Goal: Information Seeking & Learning: Check status

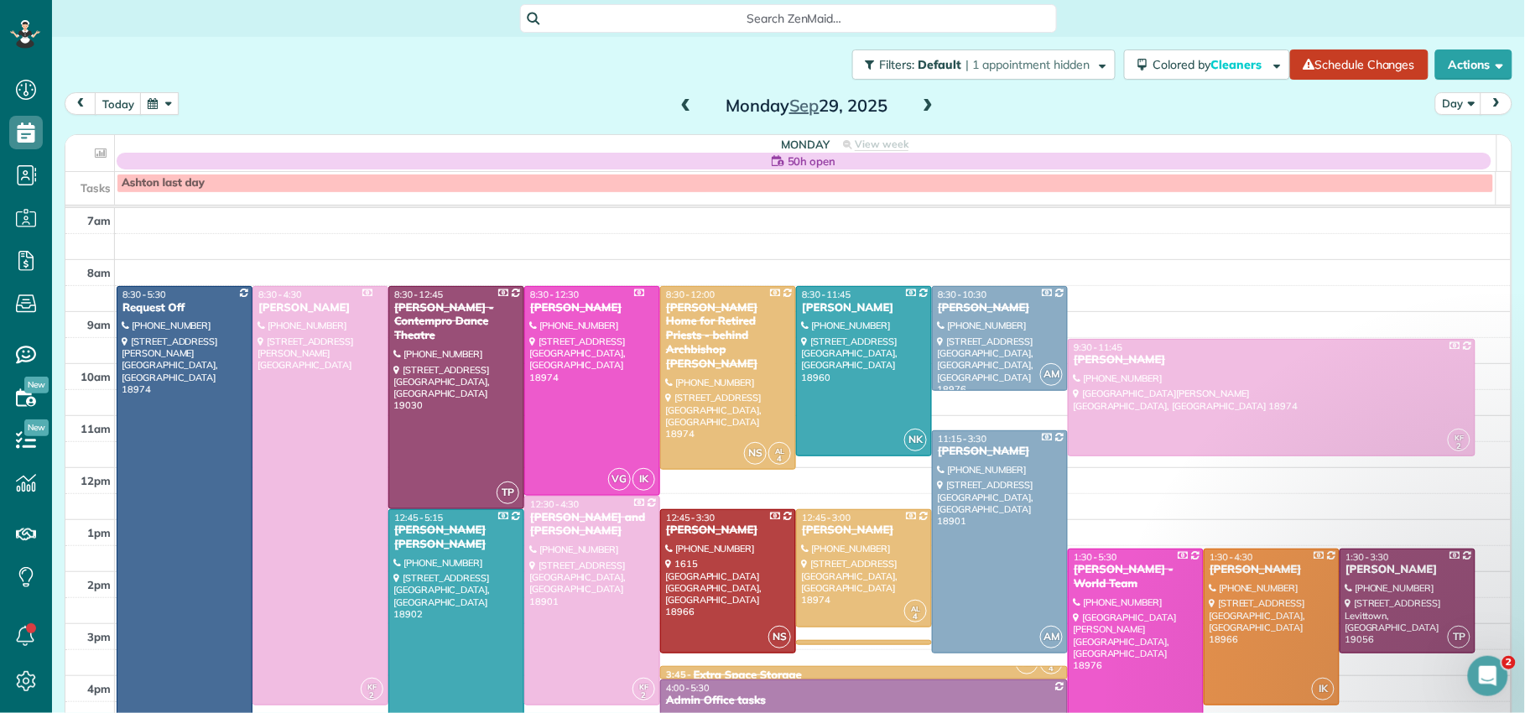
scroll to position [7, 0]
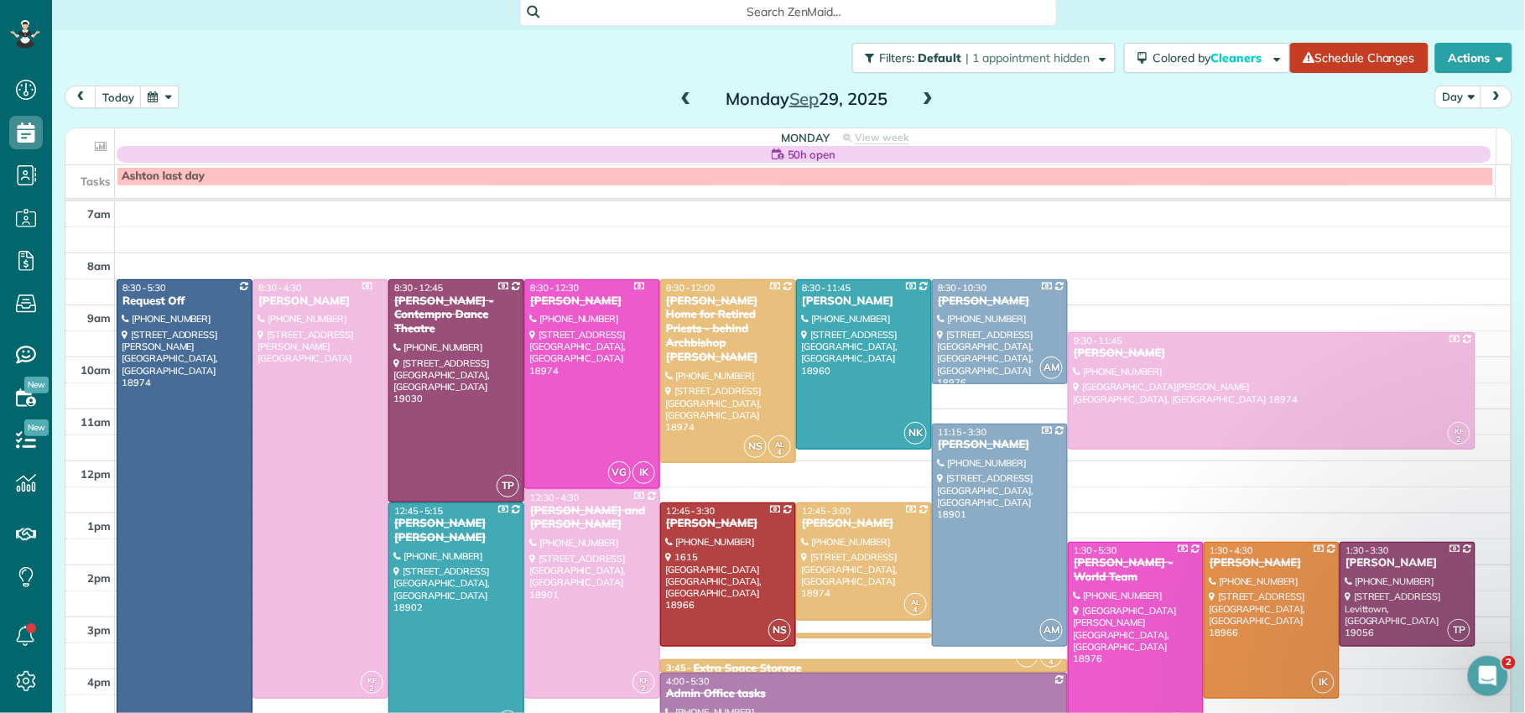
click at [923, 102] on span at bounding box center [928, 99] width 18 height 15
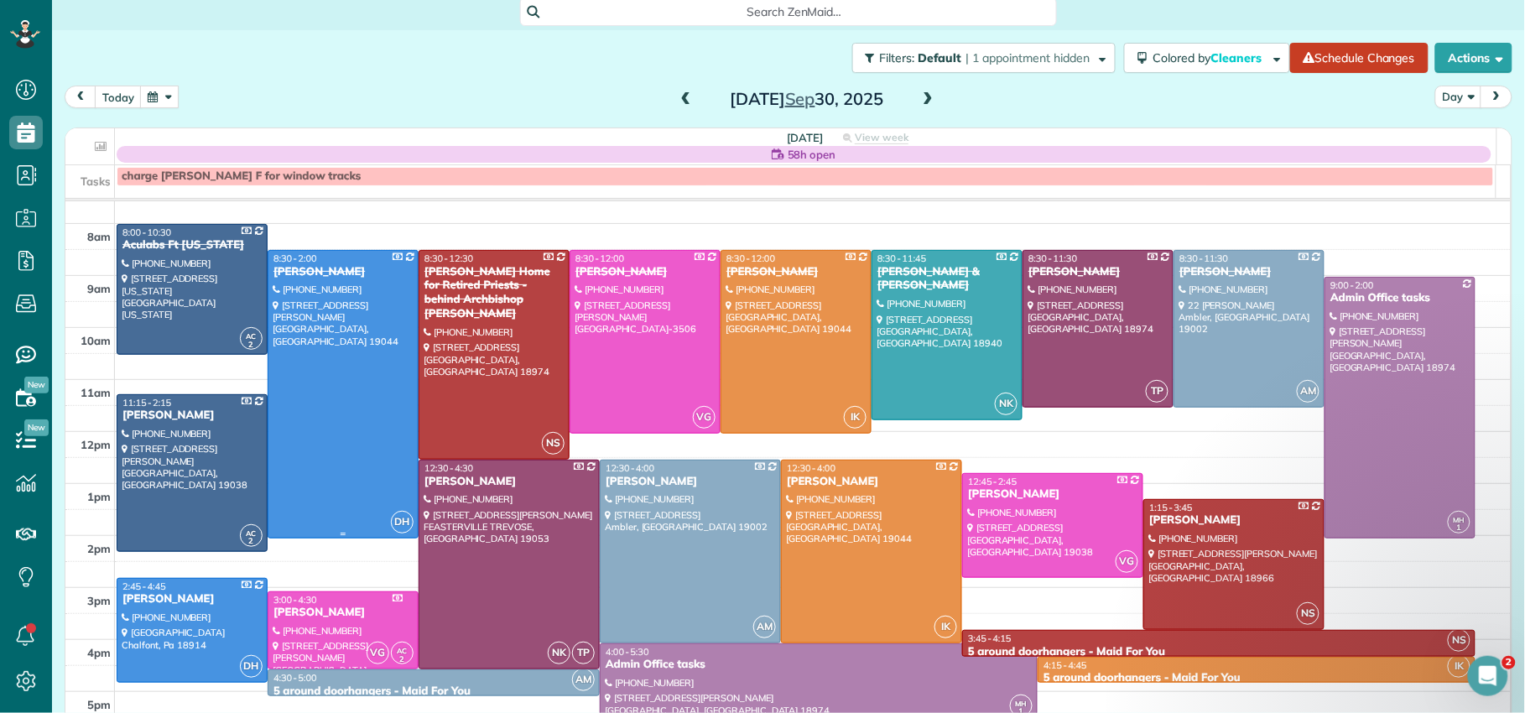
scroll to position [25, 0]
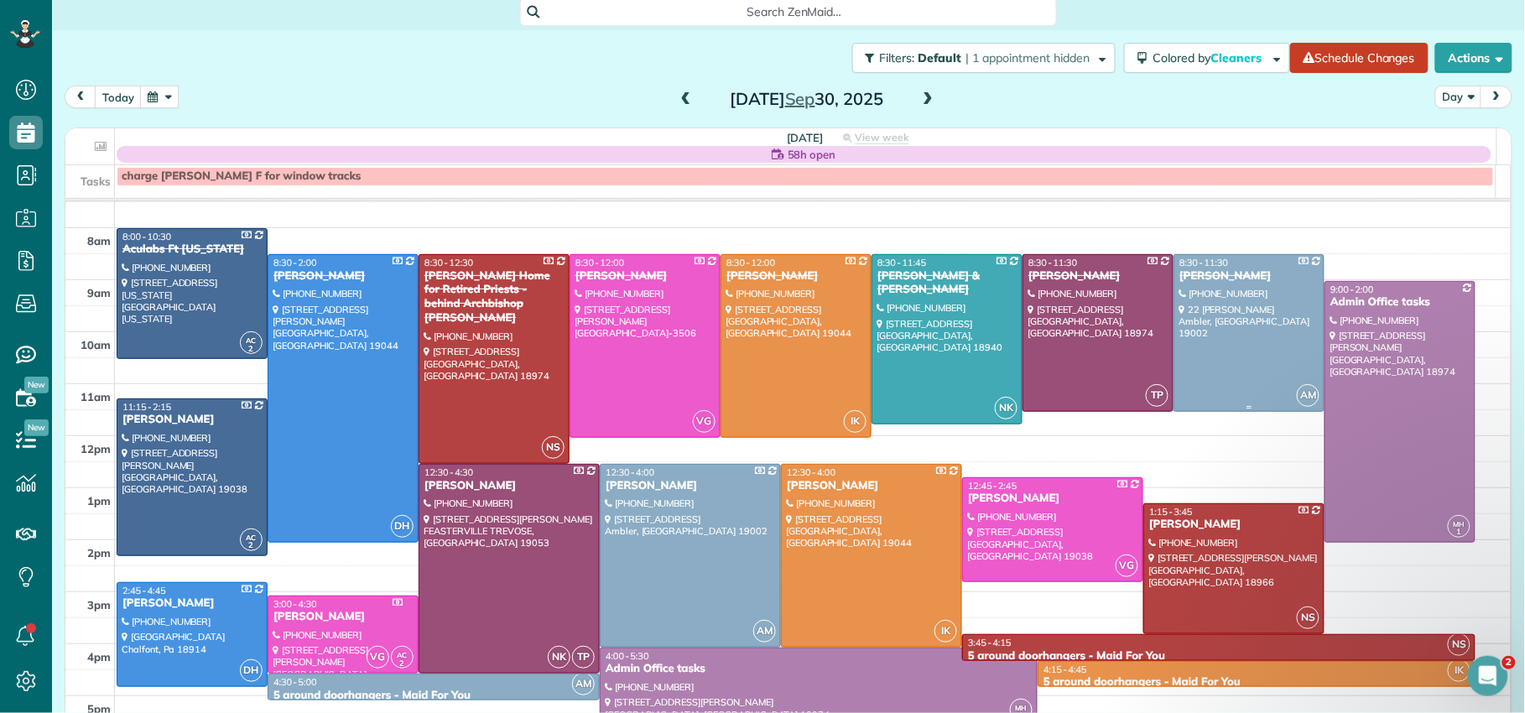
click at [1185, 269] on div "Alex Zega" at bounding box center [1249, 276] width 141 height 14
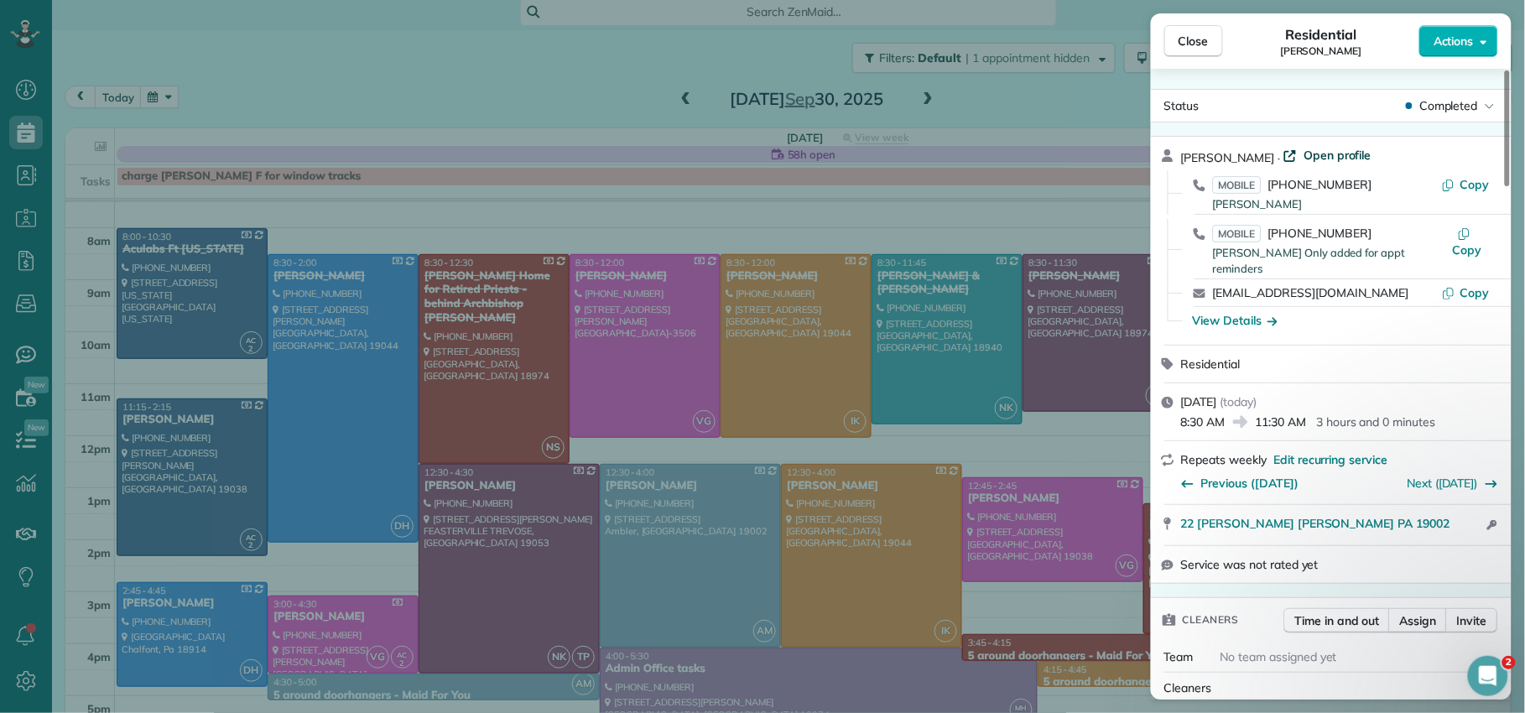
click at [1311, 143] on div "Alex Zega · Open profile MOBILE (610) 513-5361 Alex Copy MOBILE (267) 615-1399 …" at bounding box center [1331, 241] width 361 height 208
click at [1308, 153] on span "Open profile" at bounding box center [1338, 155] width 68 height 17
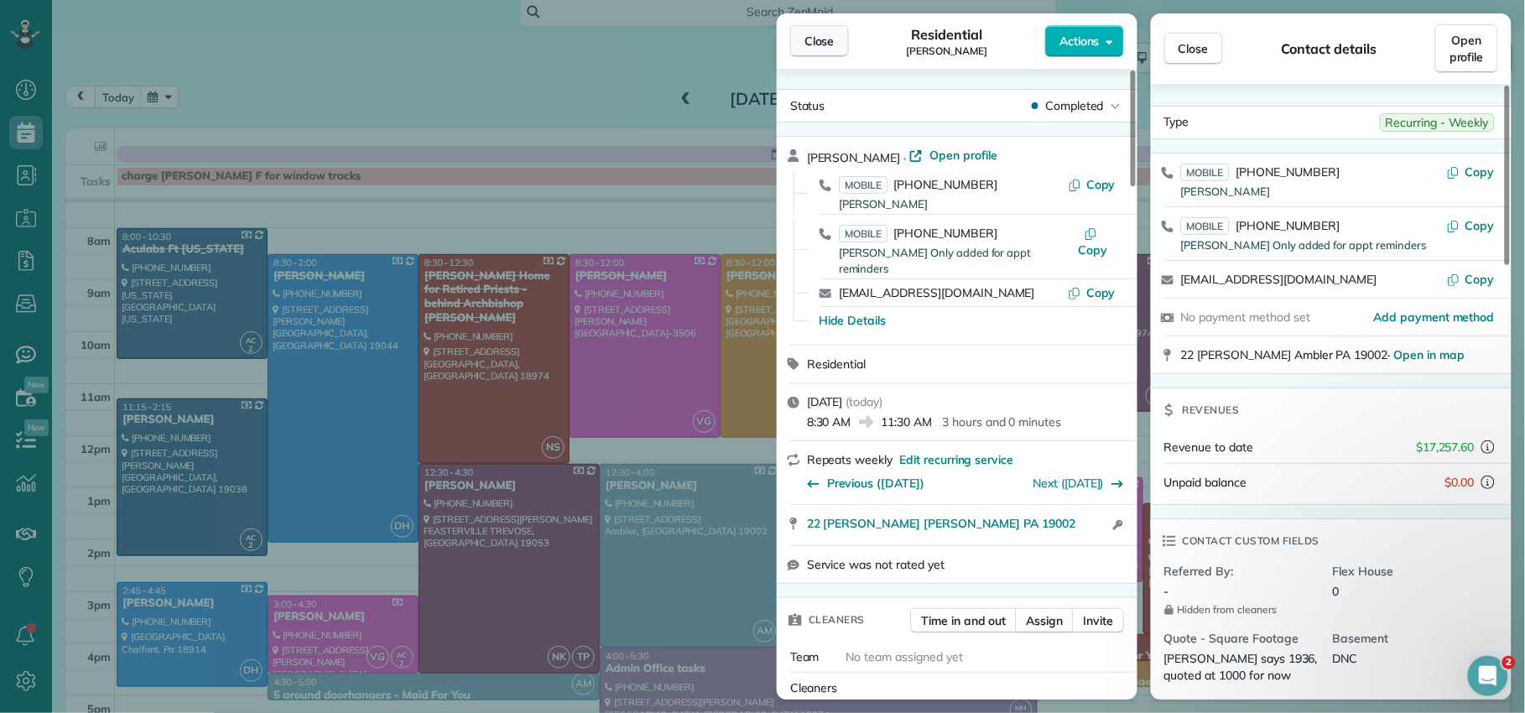
click at [821, 50] on button "Close" at bounding box center [819, 41] width 59 height 32
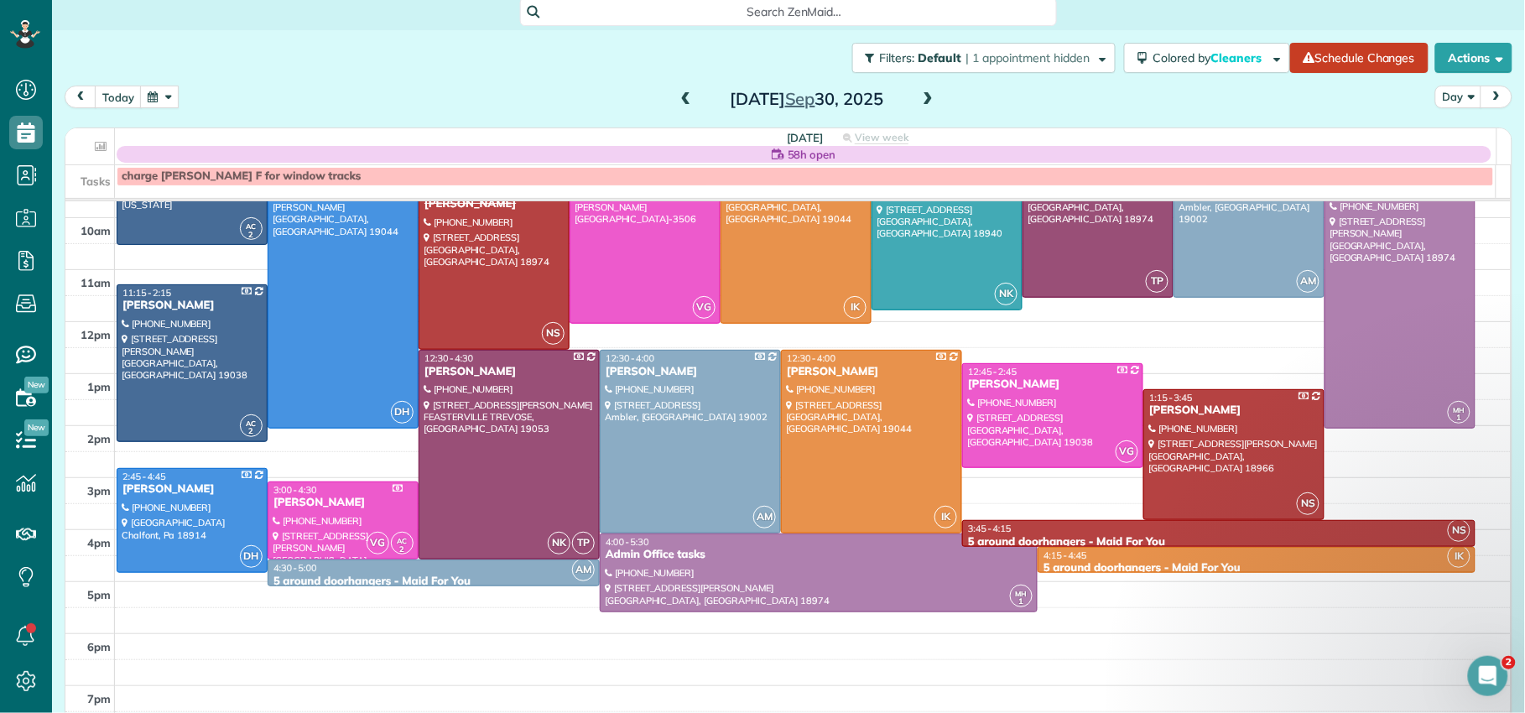
scroll to position [156, 0]
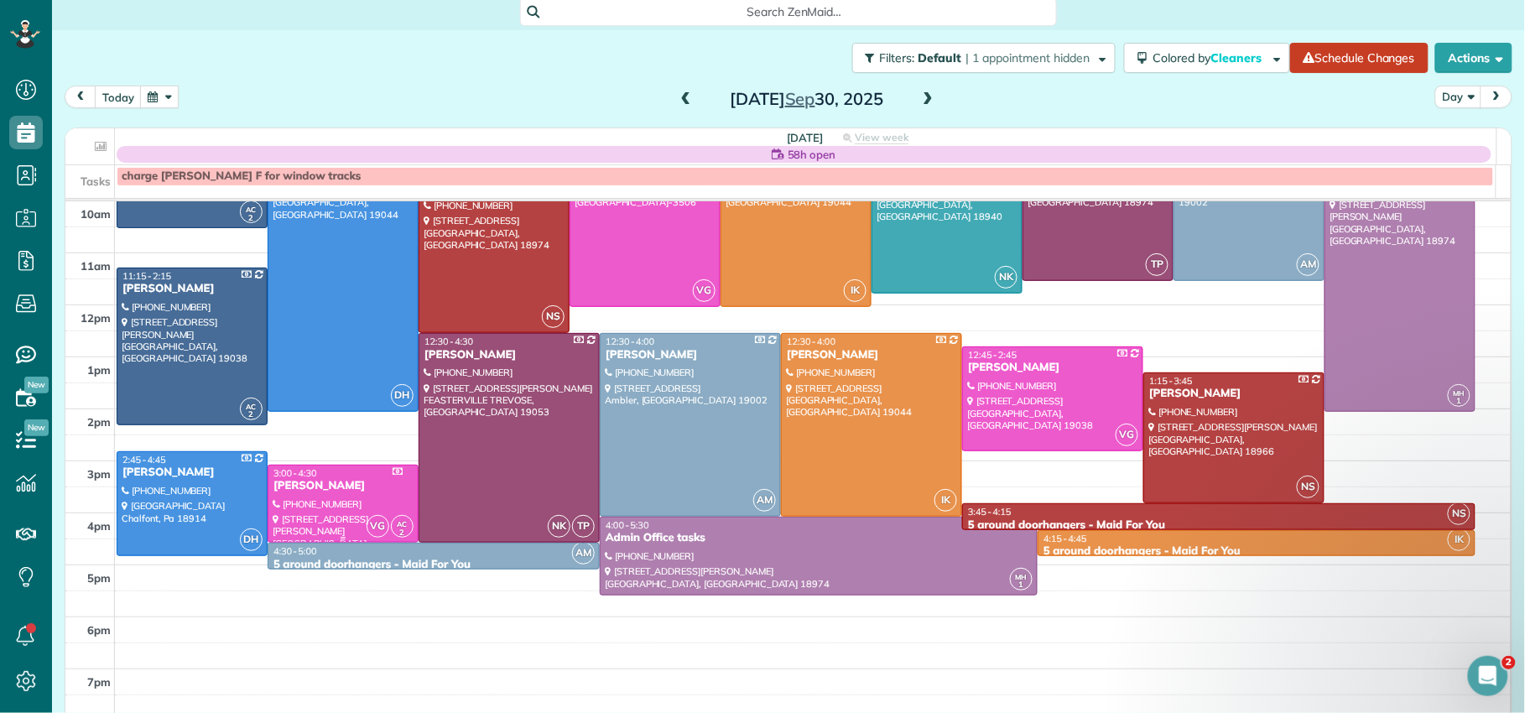
click at [351, 487] on div "Denise Cain" at bounding box center [343, 486] width 141 height 14
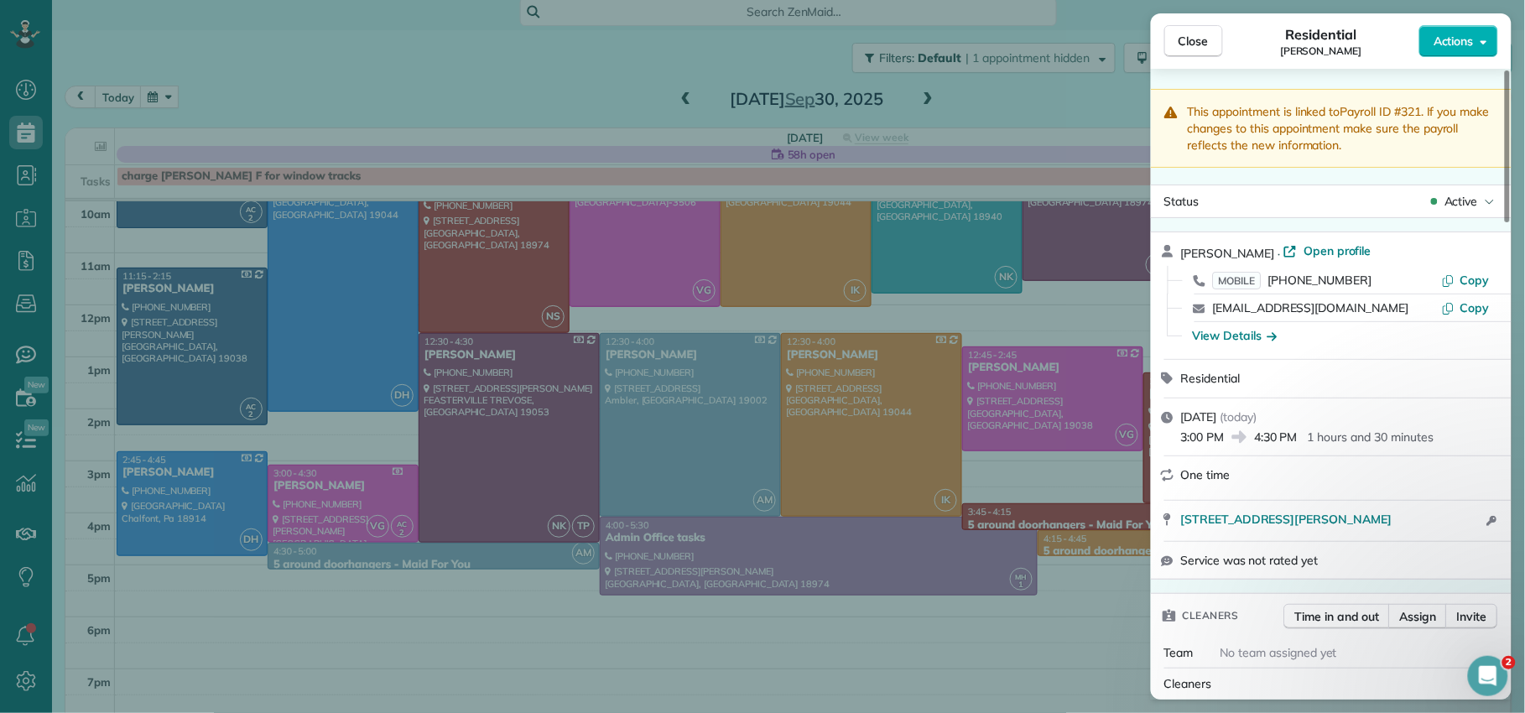
drag, startPoint x: 1195, startPoint y: 42, endPoint x: 926, endPoint y: 363, distance: 418.8
click at [1195, 43] on span "Close" at bounding box center [1194, 41] width 30 height 17
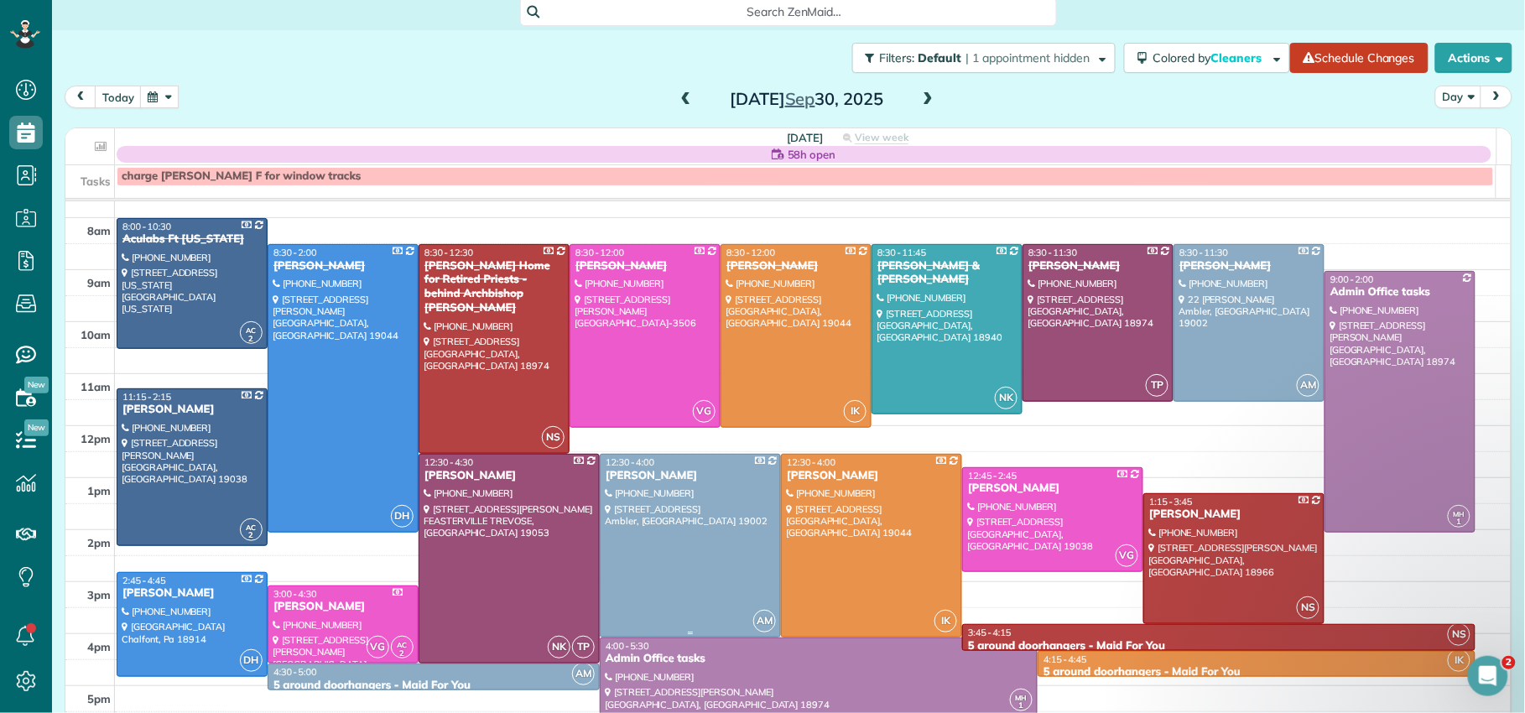
scroll to position [36, 0]
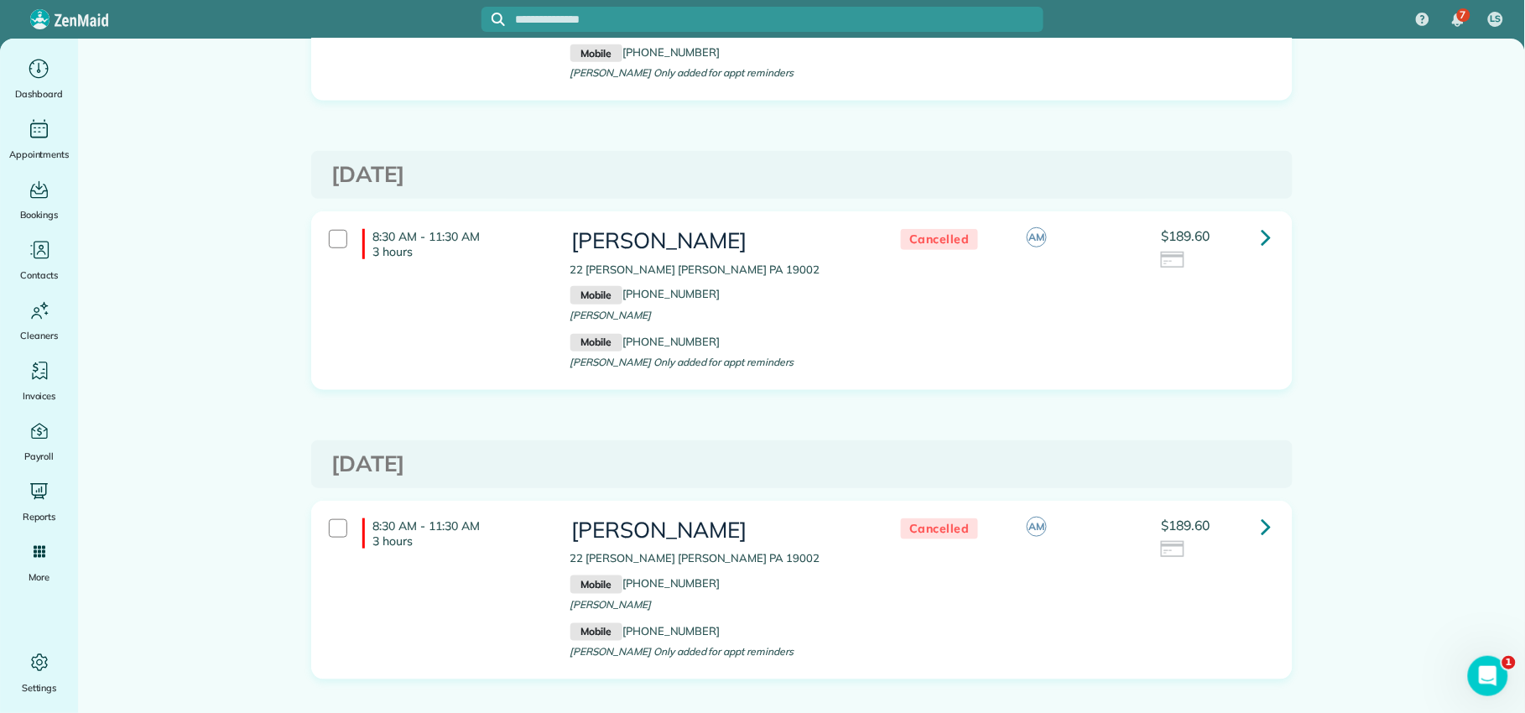
click at [1262, 241] on icon at bounding box center [1267, 236] width 10 height 29
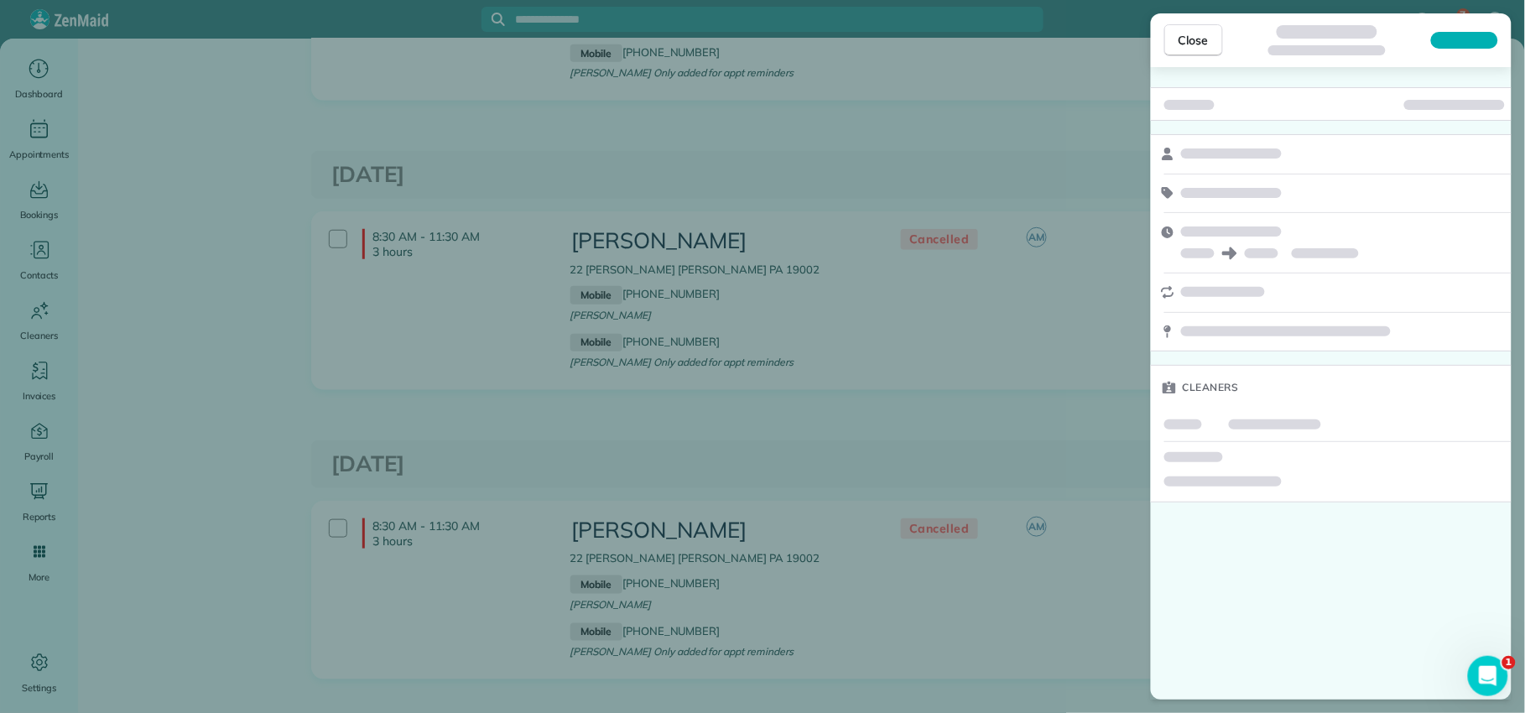
drag, startPoint x: 1181, startPoint y: 46, endPoint x: 1151, endPoint y: 130, distance: 89.2
click at [1181, 47] on span "Close" at bounding box center [1194, 40] width 30 height 17
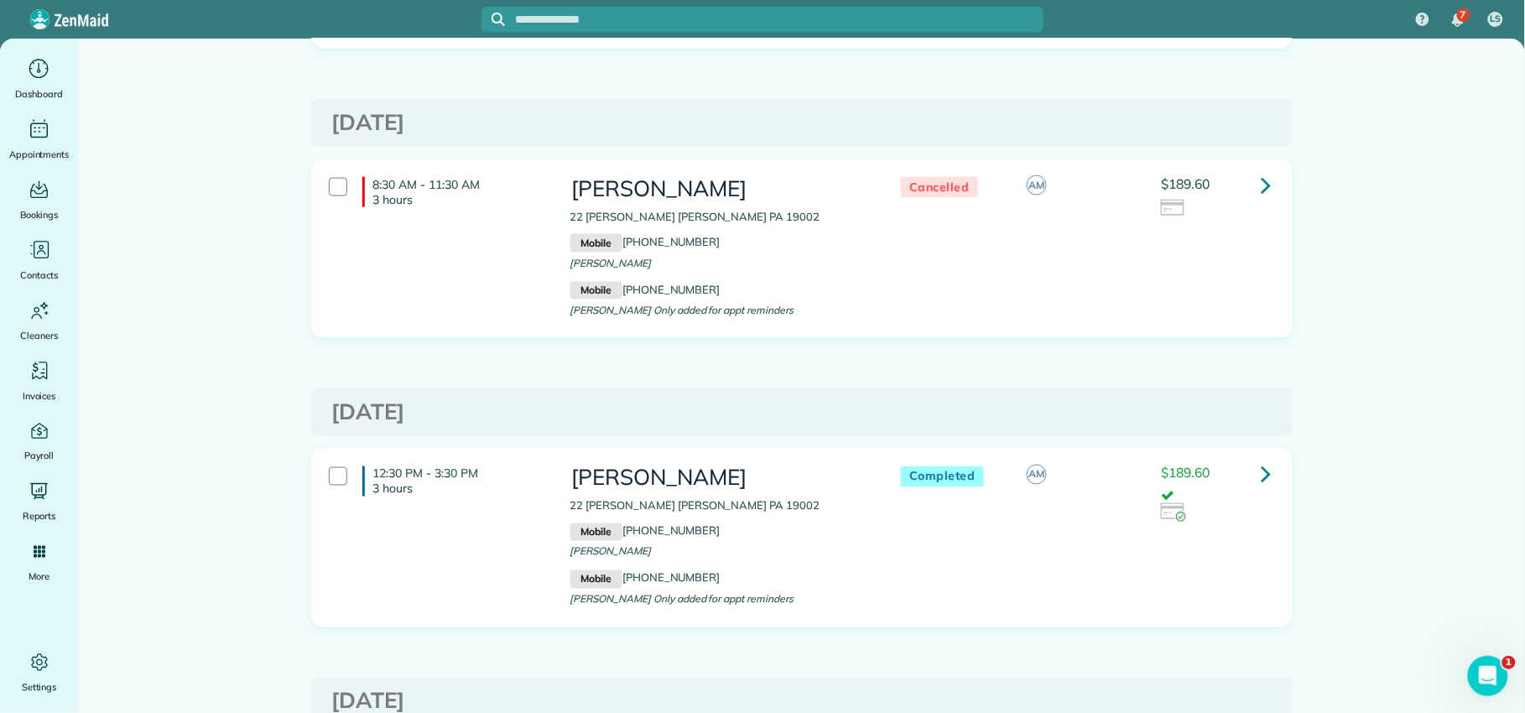
scroll to position [628, 0]
click at [1250, 472] on link at bounding box center [1267, 473] width 34 height 34
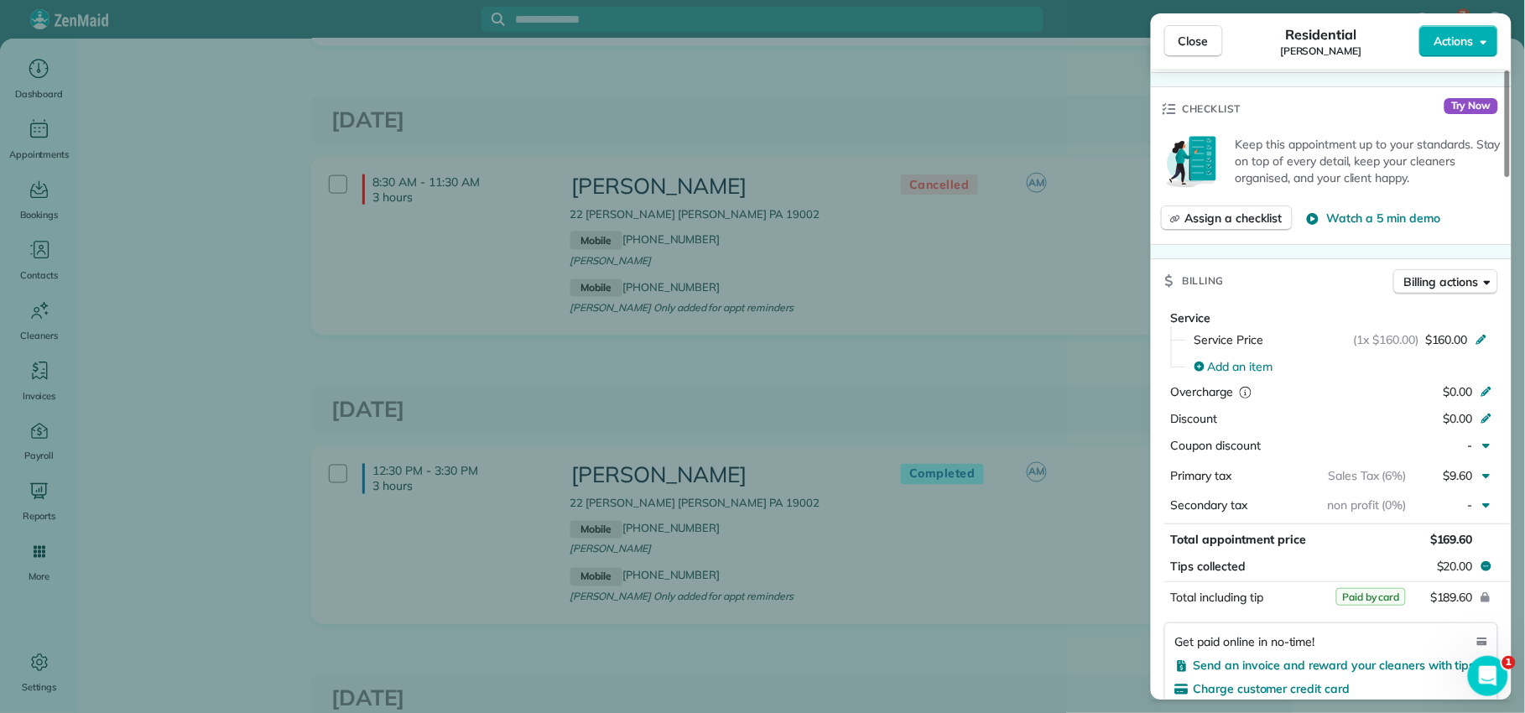
scroll to position [768, 0]
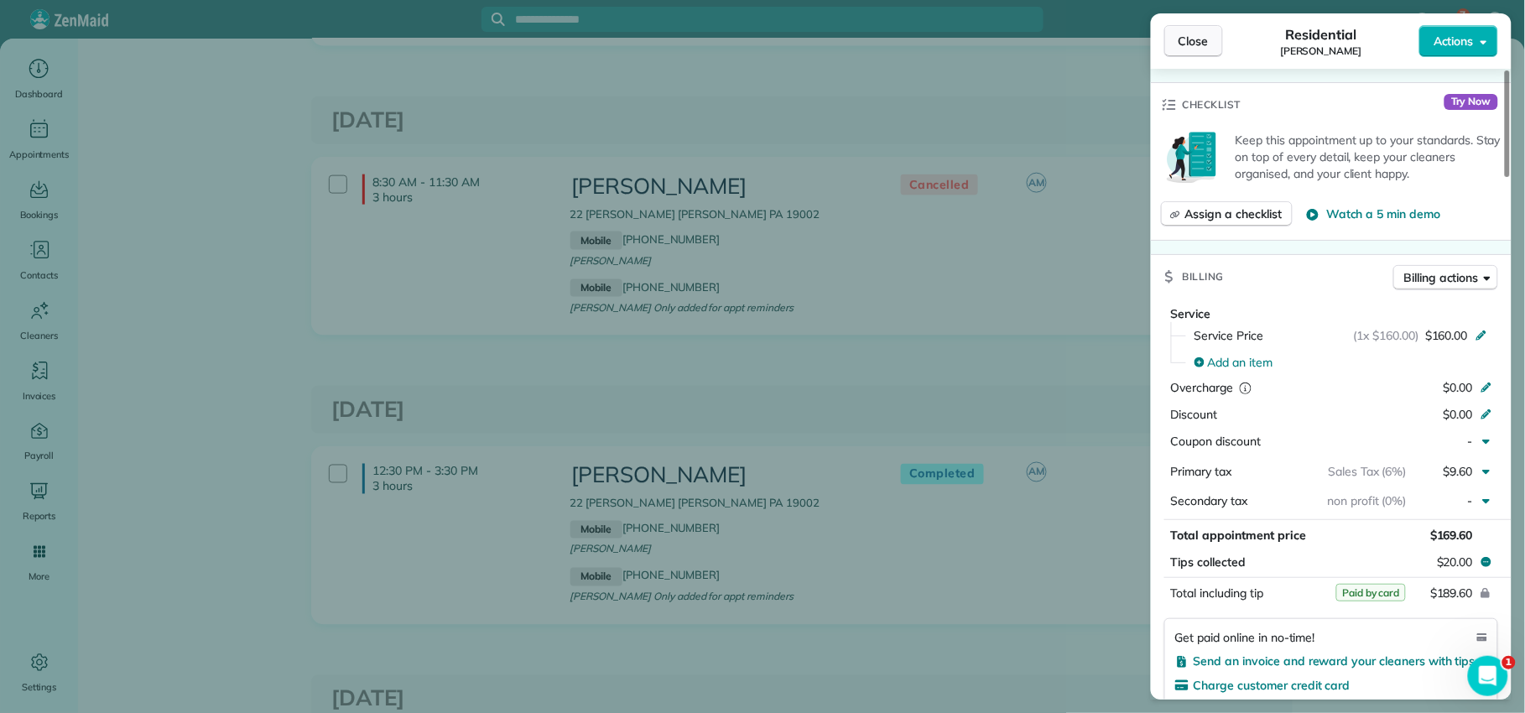
click at [1200, 50] on button "Close" at bounding box center [1194, 41] width 59 height 32
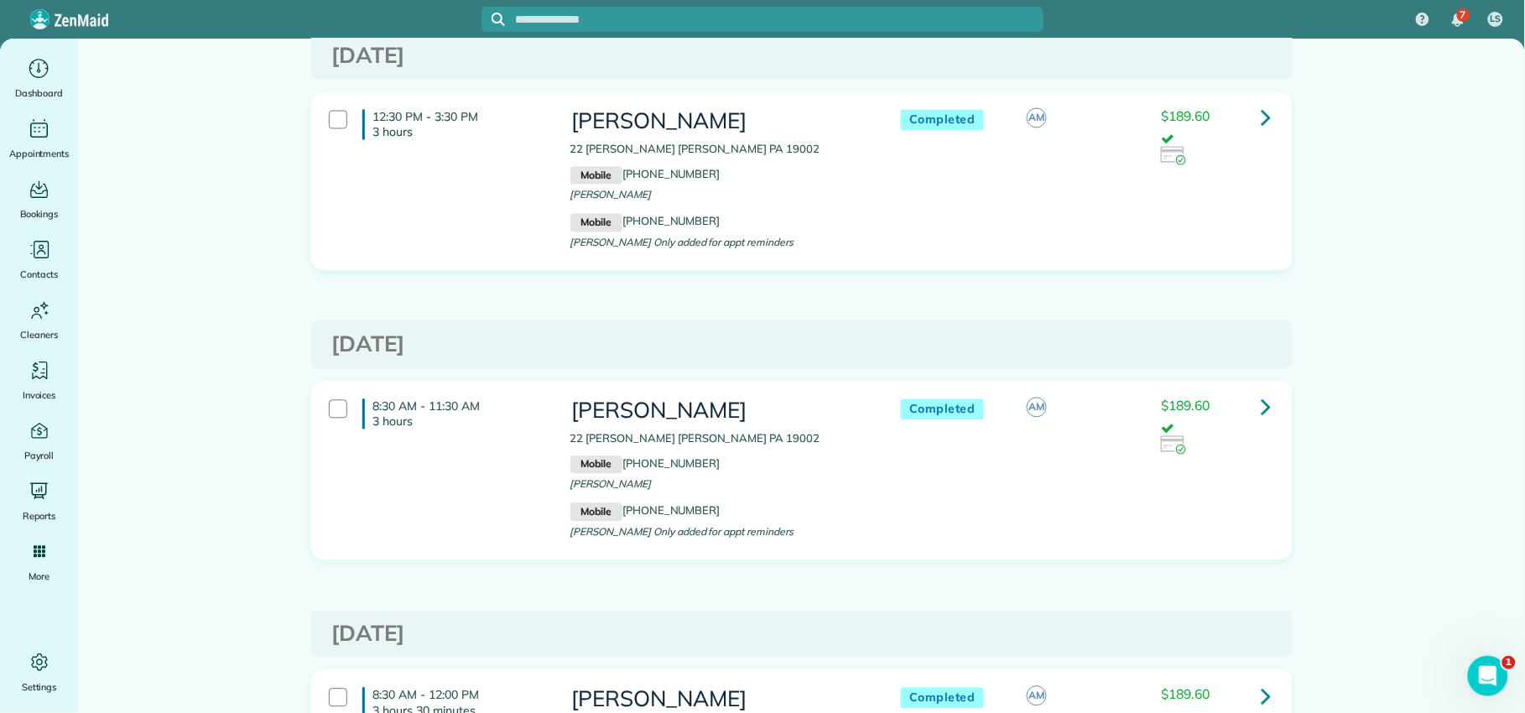
scroll to position [777, 0]
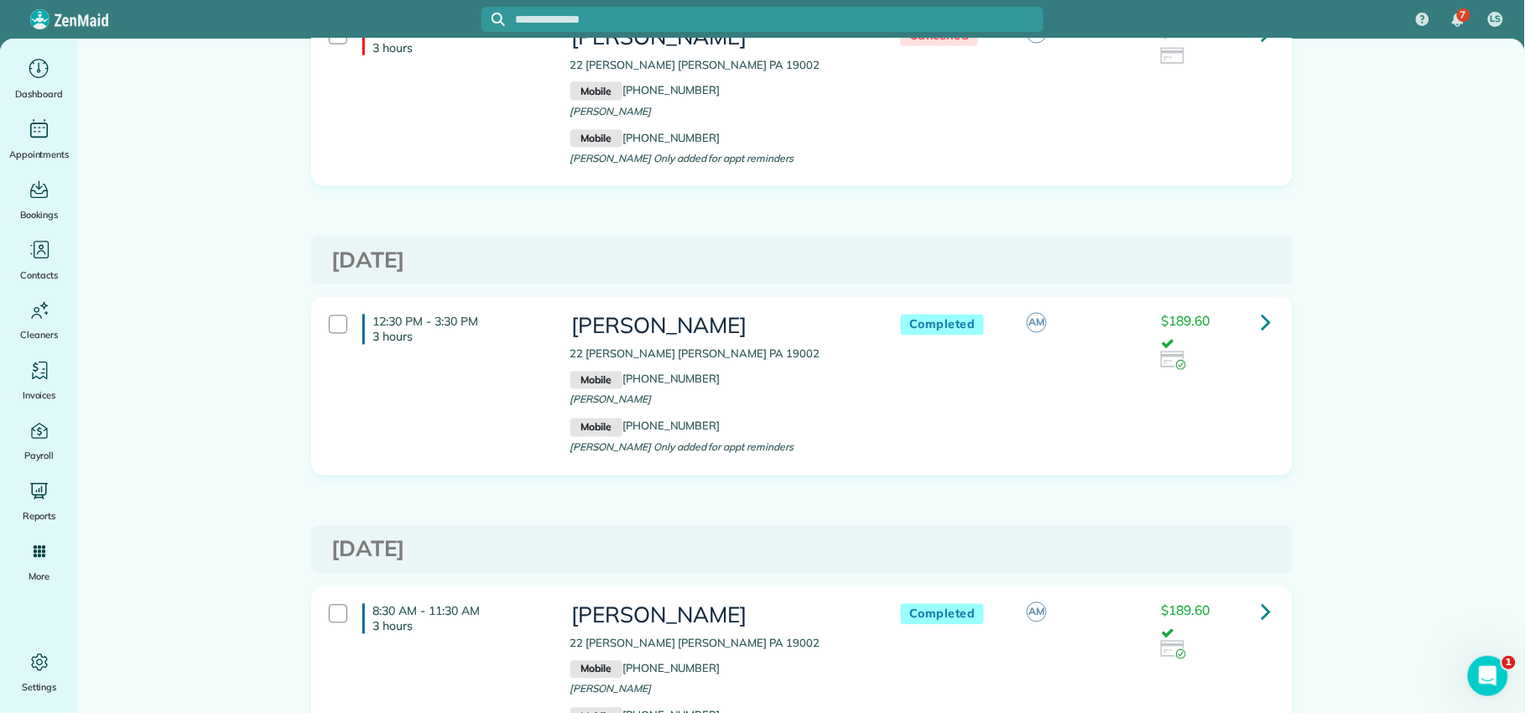
click at [1262, 318] on icon at bounding box center [1267, 322] width 10 height 29
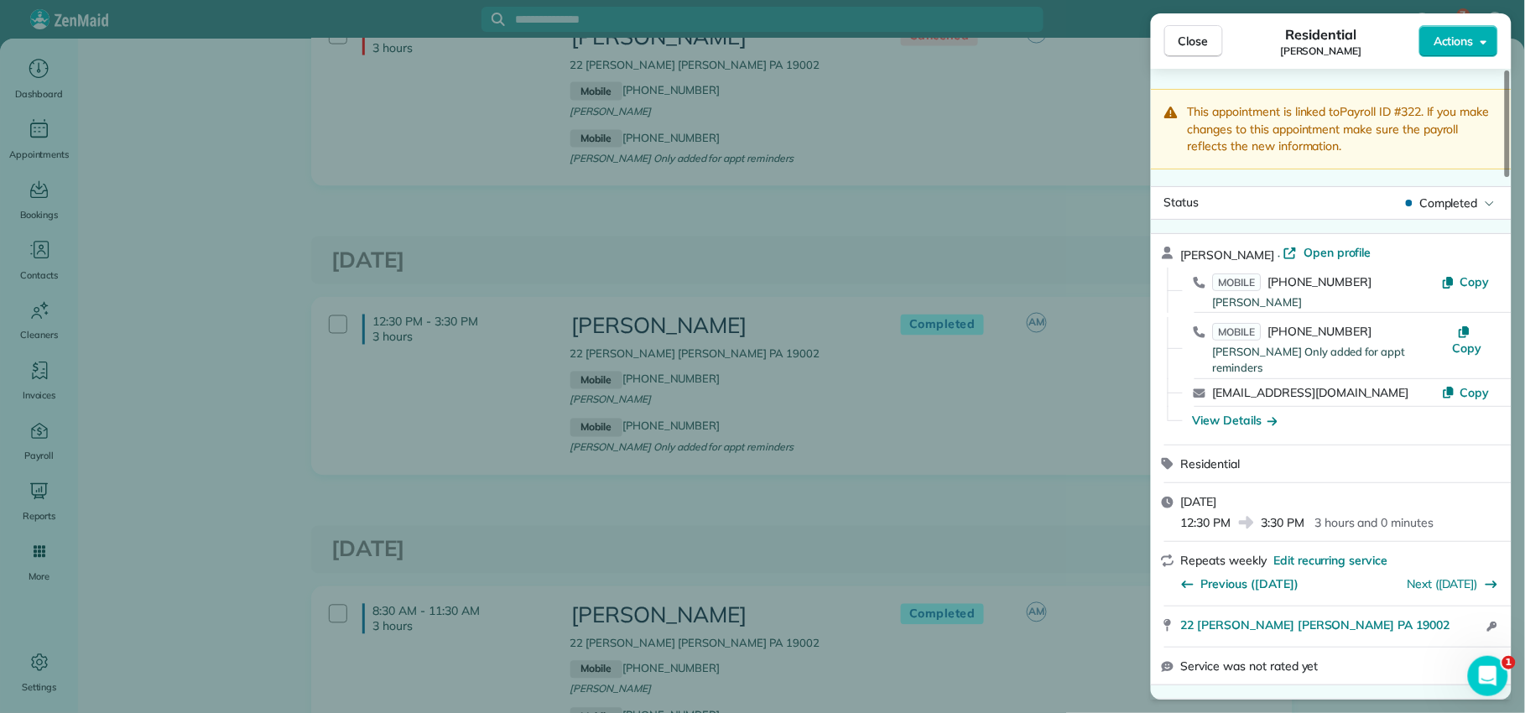
scroll to position [736, 0]
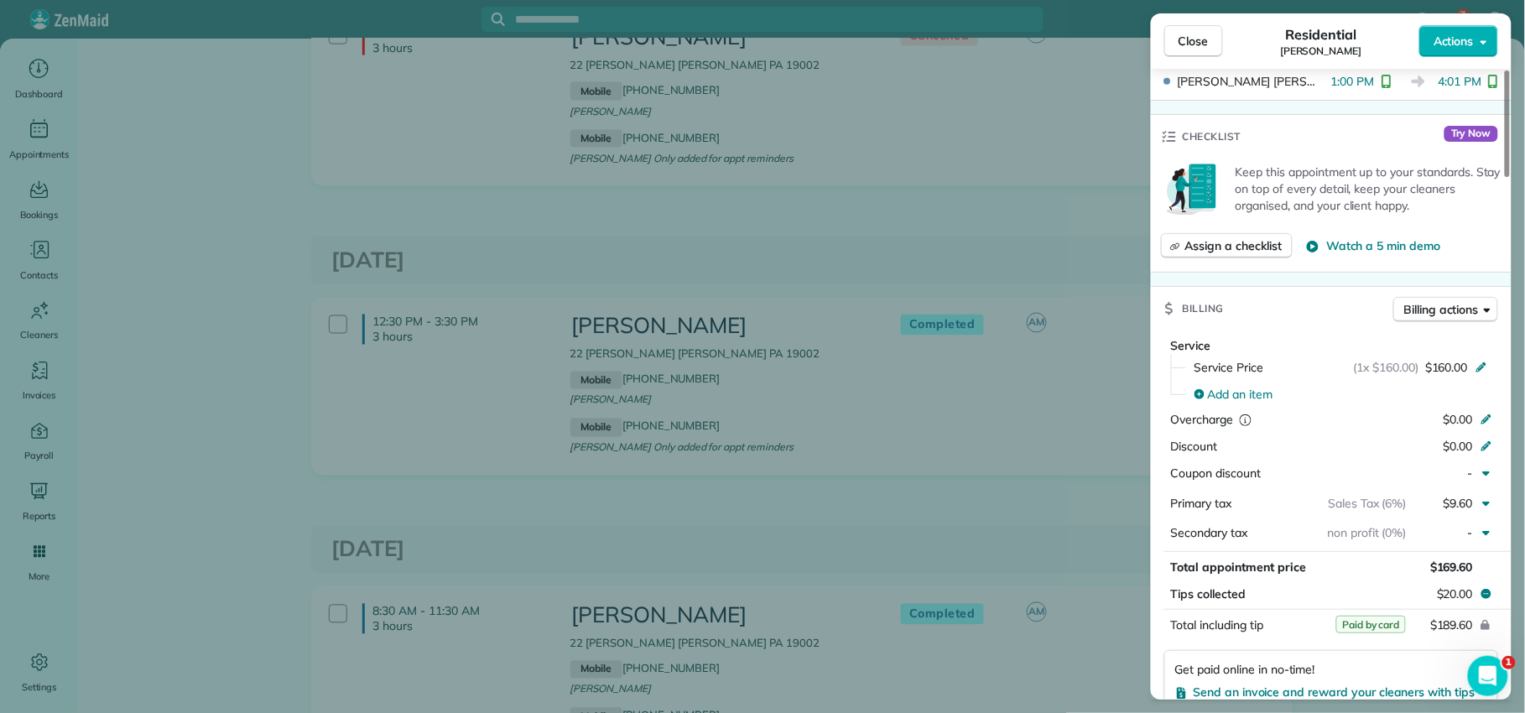
click at [1211, 47] on button "Close" at bounding box center [1194, 41] width 59 height 32
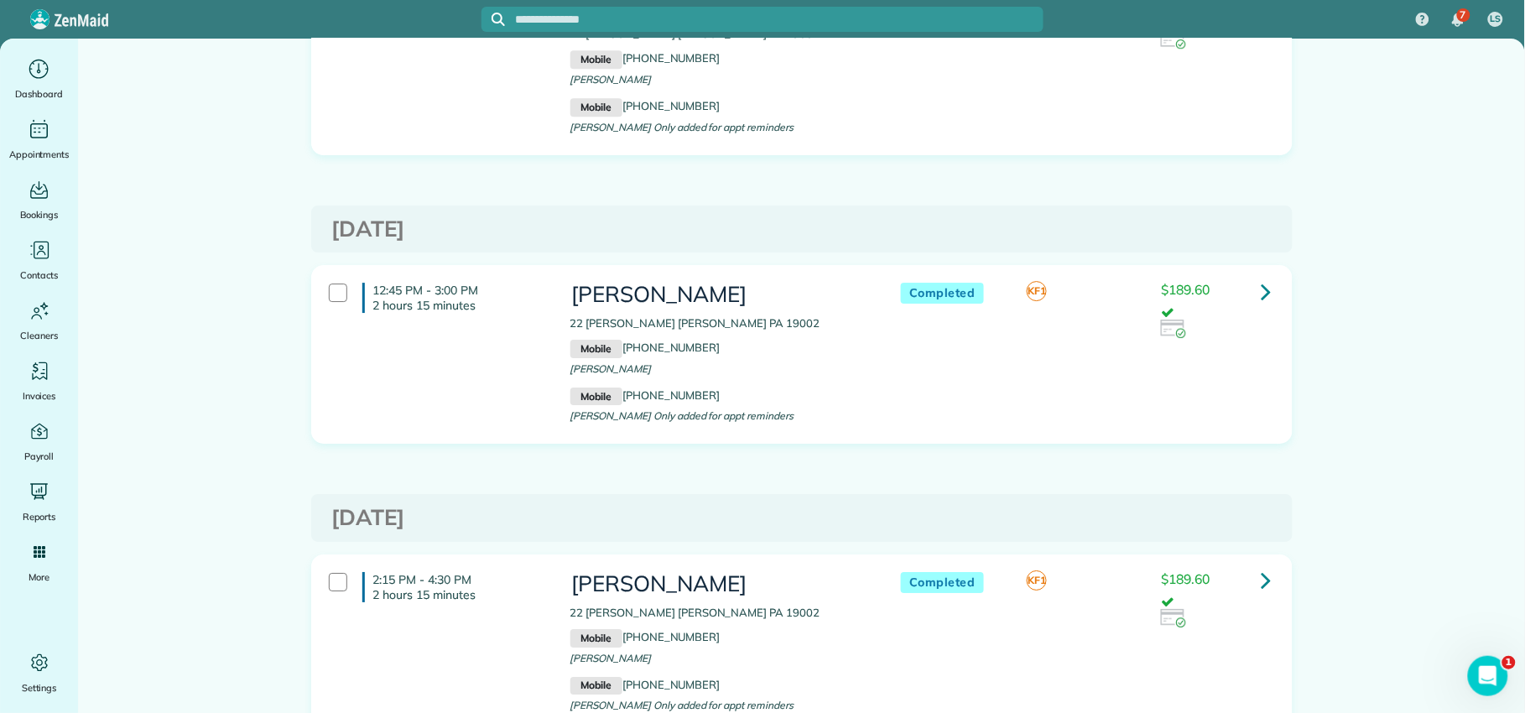
scroll to position [13996, 0]
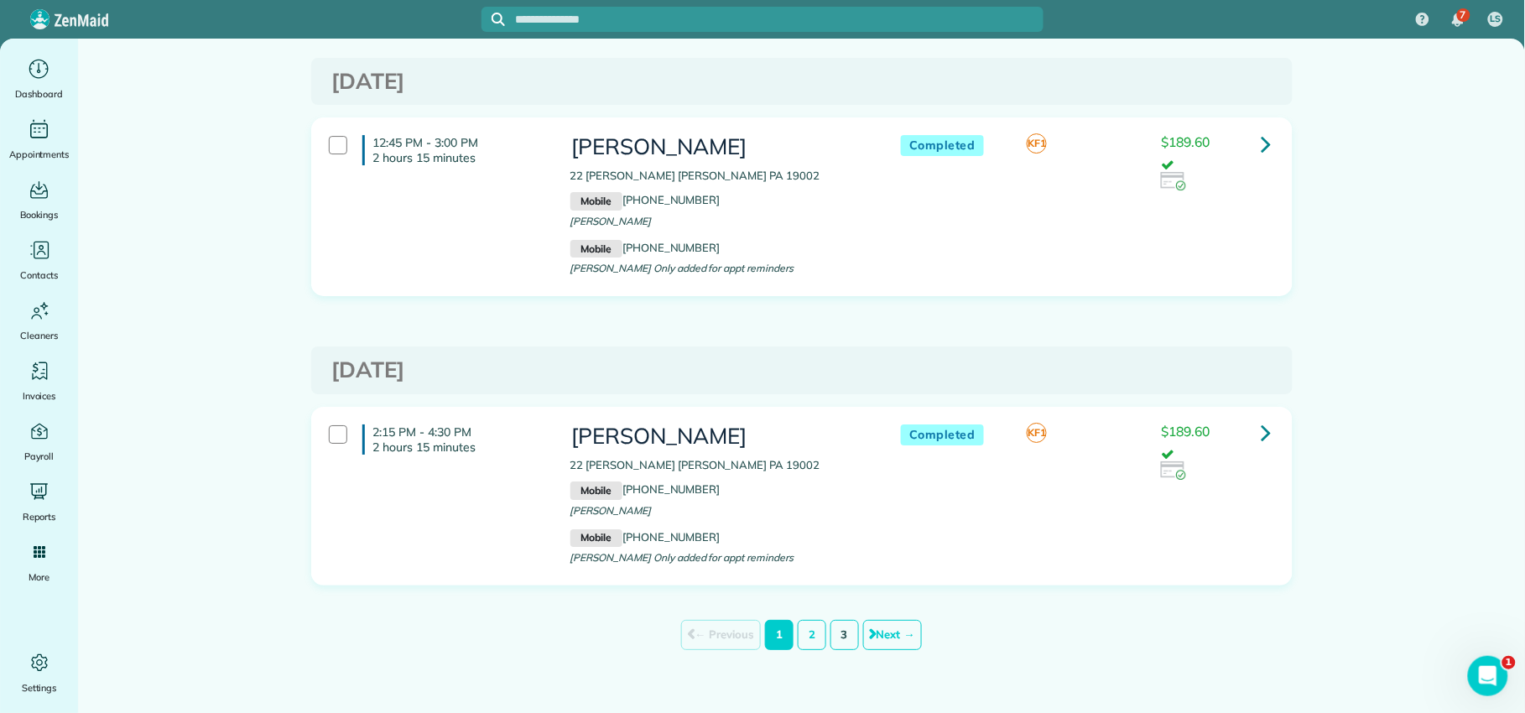
click at [841, 637] on link "3" at bounding box center [845, 635] width 29 height 30
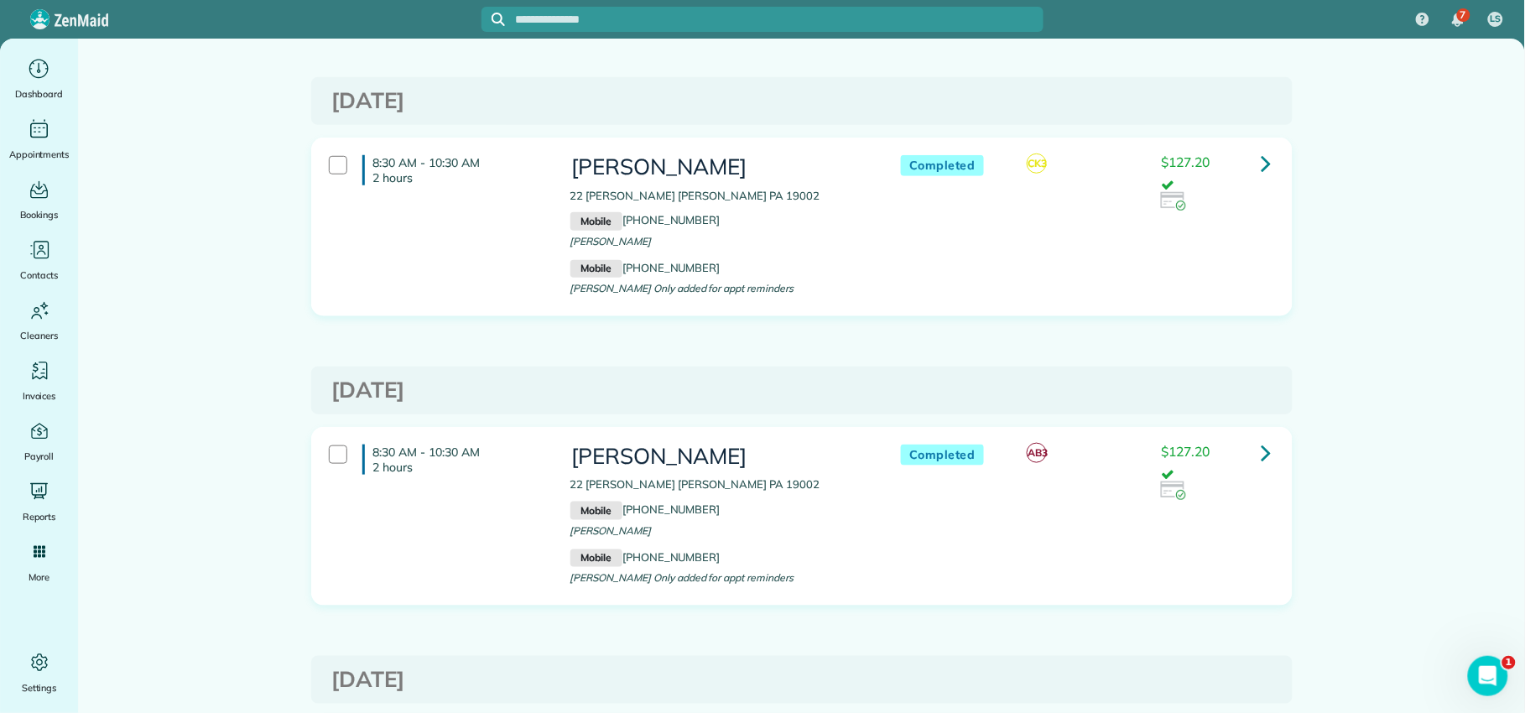
scroll to position [237, 0]
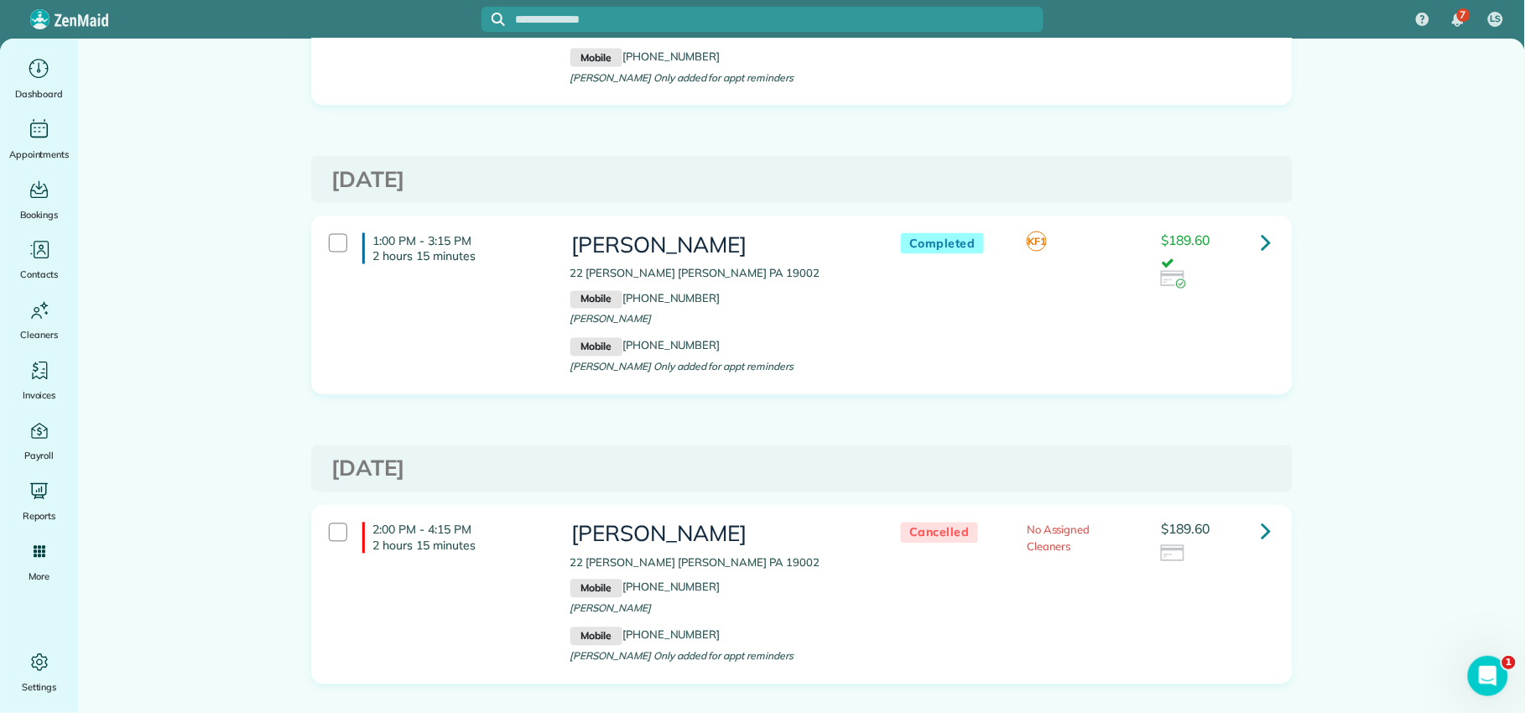
scroll to position [13996, 0]
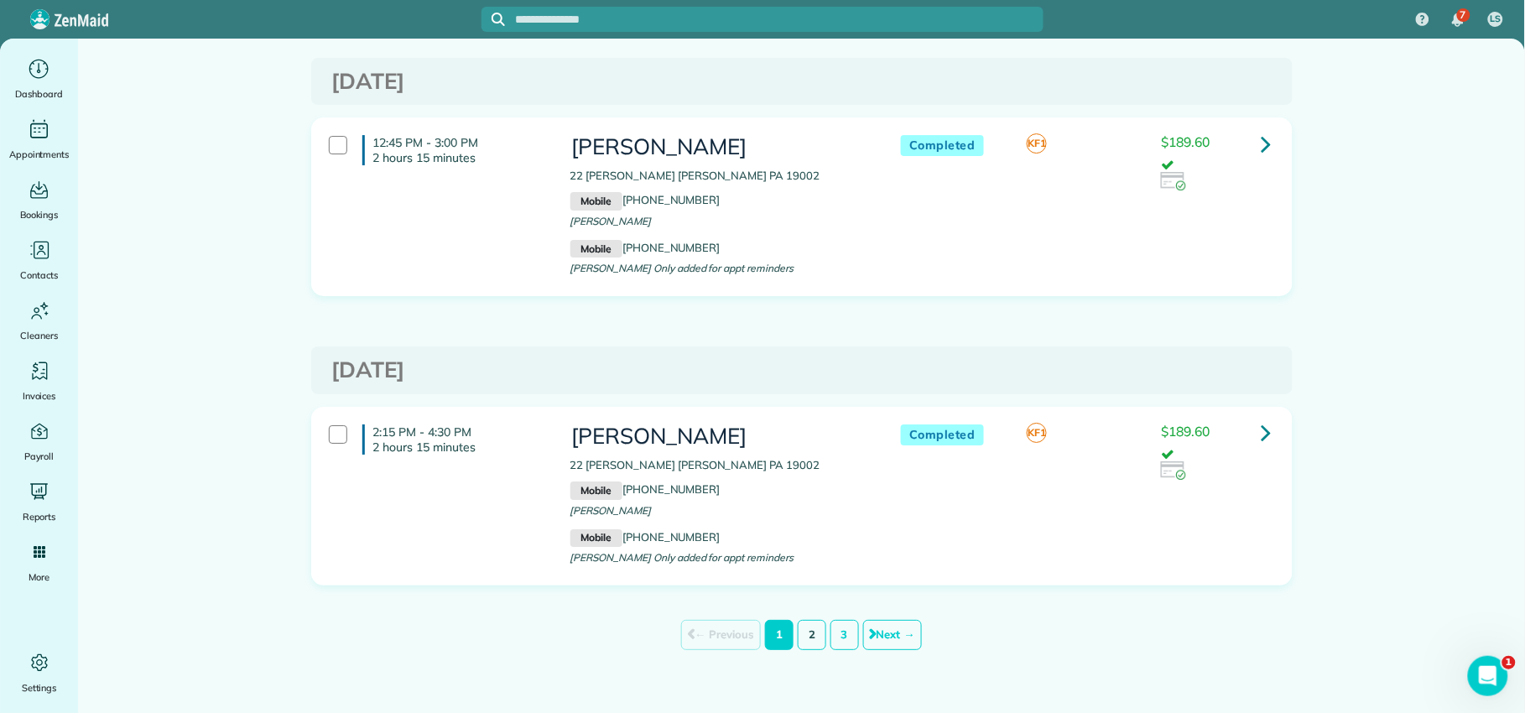
click at [807, 632] on link "2" at bounding box center [812, 635] width 29 height 30
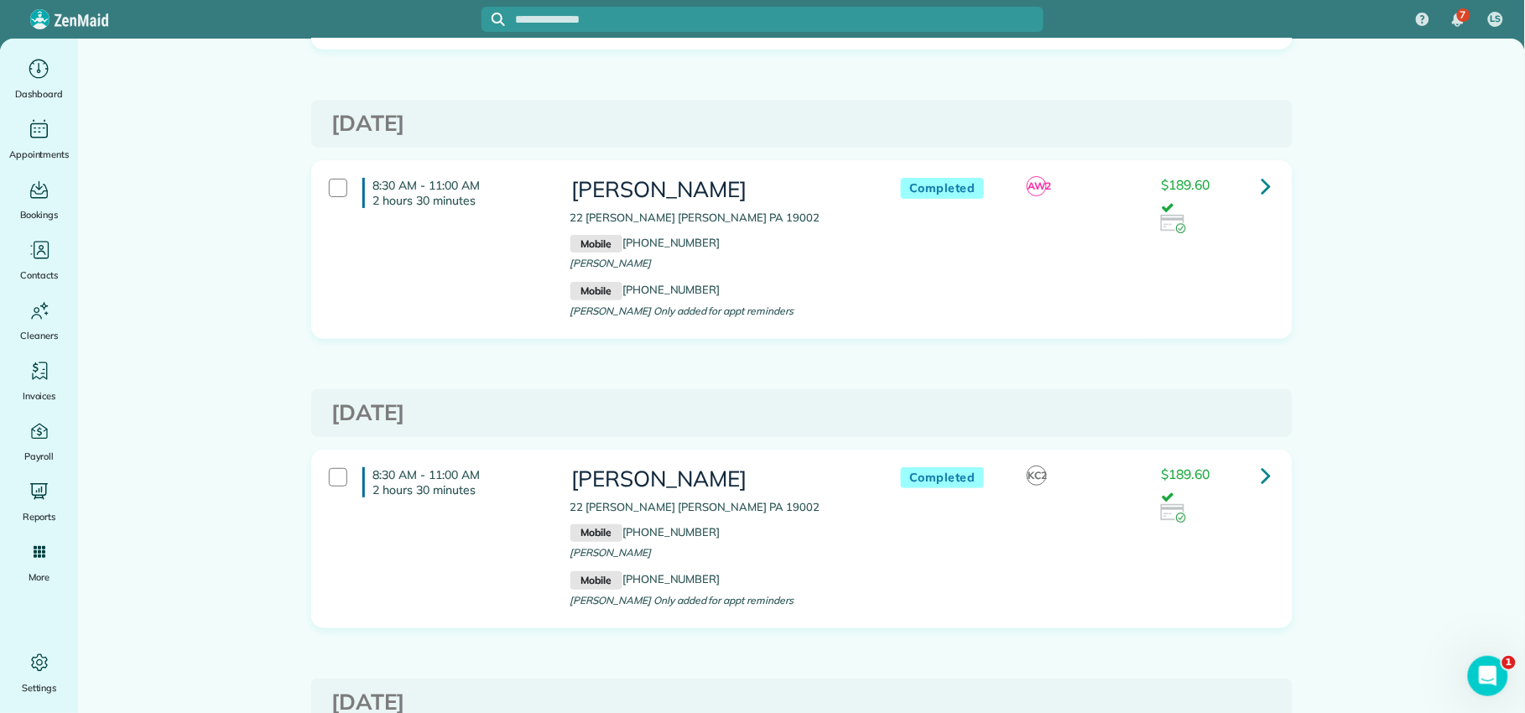
scroll to position [10186, 0]
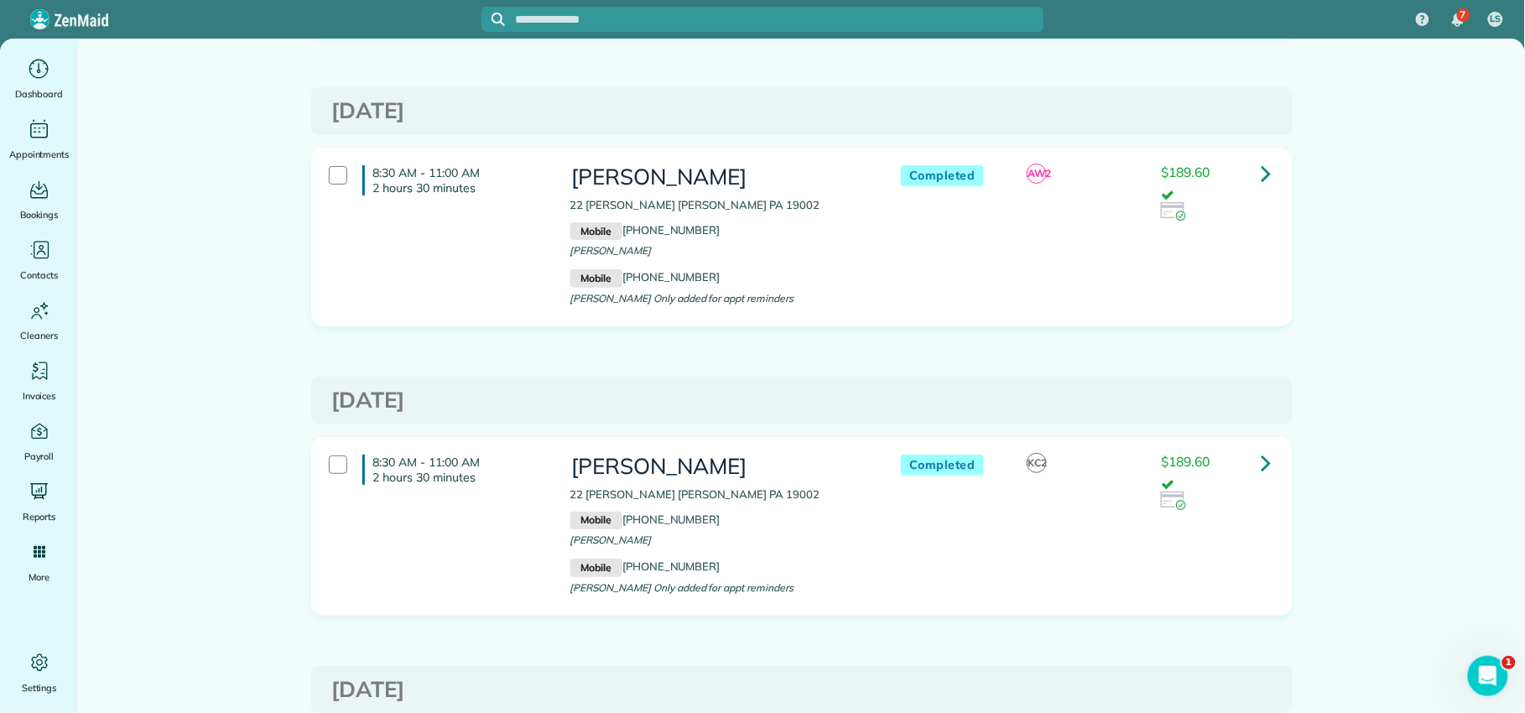
click at [1262, 472] on icon at bounding box center [1267, 462] width 10 height 29
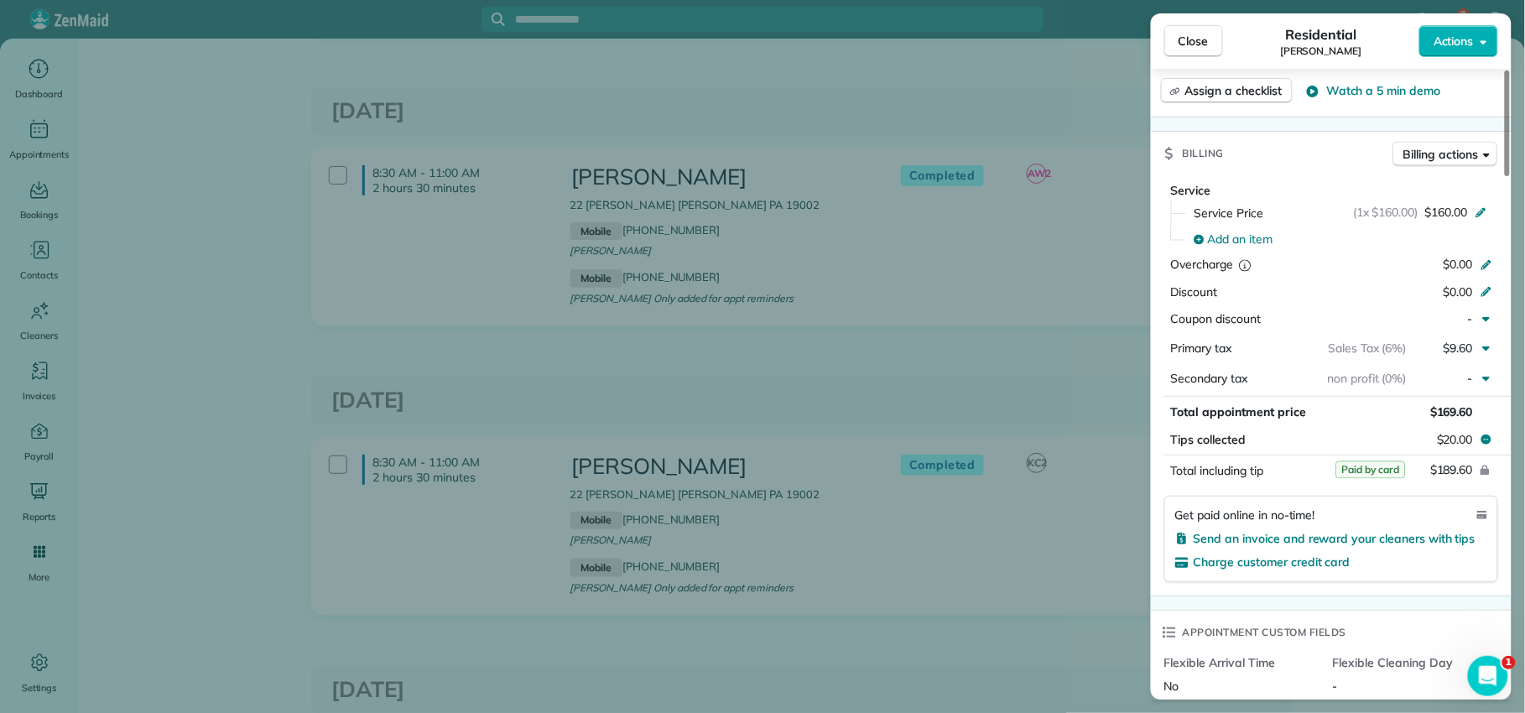
scroll to position [911, 0]
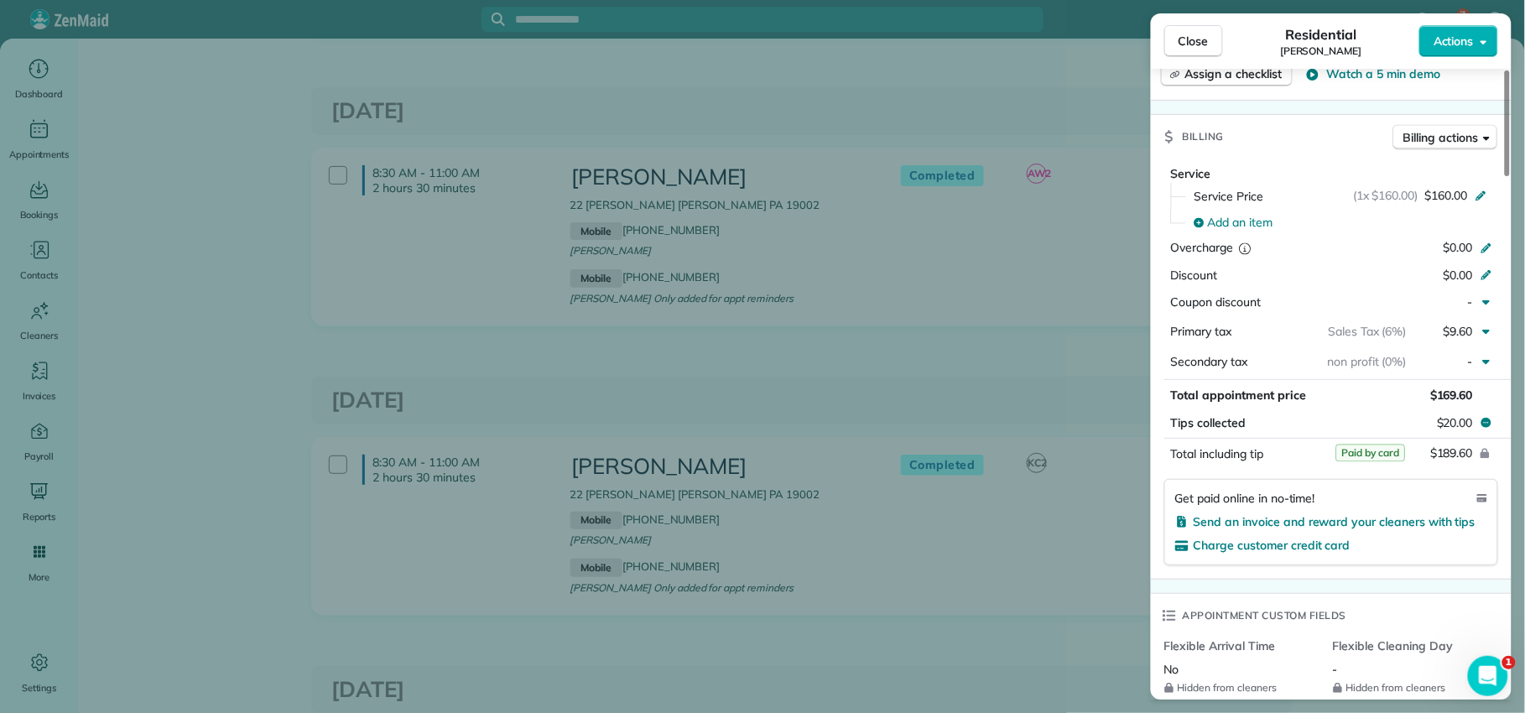
click at [1196, 43] on span "Close" at bounding box center [1194, 41] width 30 height 17
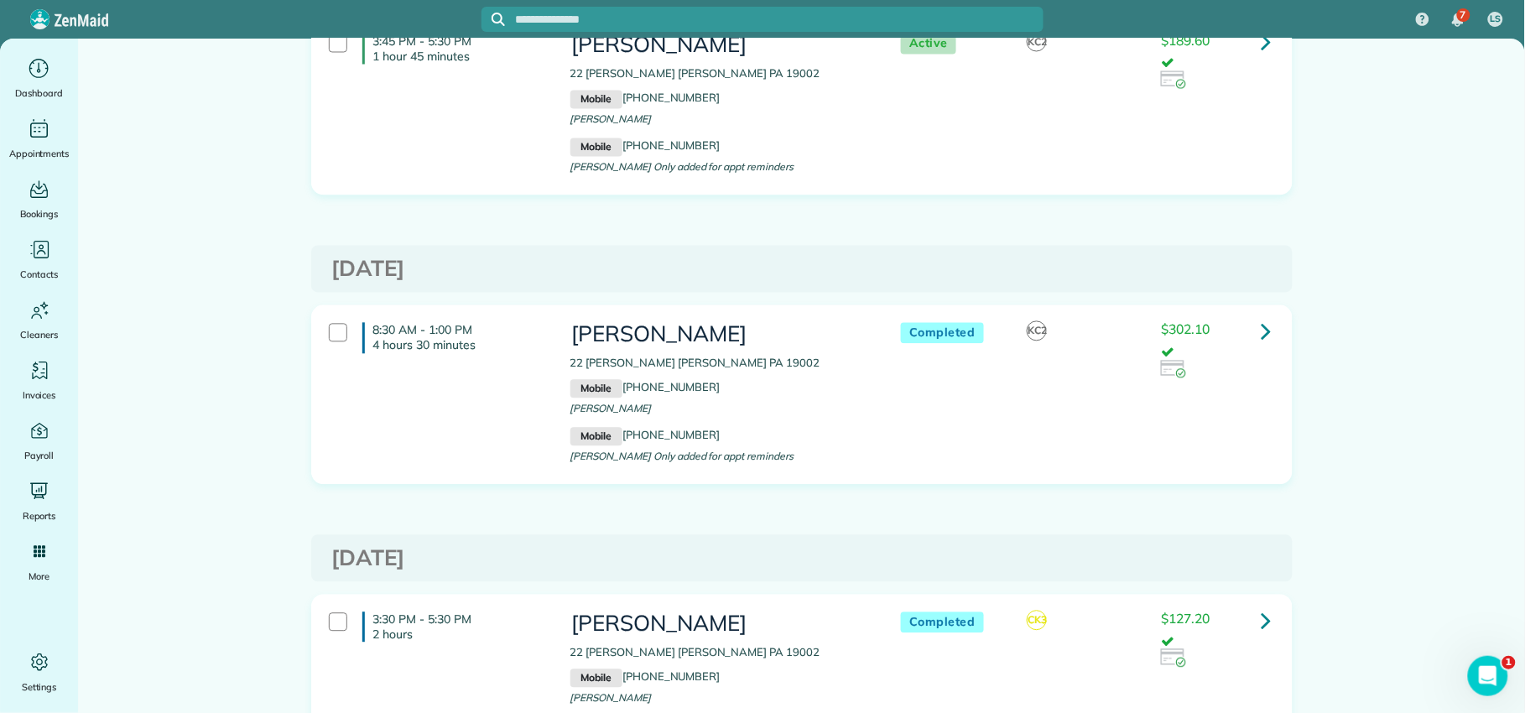
scroll to position [11163, 0]
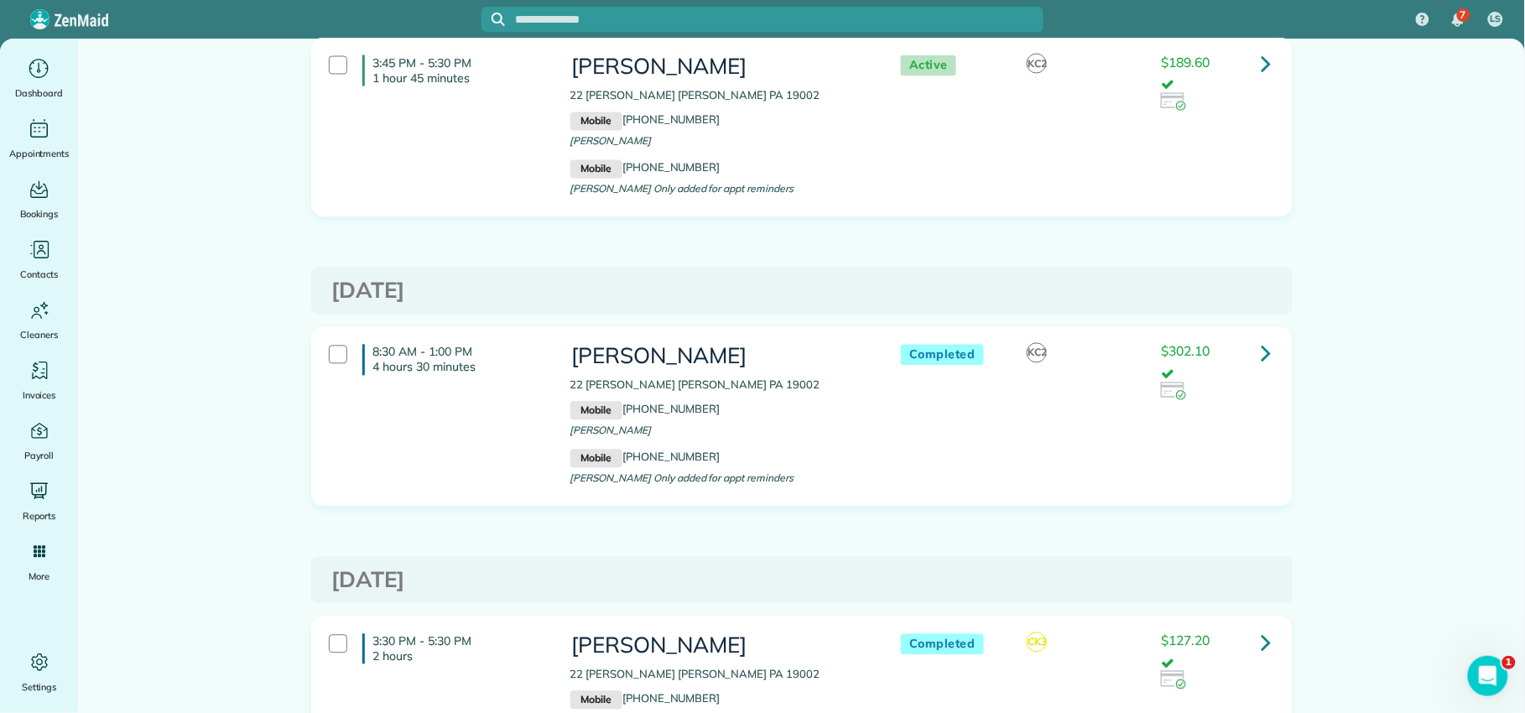
click at [1262, 367] on icon at bounding box center [1267, 353] width 10 height 29
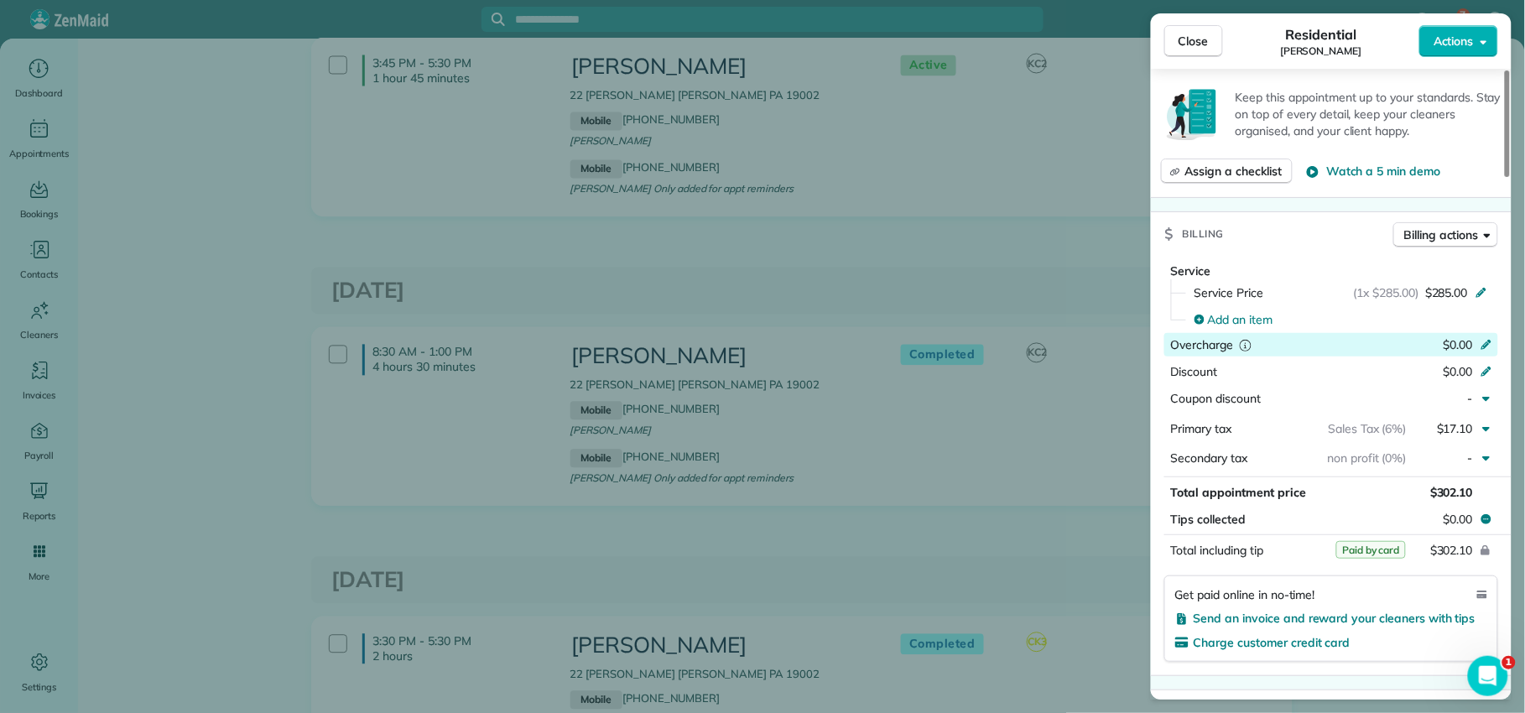
scroll to position [807, 0]
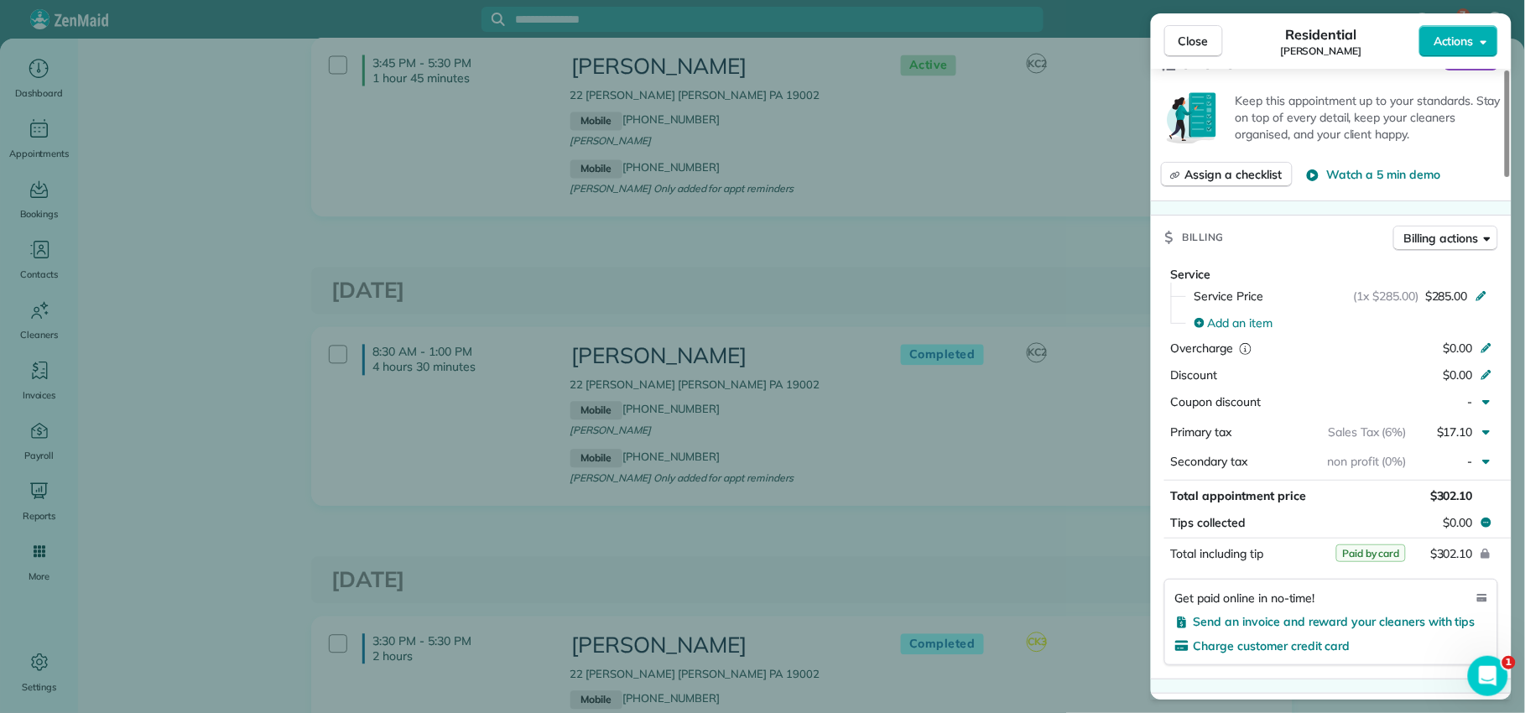
click at [1181, 44] on span "Close" at bounding box center [1194, 41] width 30 height 17
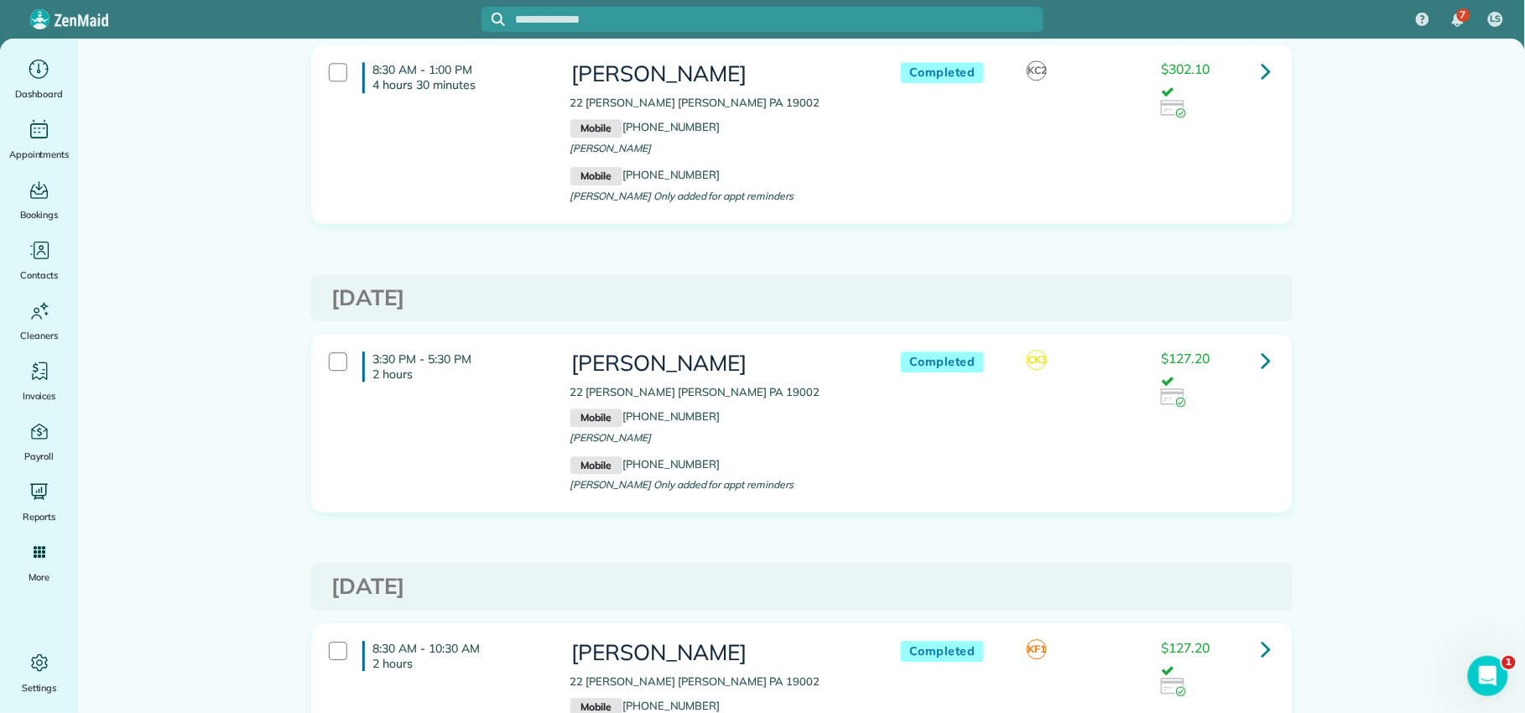
scroll to position [11495, 0]
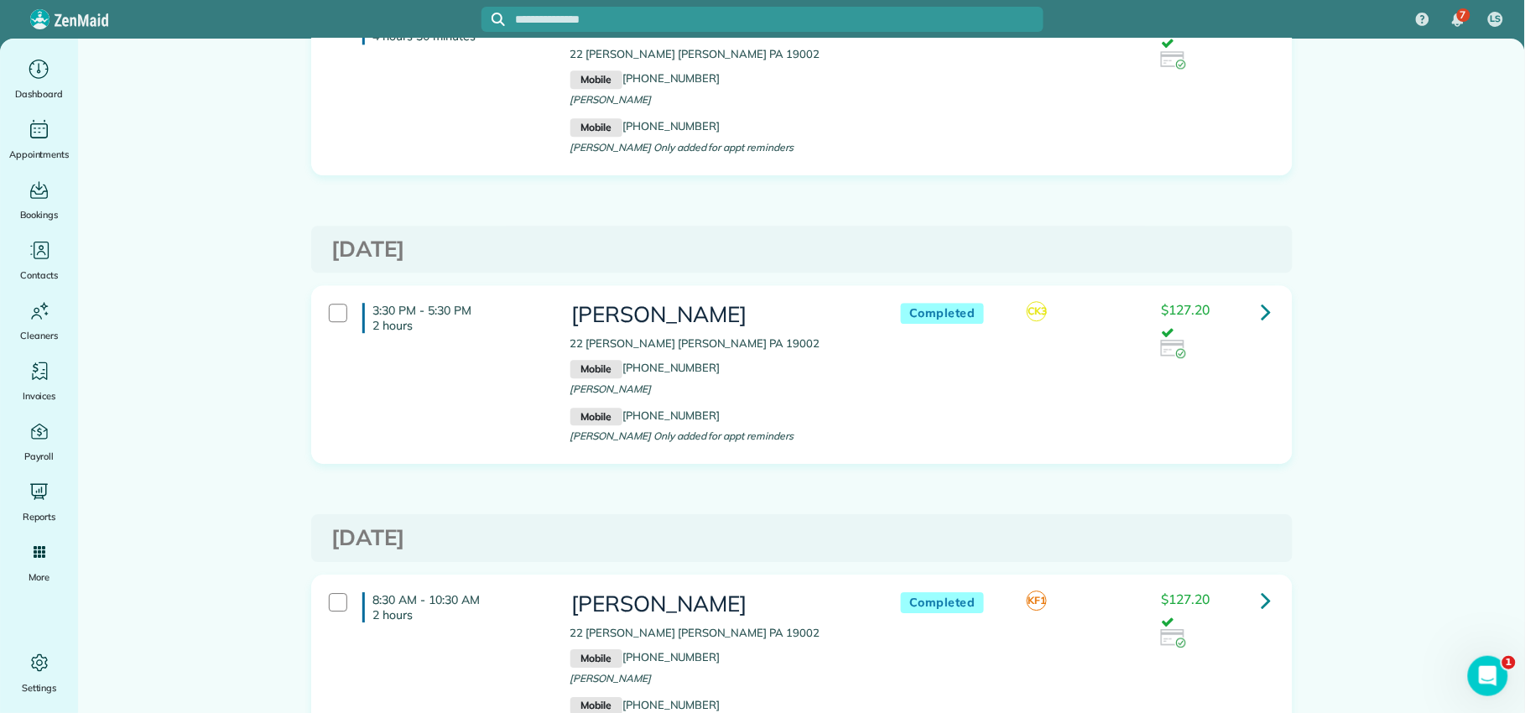
click at [1262, 322] on icon at bounding box center [1267, 311] width 10 height 29
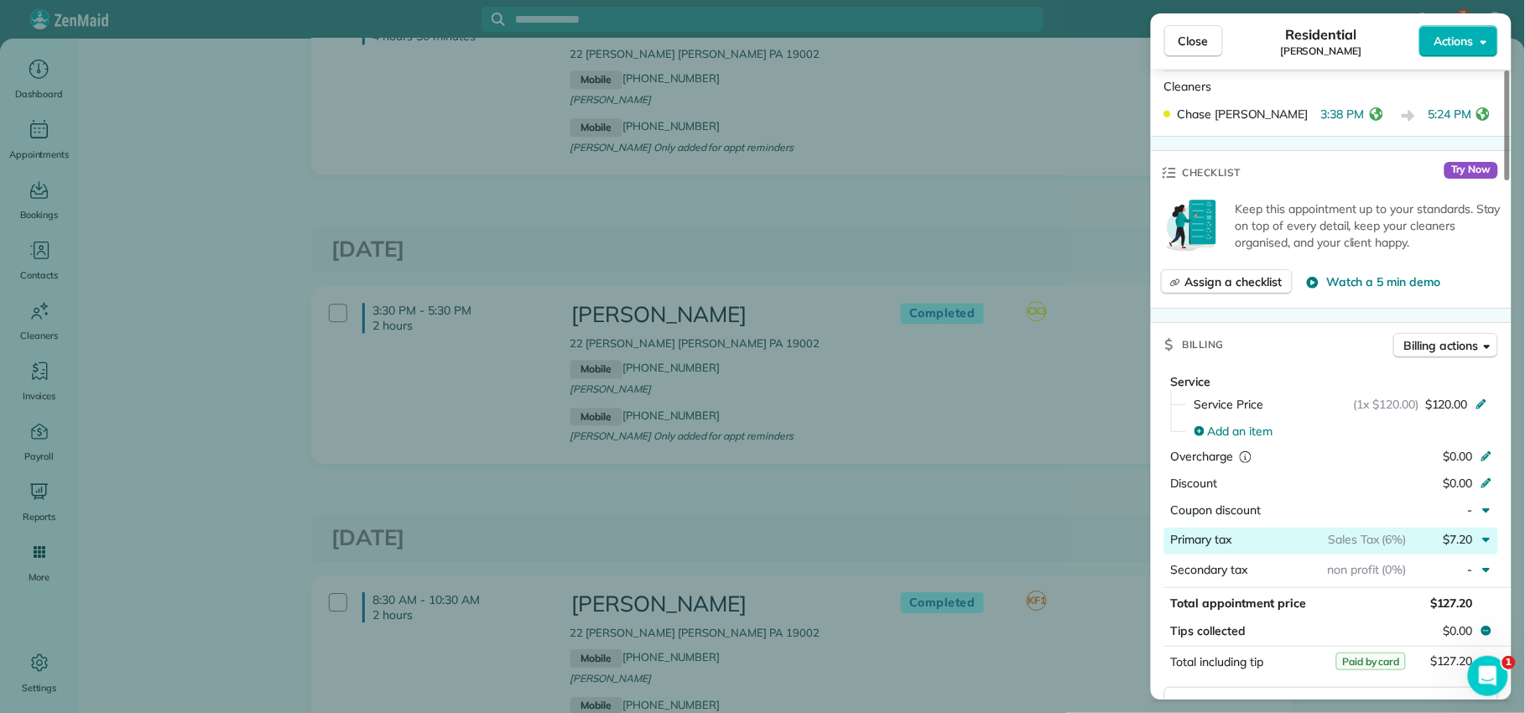
scroll to position [889, 0]
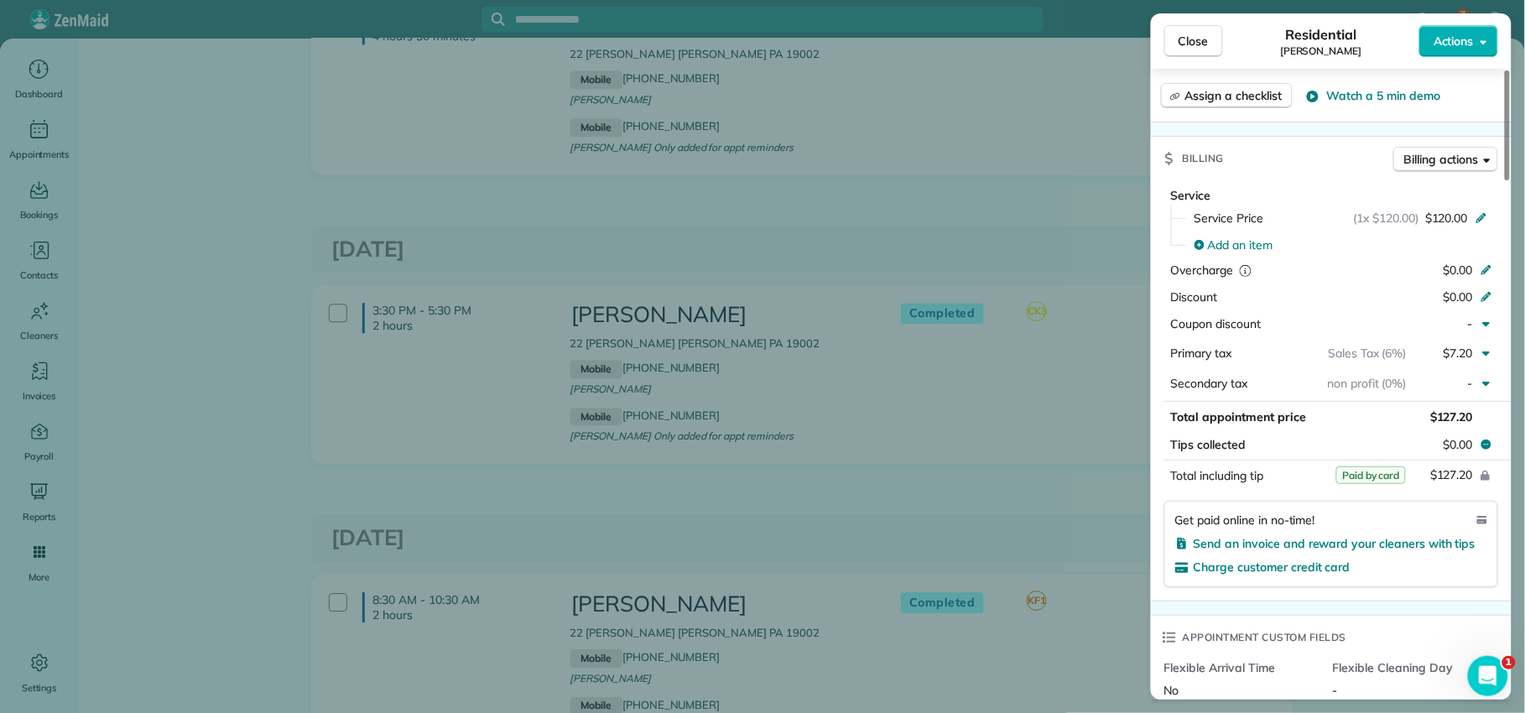
click at [1186, 46] on span "Close" at bounding box center [1194, 41] width 30 height 17
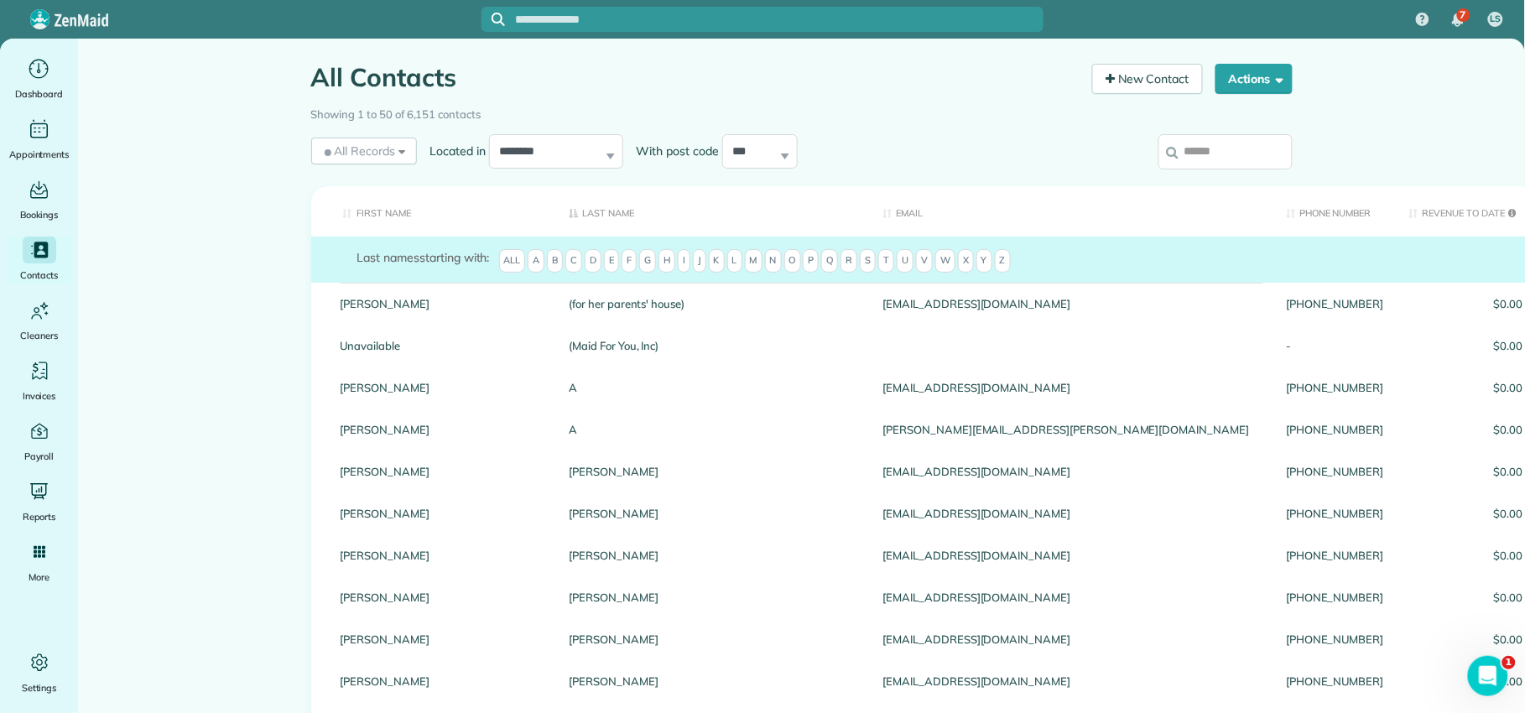
click at [1188, 156] on input "search" at bounding box center [1226, 151] width 134 height 35
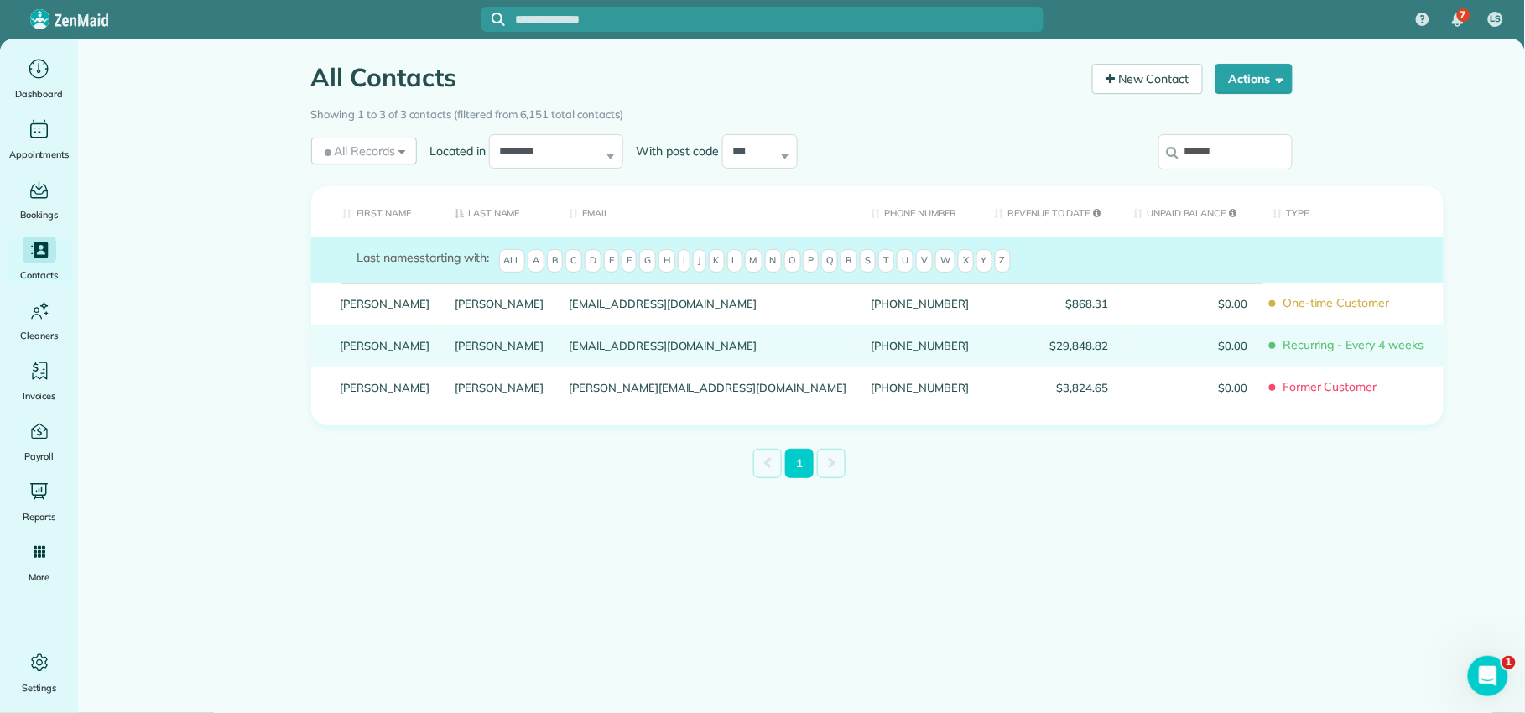
type input "******"
click at [356, 352] on link "[PERSON_NAME]" at bounding box center [386, 346] width 90 height 12
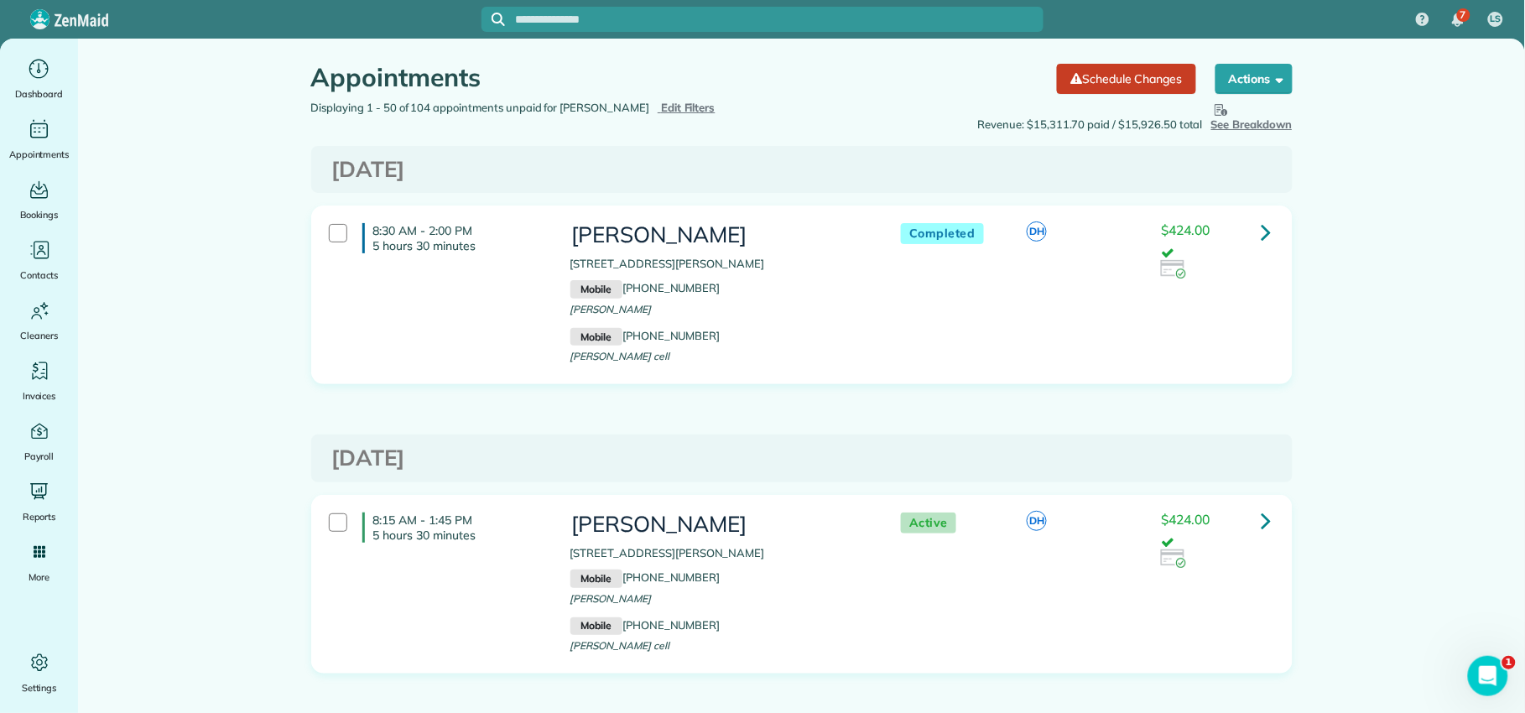
click at [1262, 229] on icon at bounding box center [1267, 231] width 10 height 29
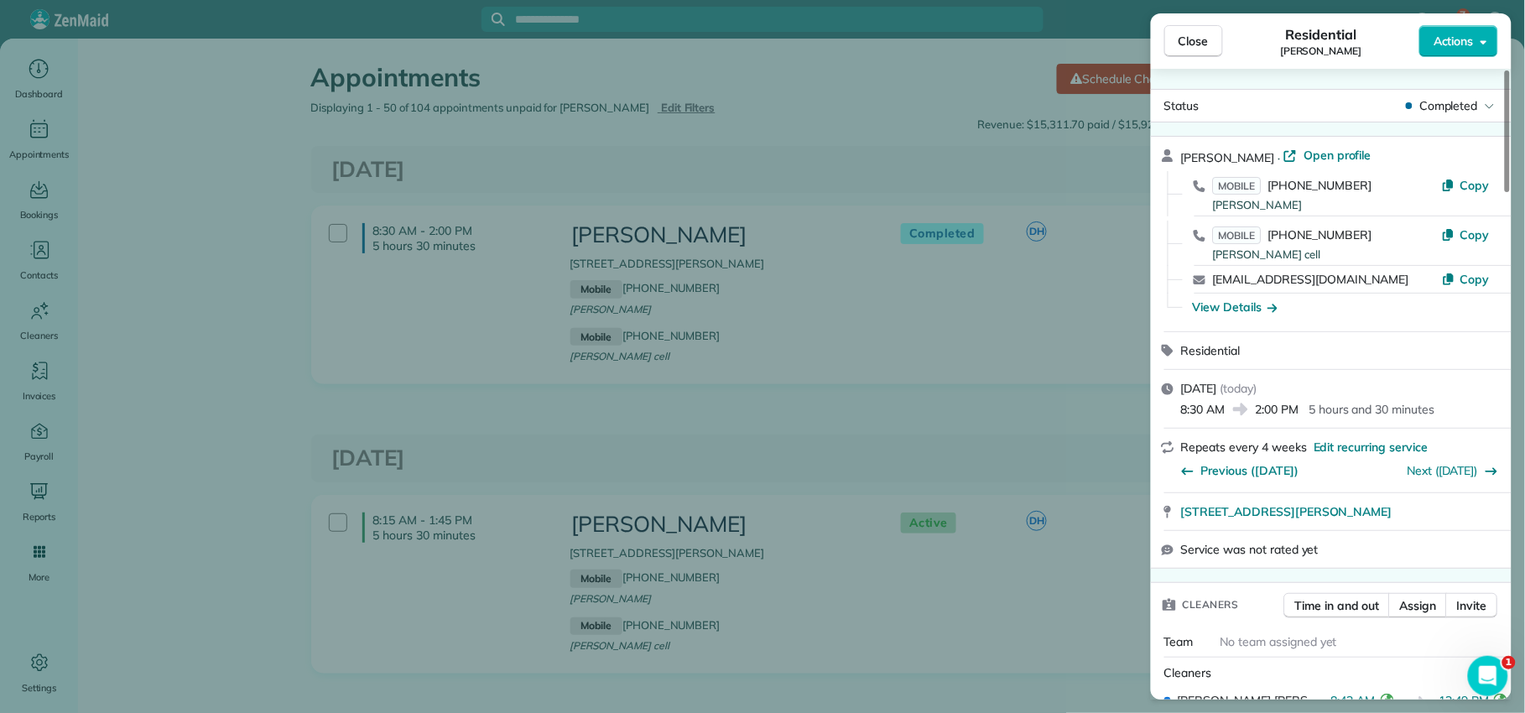
scroll to position [134, 0]
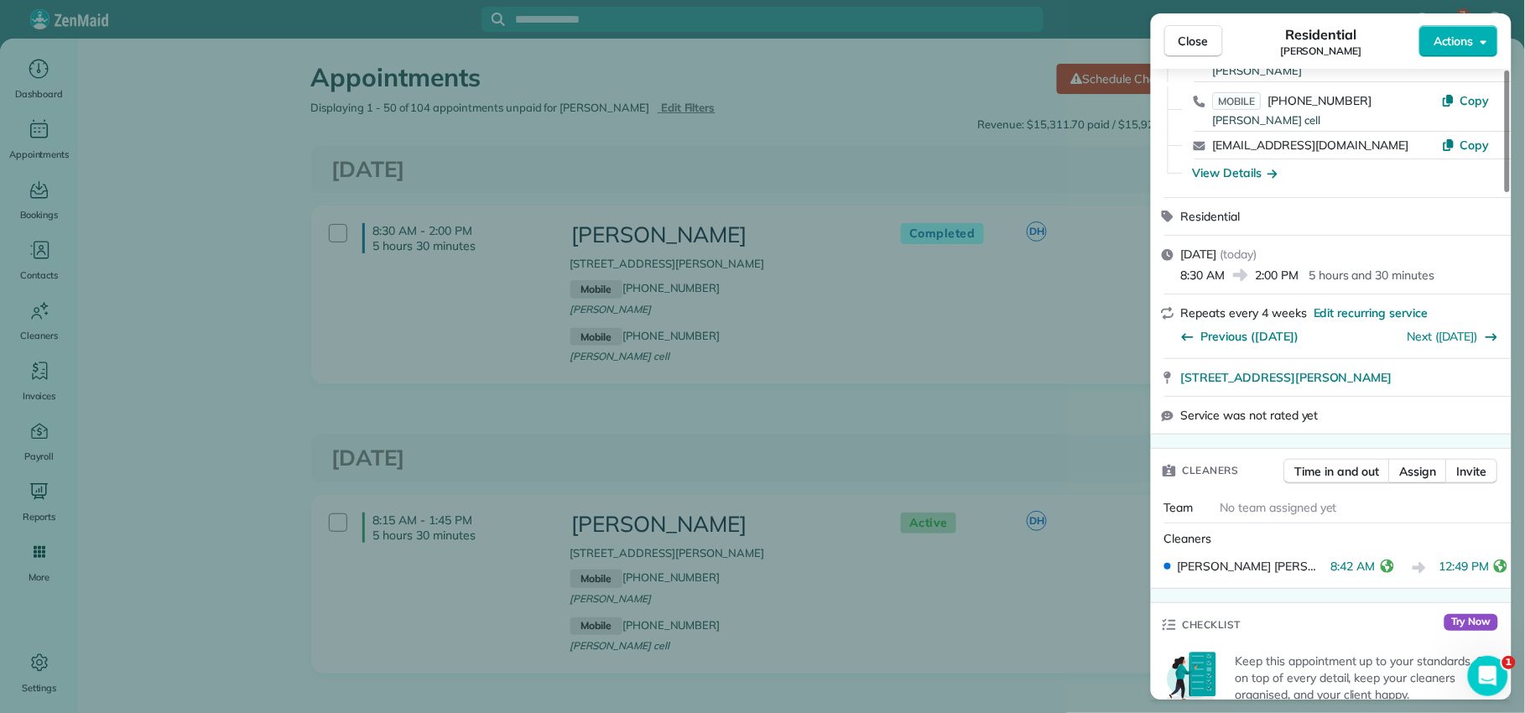
click at [1192, 39] on span "Close" at bounding box center [1194, 41] width 30 height 17
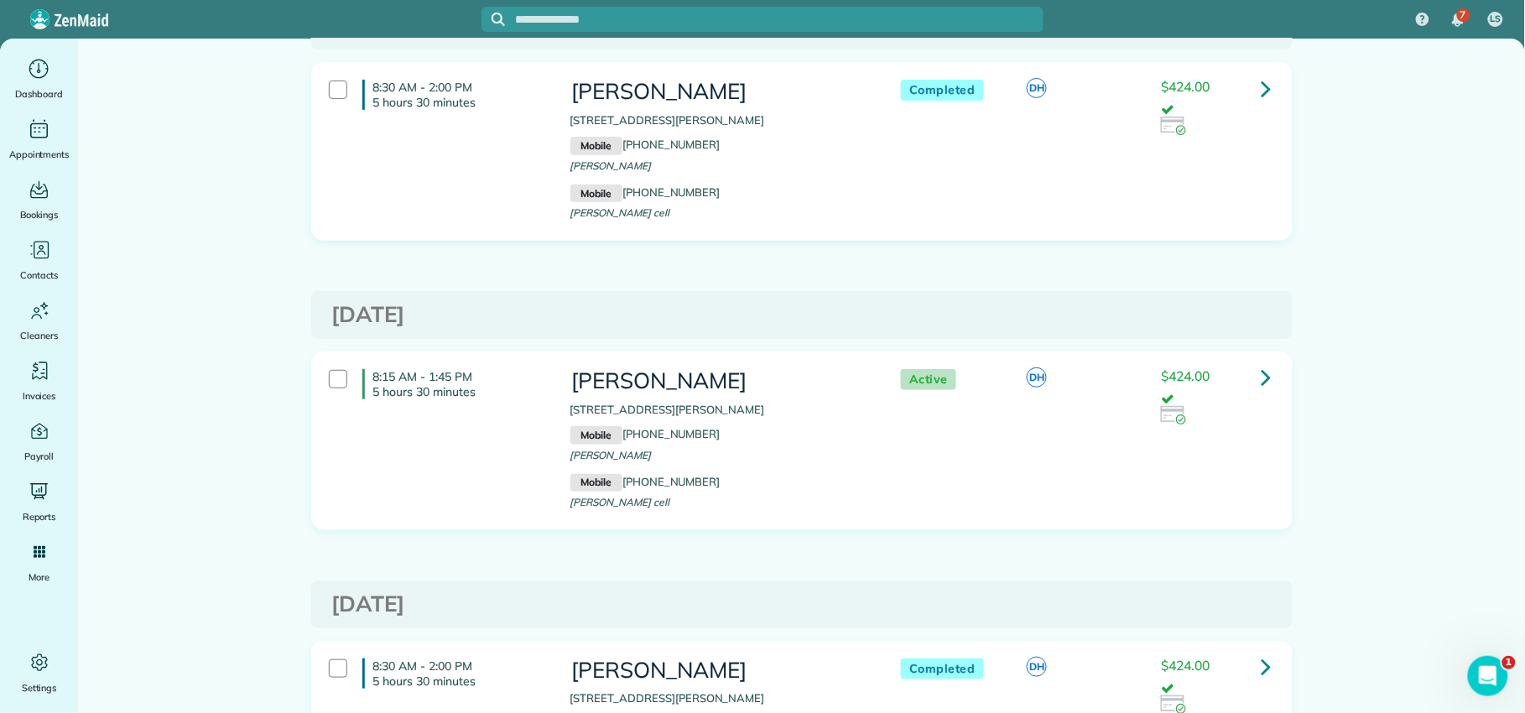
scroll to position [145, 0]
click at [1262, 378] on icon at bounding box center [1267, 375] width 10 height 29
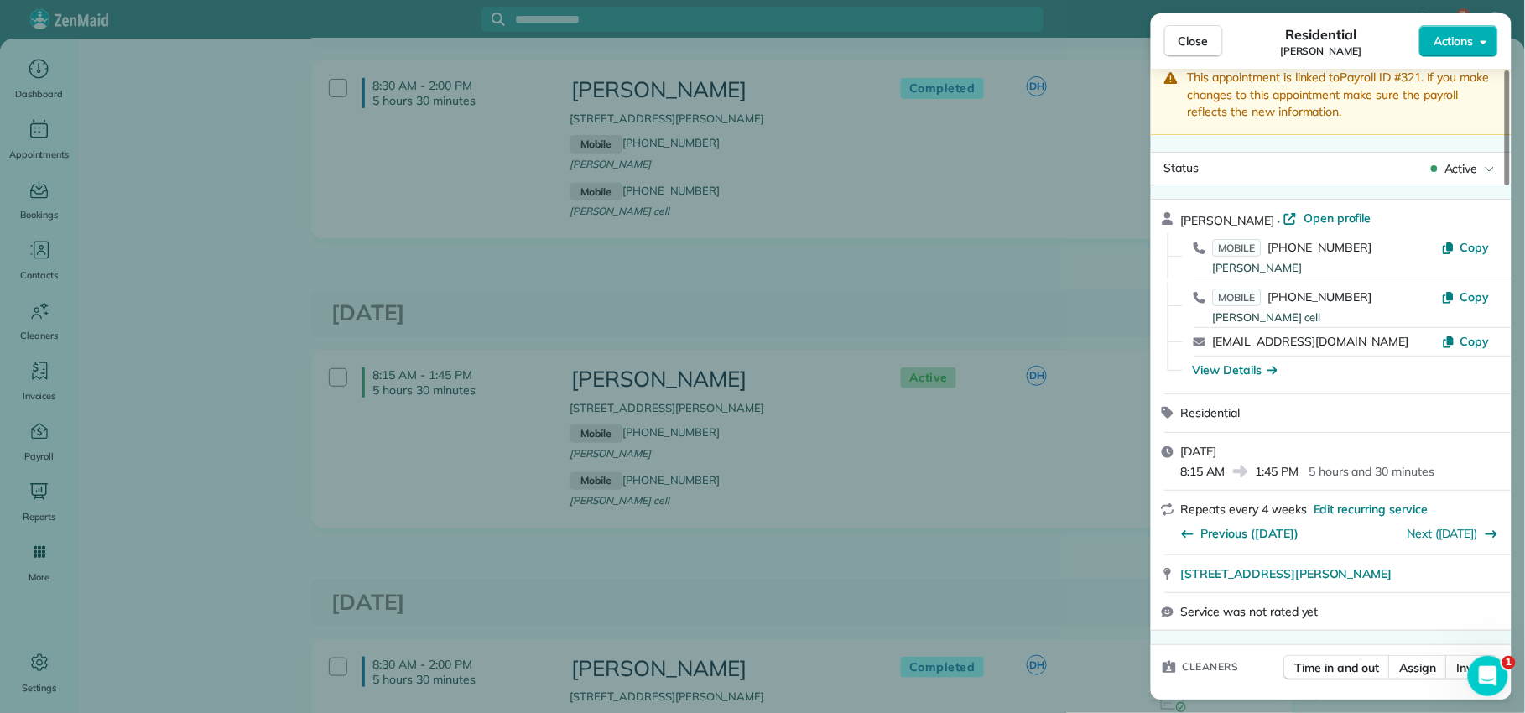
scroll to position [264, 0]
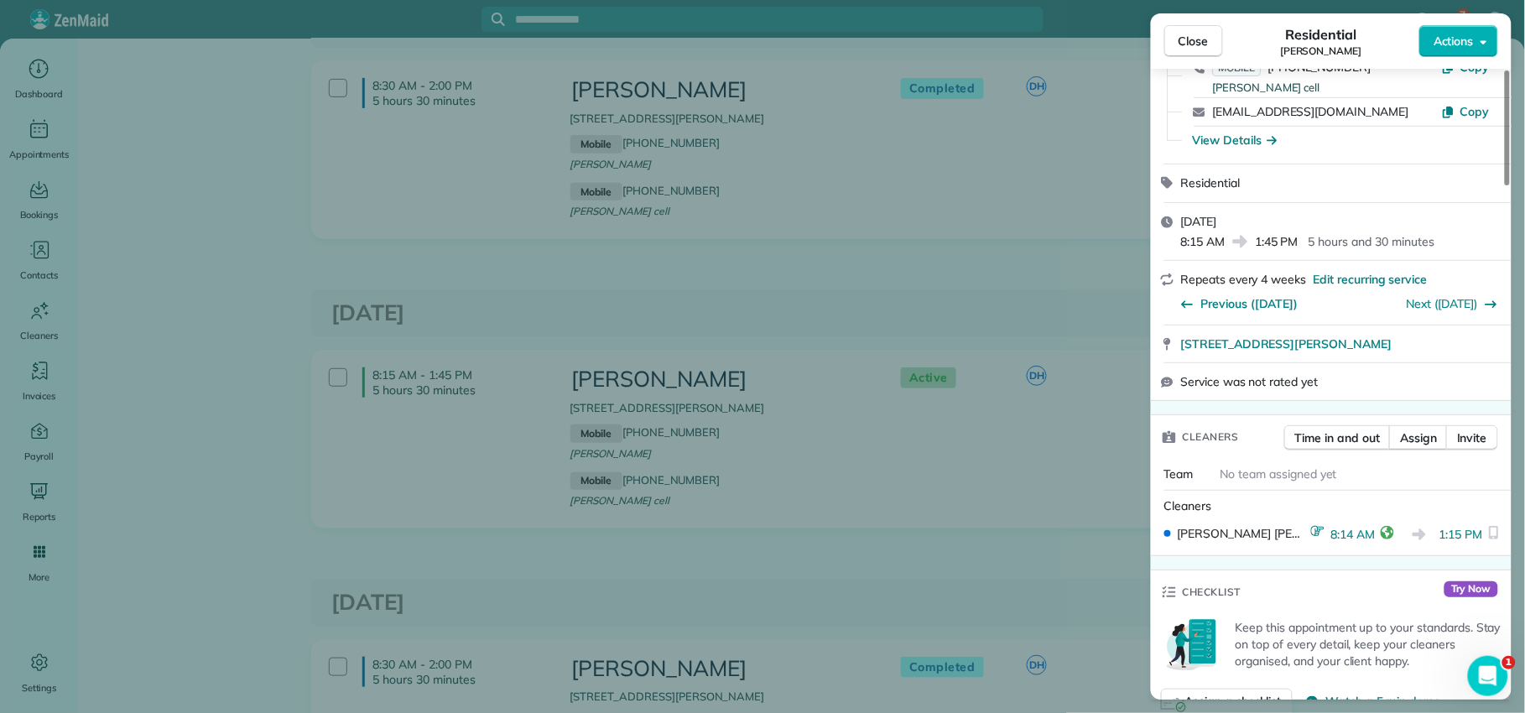
click at [1192, 42] on span "Close" at bounding box center [1194, 41] width 30 height 17
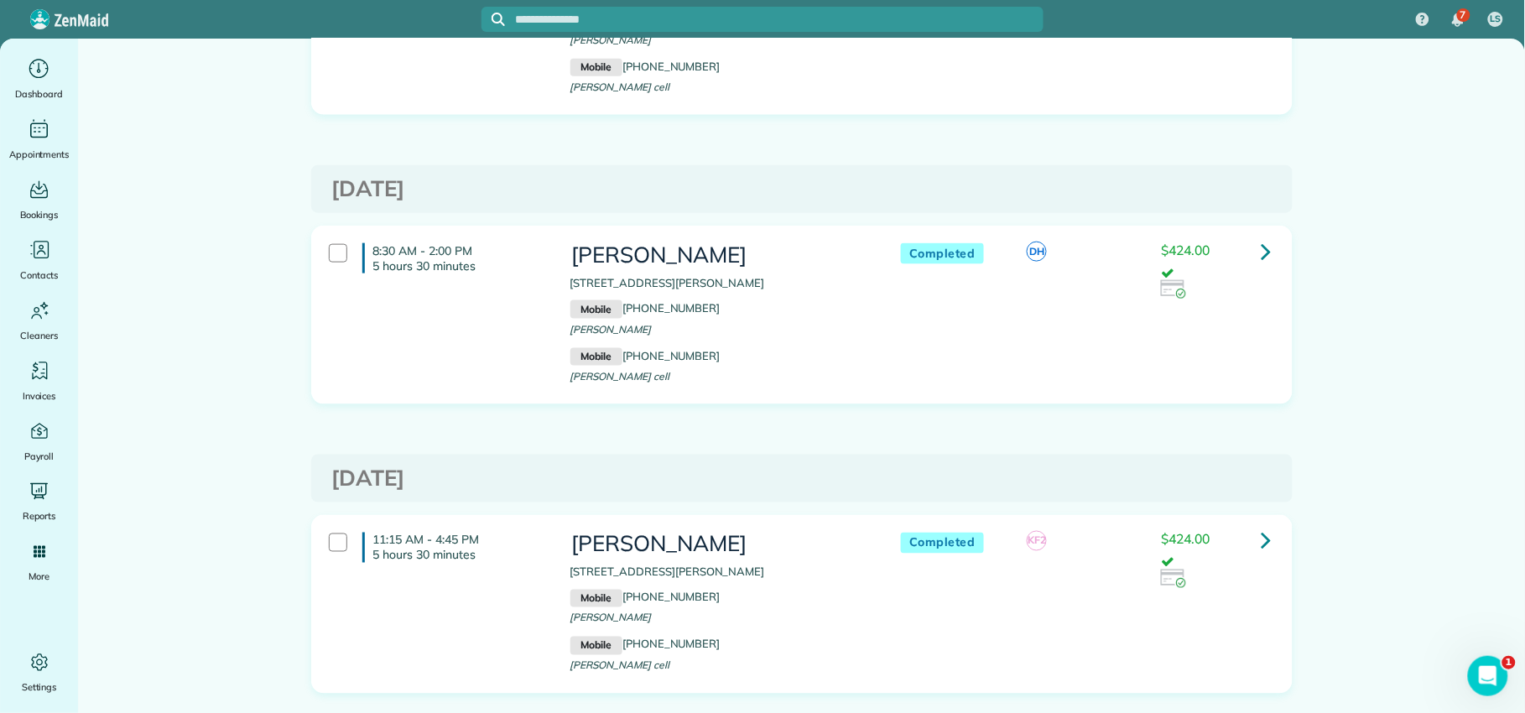
scroll to position [592, 0]
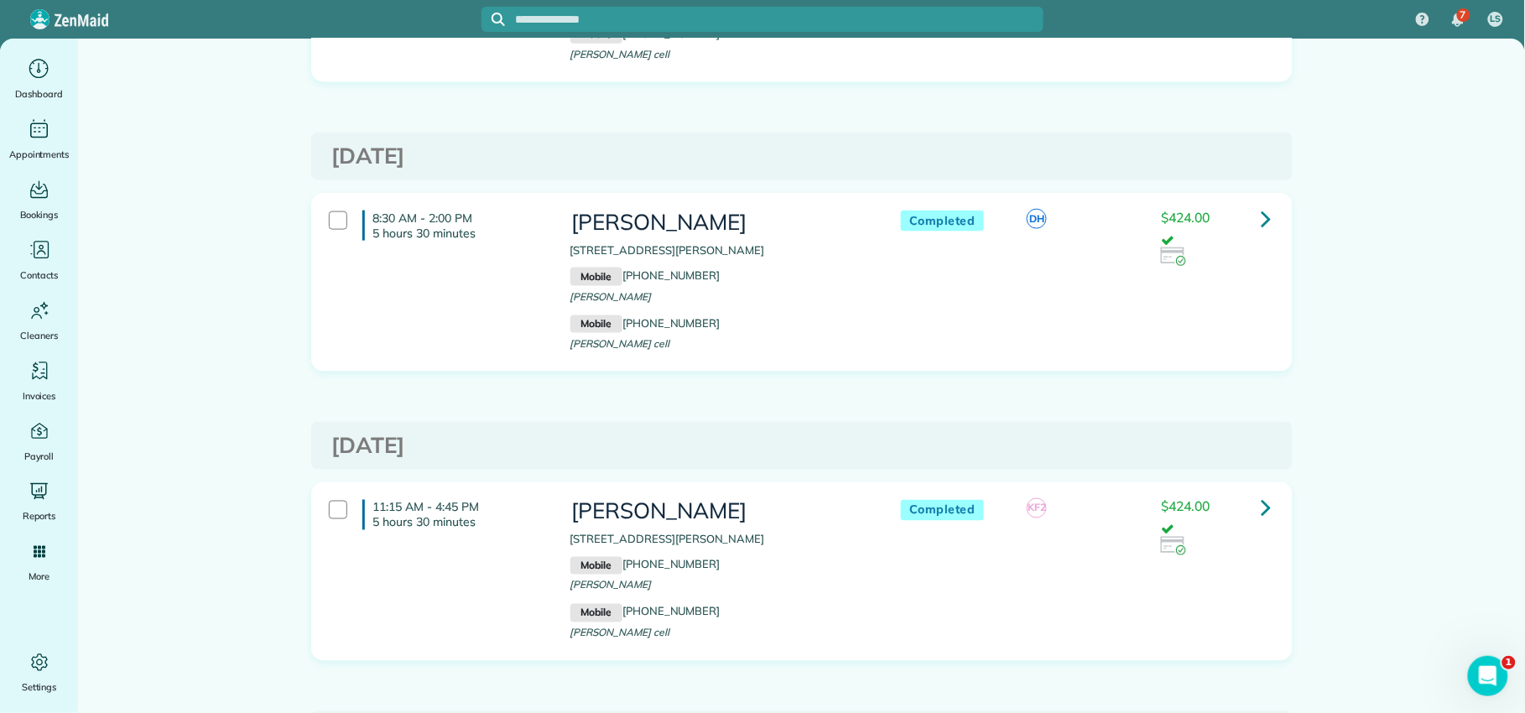
click at [1252, 218] on link at bounding box center [1267, 219] width 34 height 34
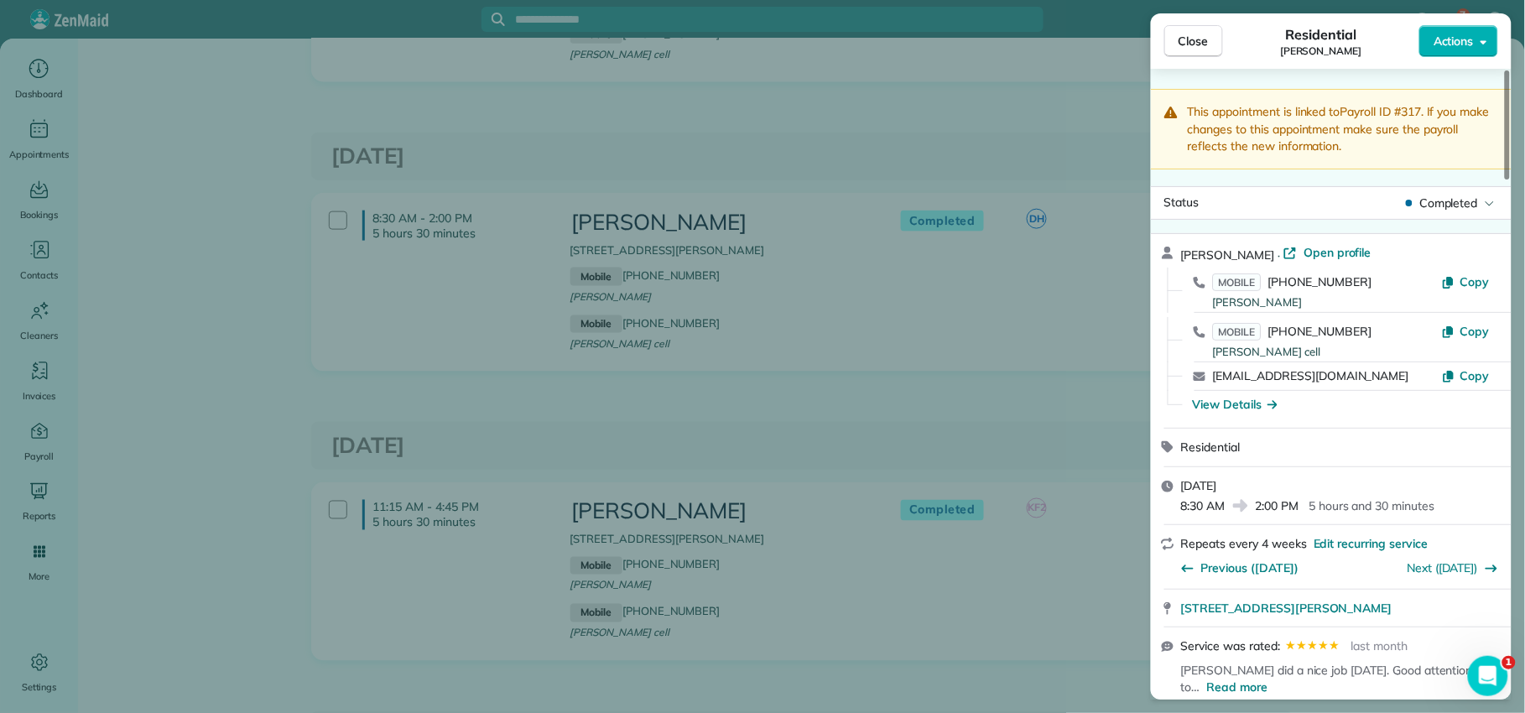
scroll to position [509, 0]
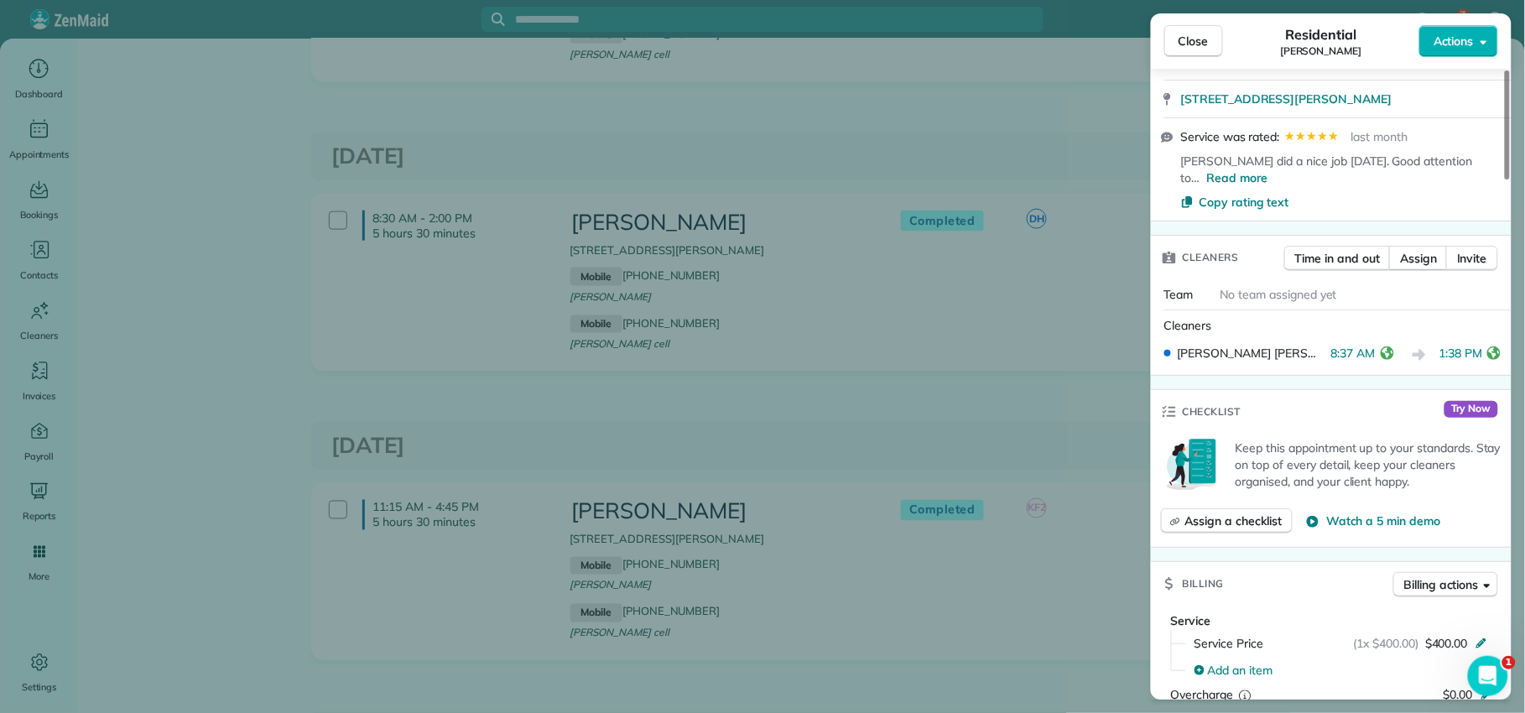
click at [1192, 33] on span "Close" at bounding box center [1194, 41] width 30 height 17
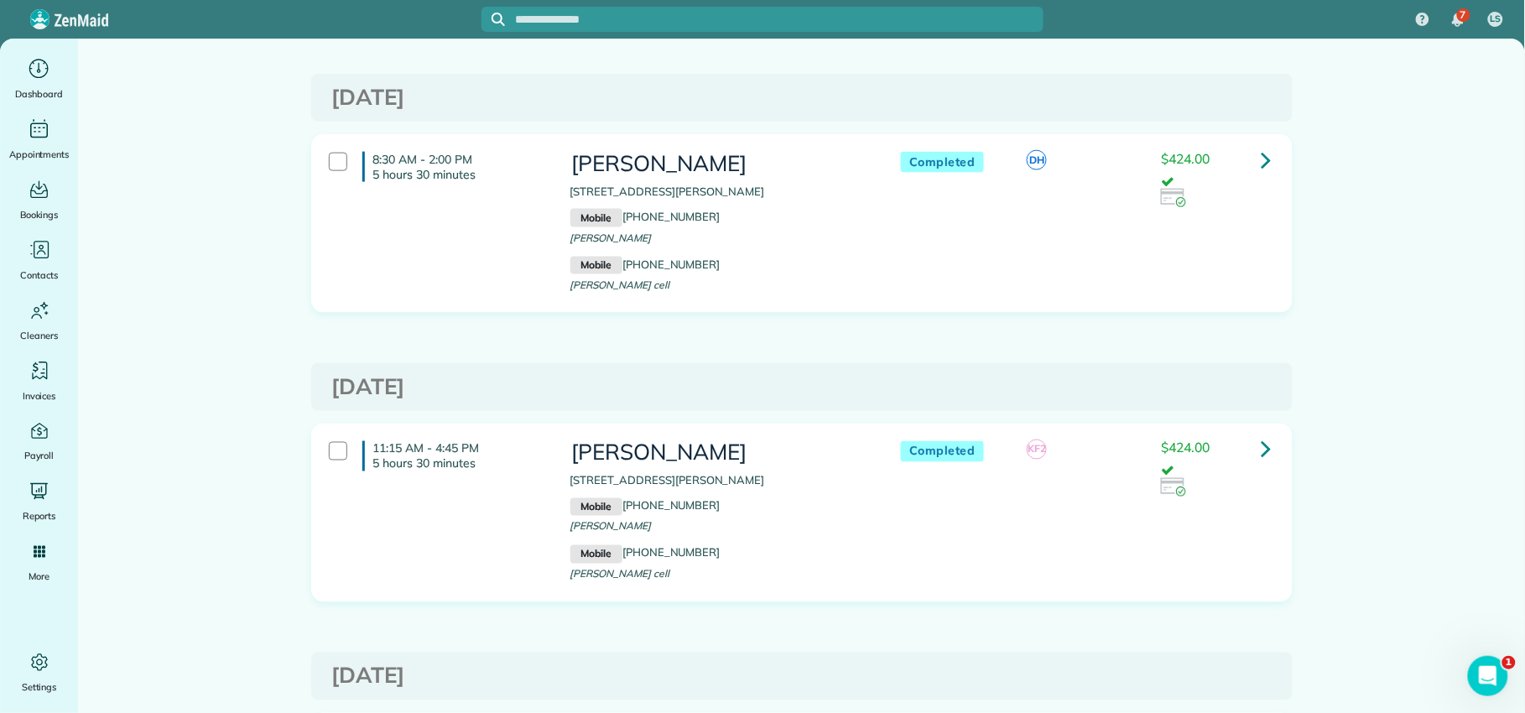
scroll to position [748, 0]
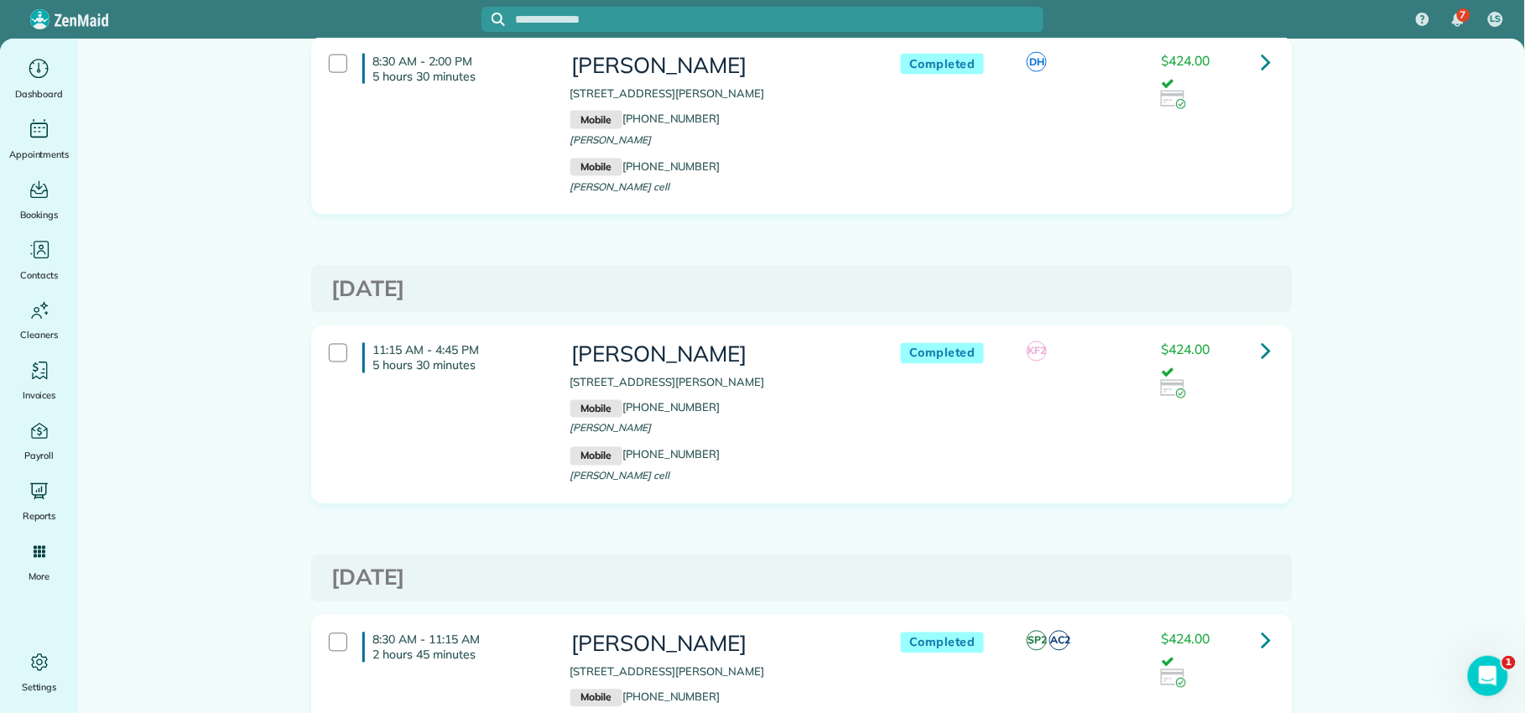
click at [1265, 356] on link at bounding box center [1267, 352] width 34 height 34
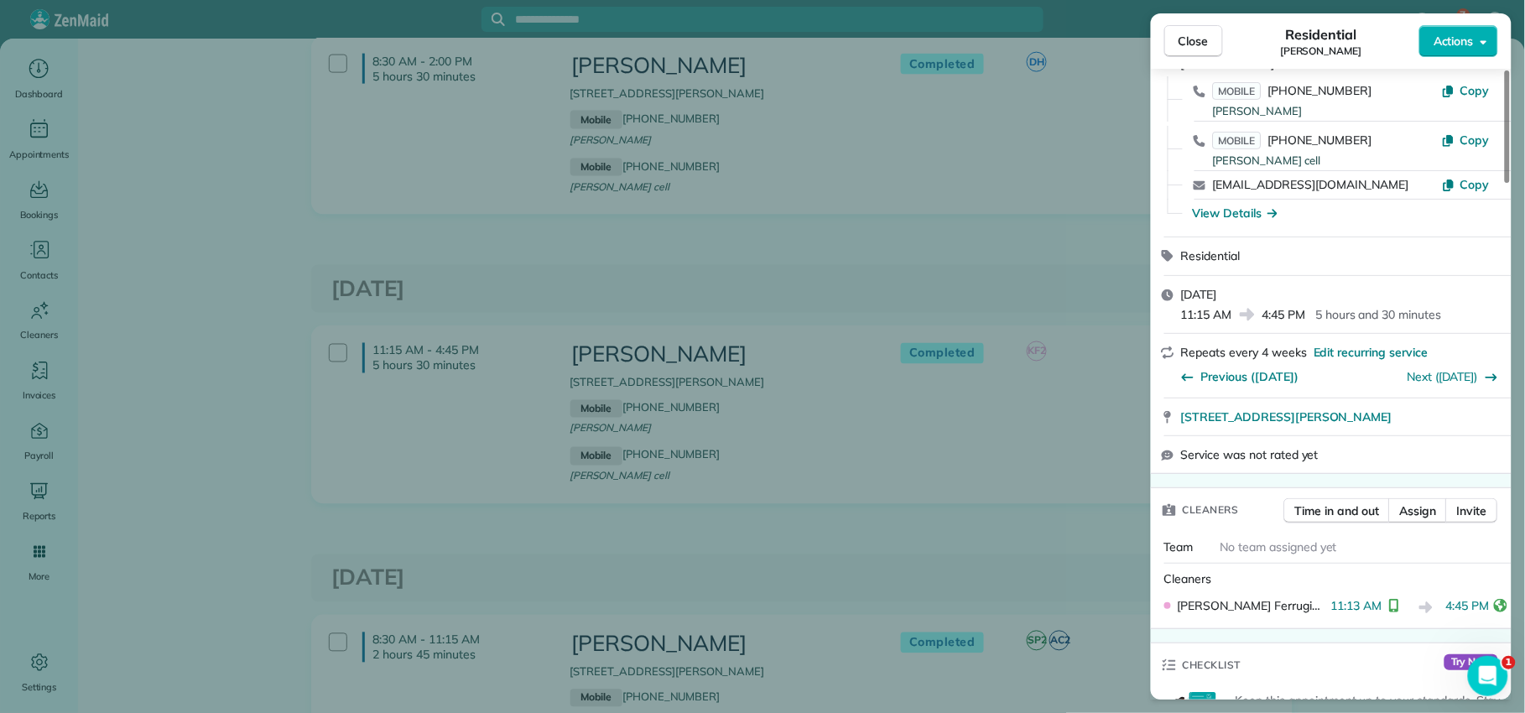
scroll to position [195, 0]
click at [1200, 43] on span "Close" at bounding box center [1194, 41] width 30 height 17
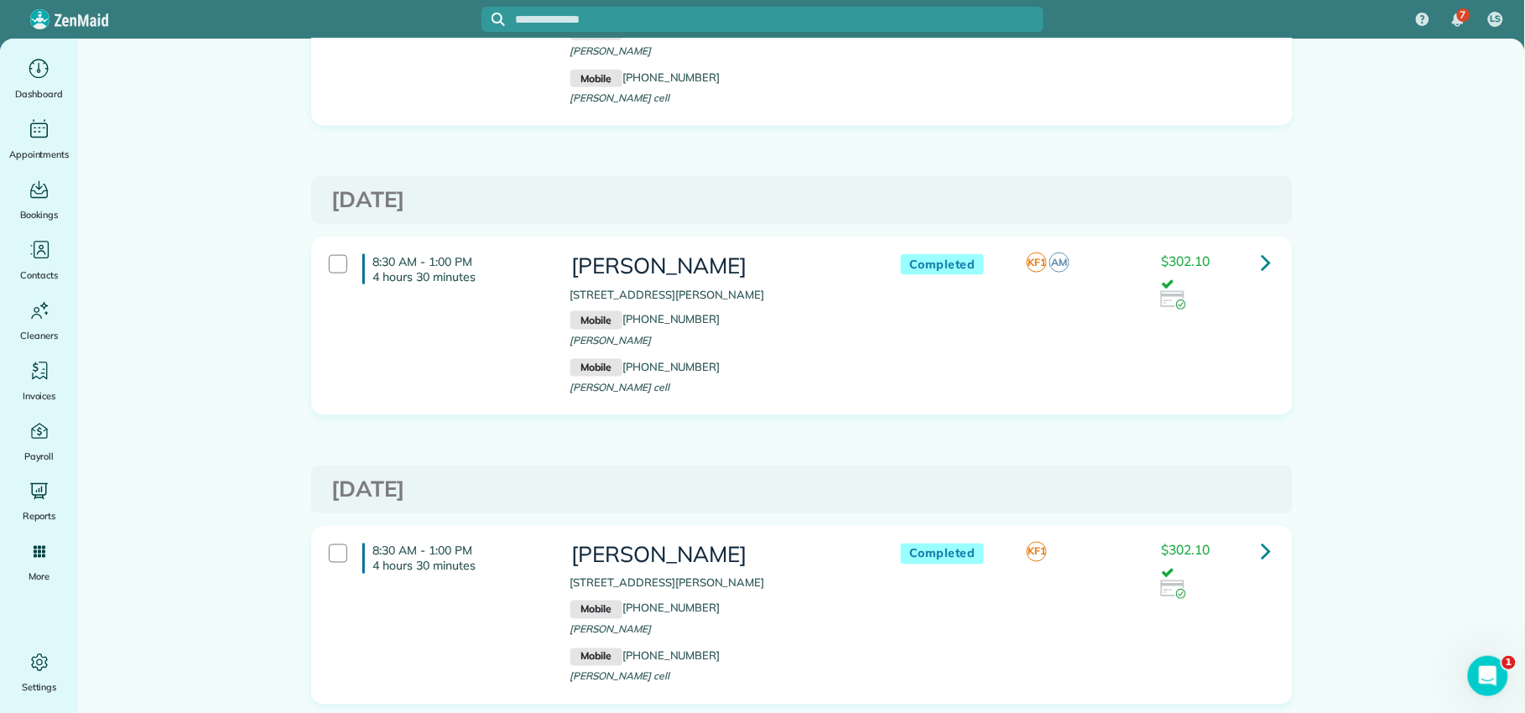
scroll to position [2593, 0]
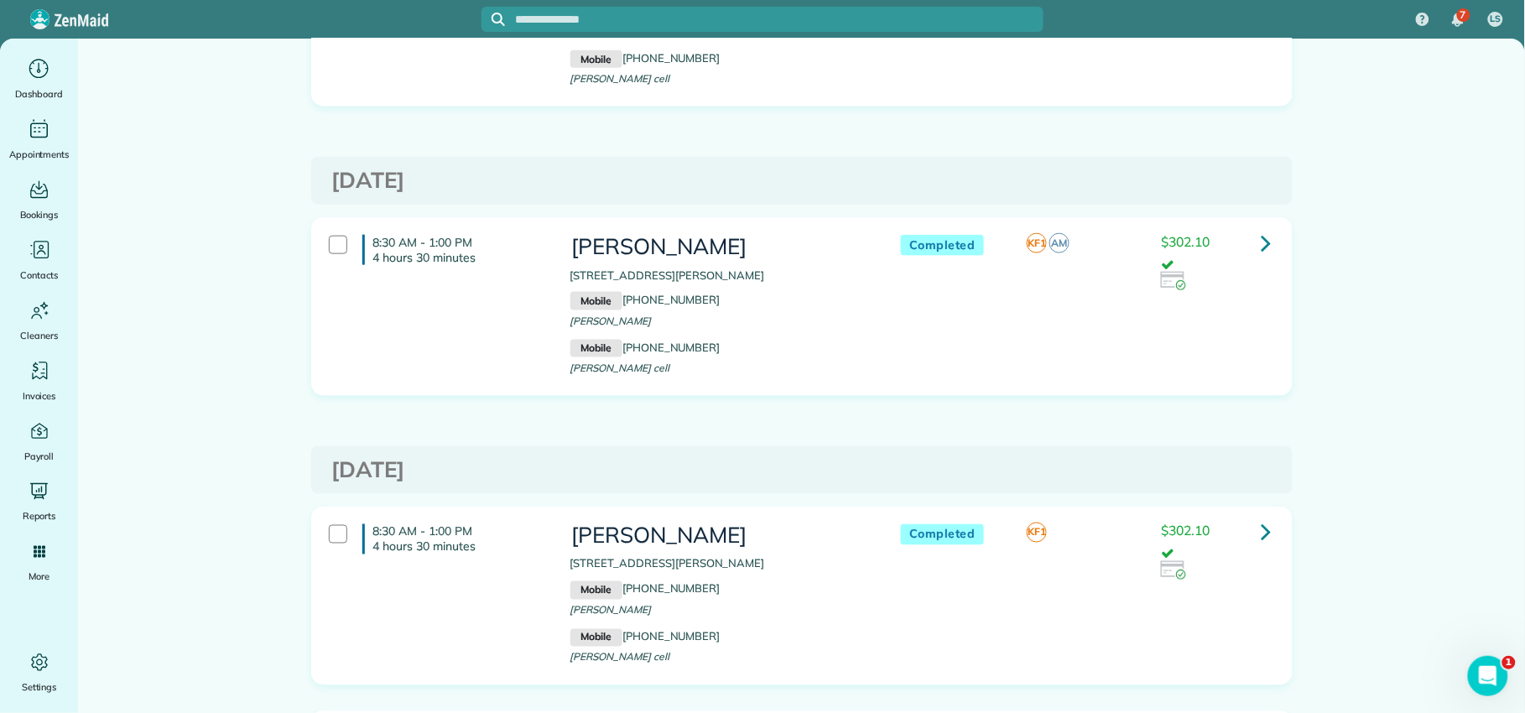
click at [1262, 248] on icon at bounding box center [1267, 242] width 10 height 29
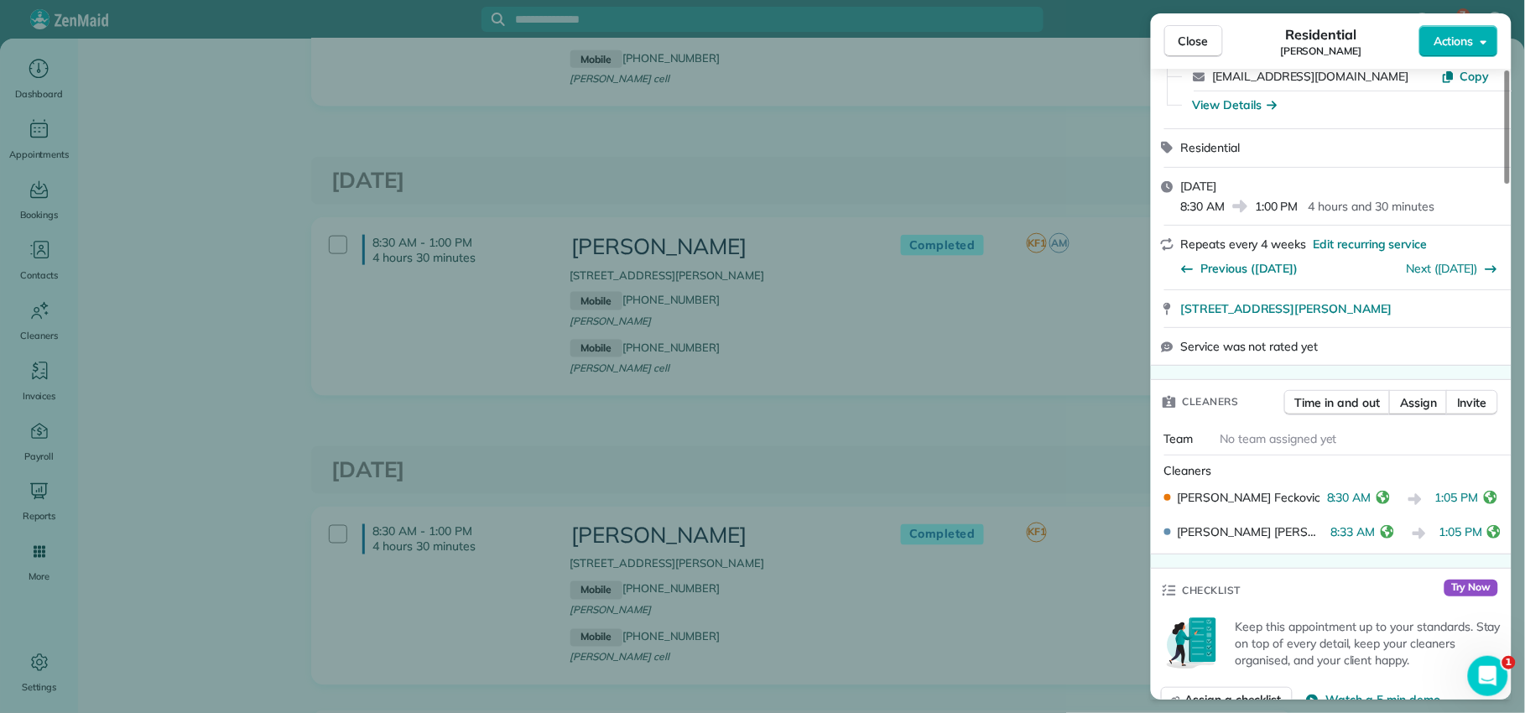
scroll to position [295, 0]
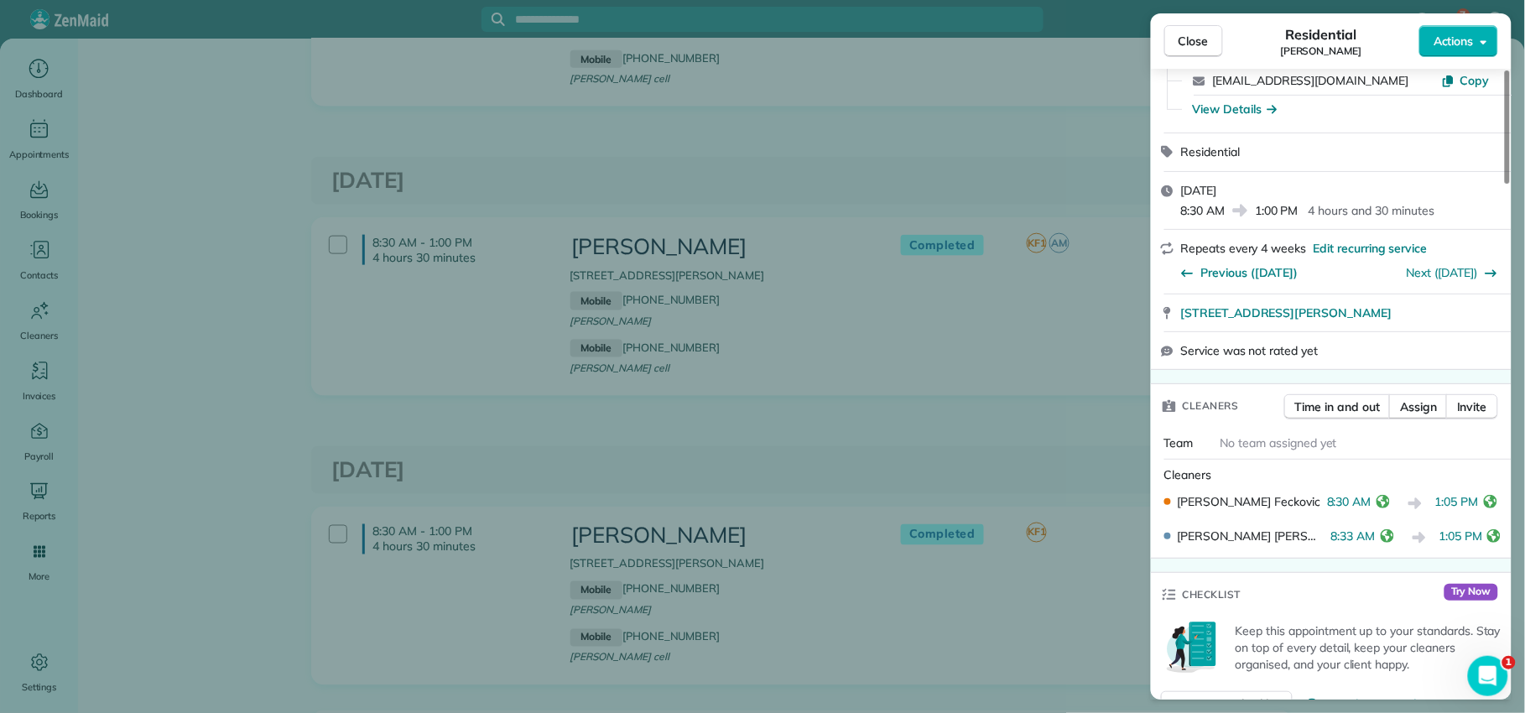
click at [1205, 51] on button "Close" at bounding box center [1194, 41] width 59 height 32
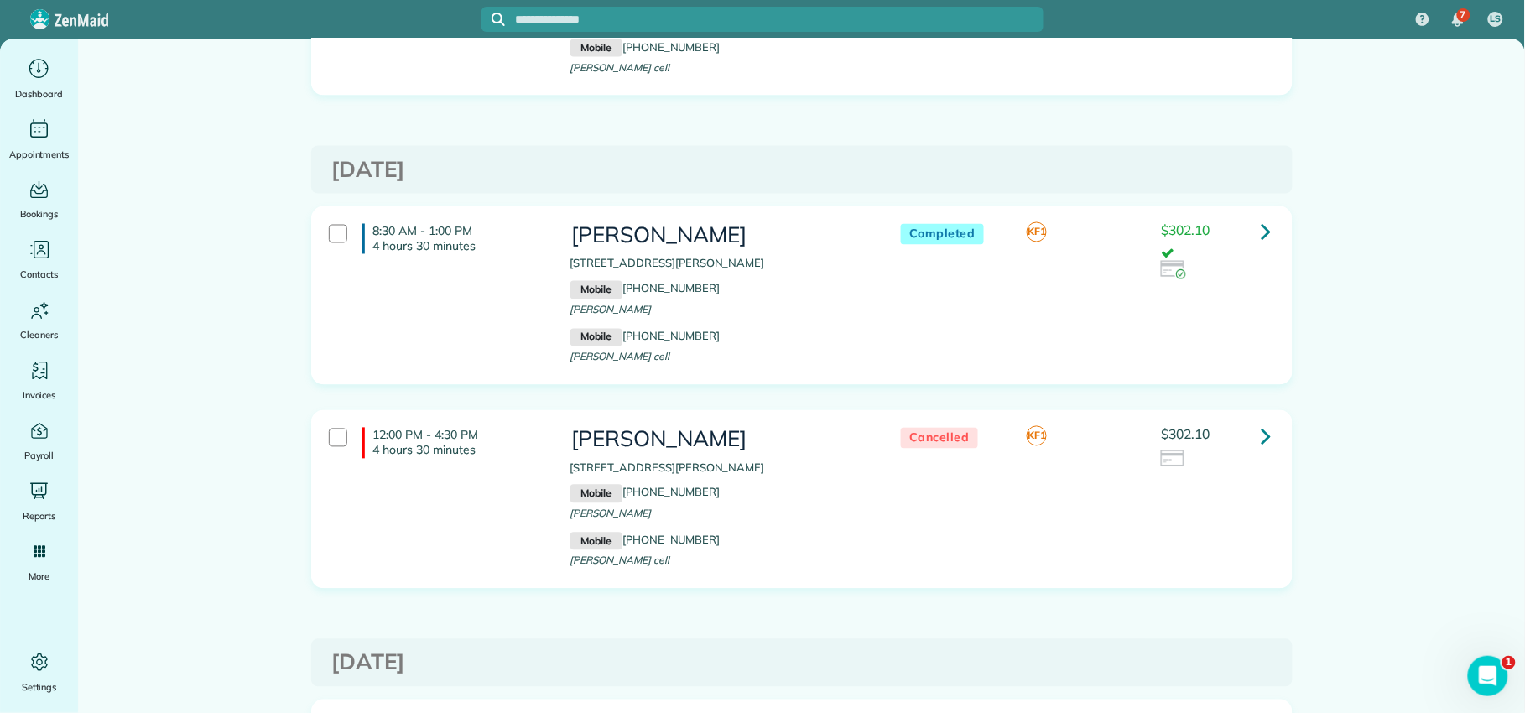
scroll to position [3450, 0]
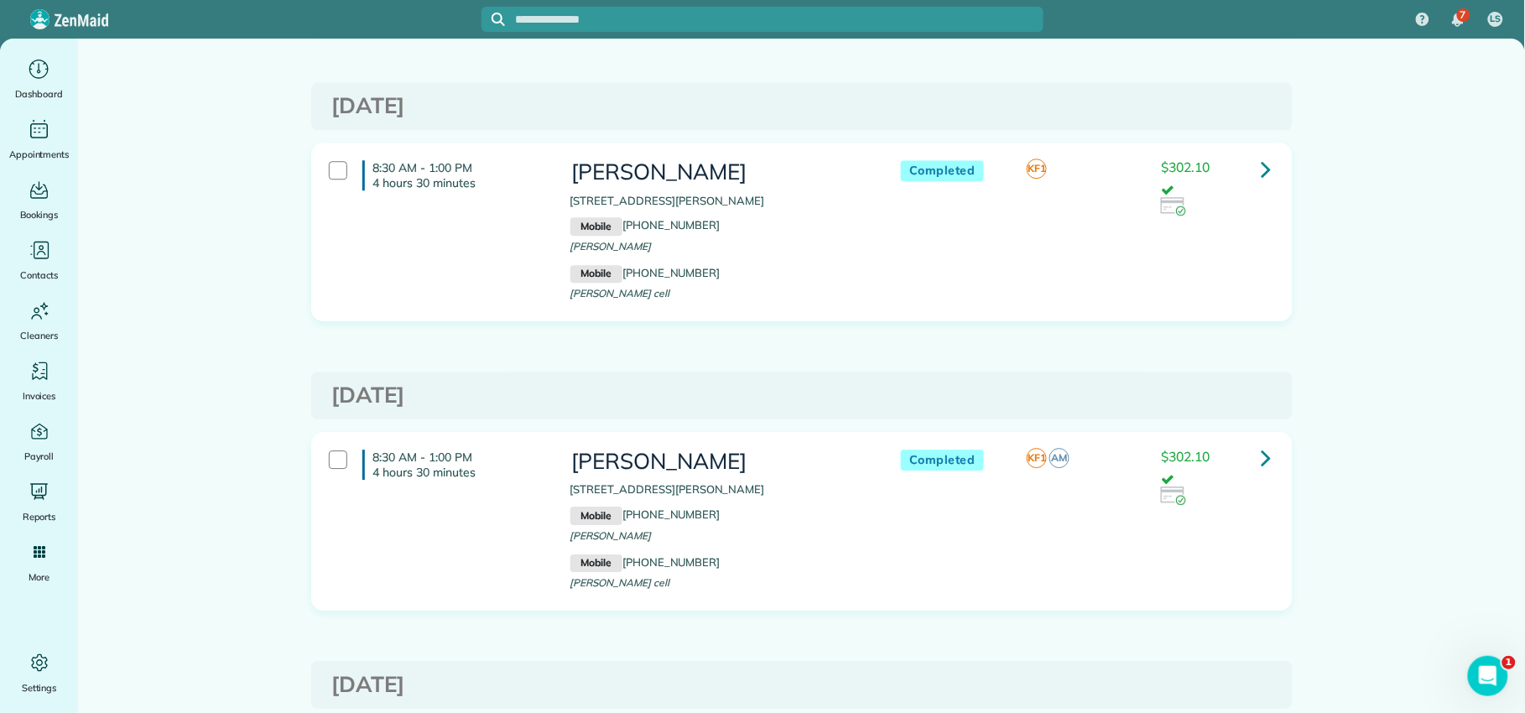
click at [1262, 172] on icon at bounding box center [1267, 168] width 10 height 29
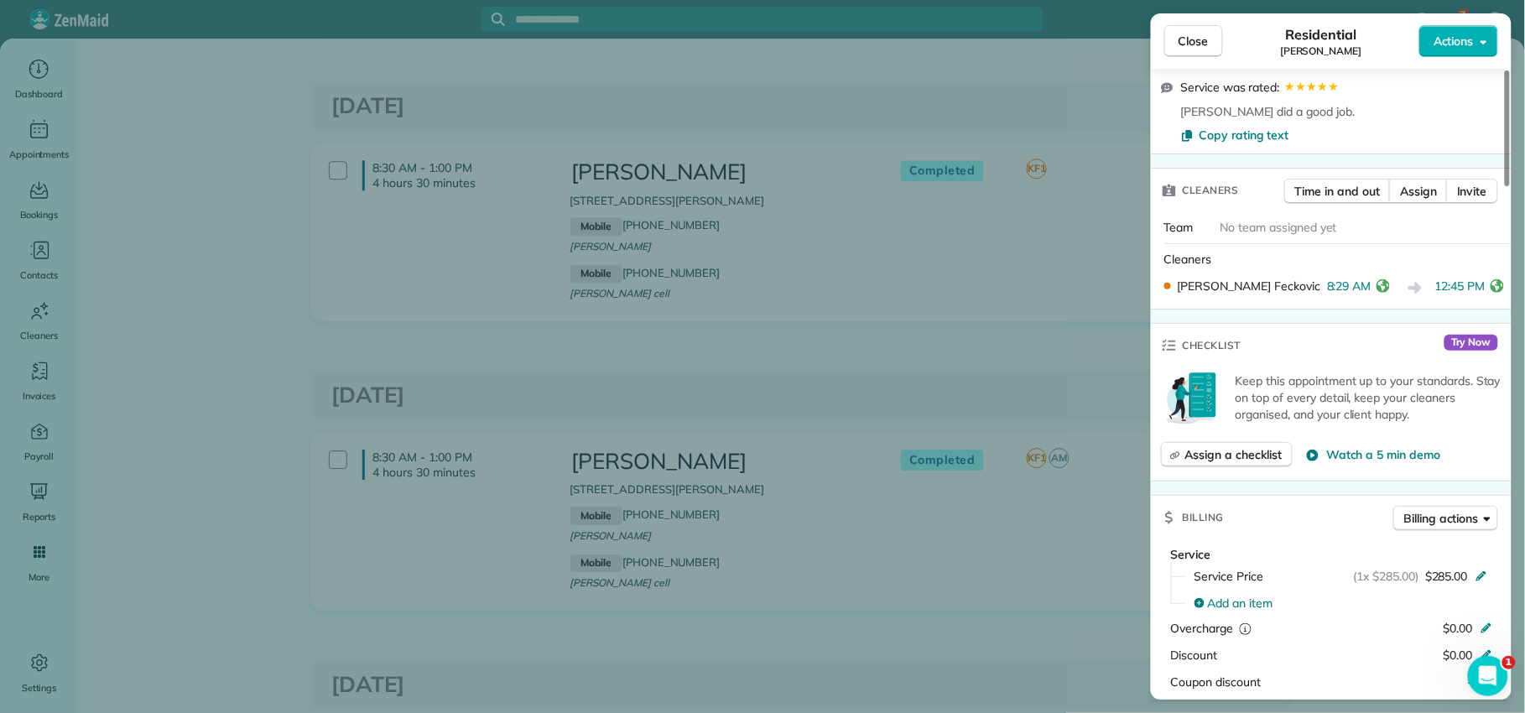
scroll to position [592, 0]
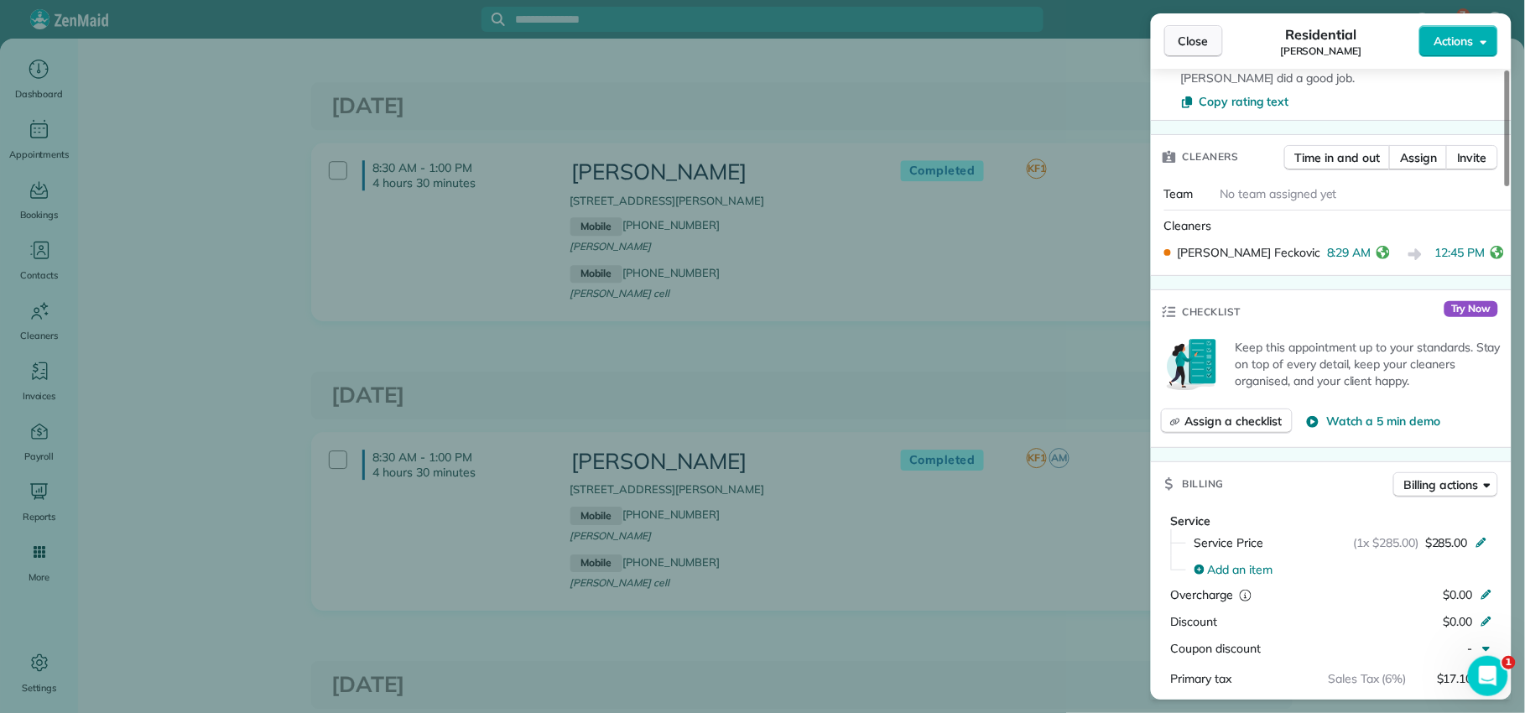
click at [1185, 49] on span "Close" at bounding box center [1194, 41] width 30 height 17
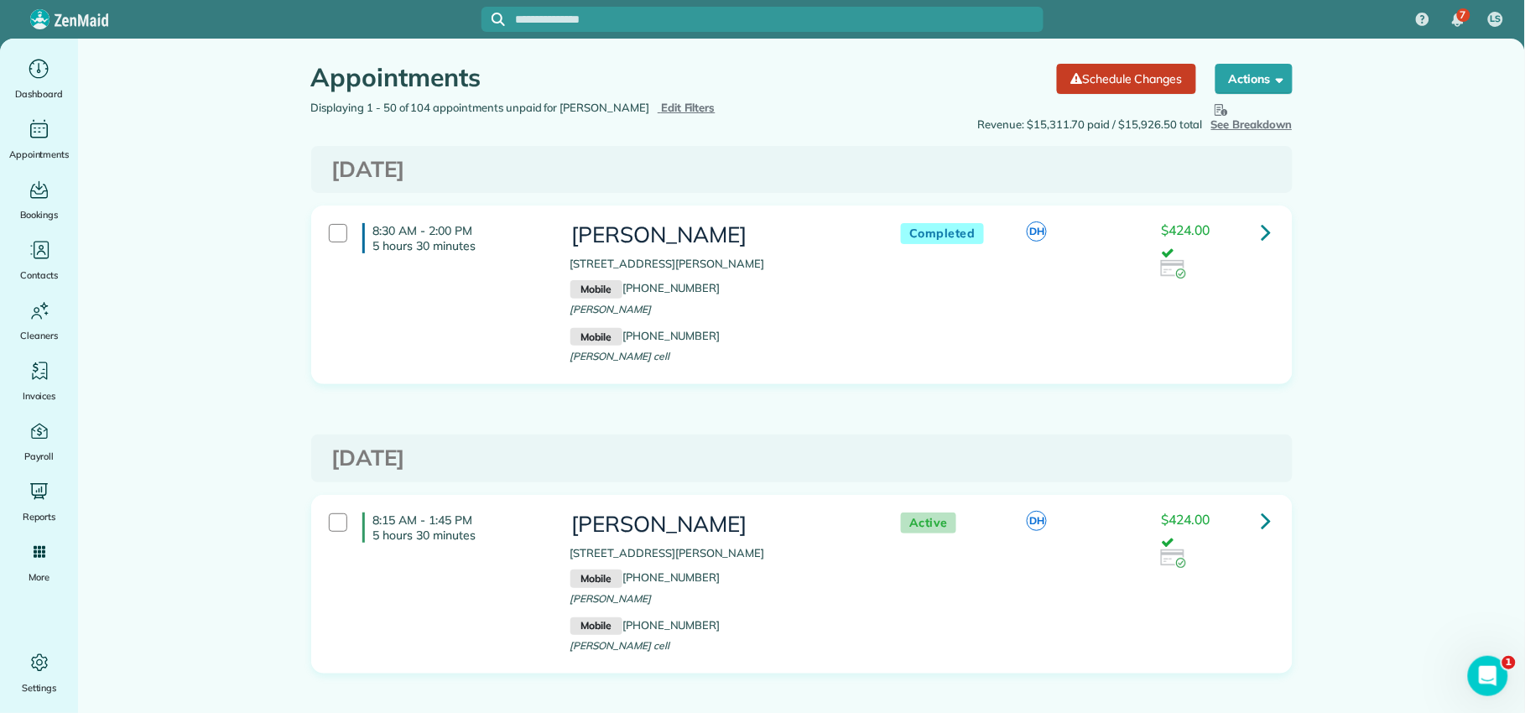
click at [1250, 232] on link at bounding box center [1267, 232] width 34 height 34
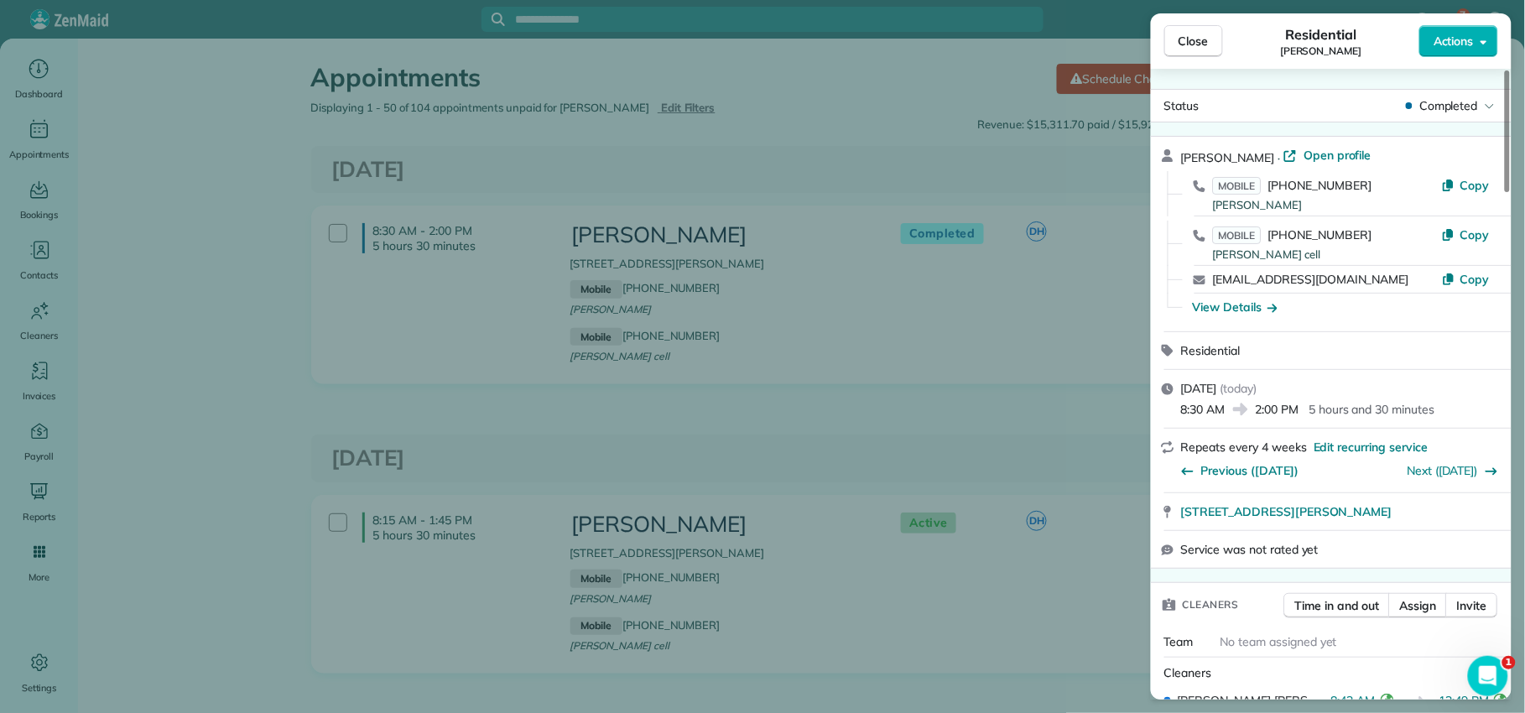
click at [1208, 39] on span "Close" at bounding box center [1194, 41] width 30 height 17
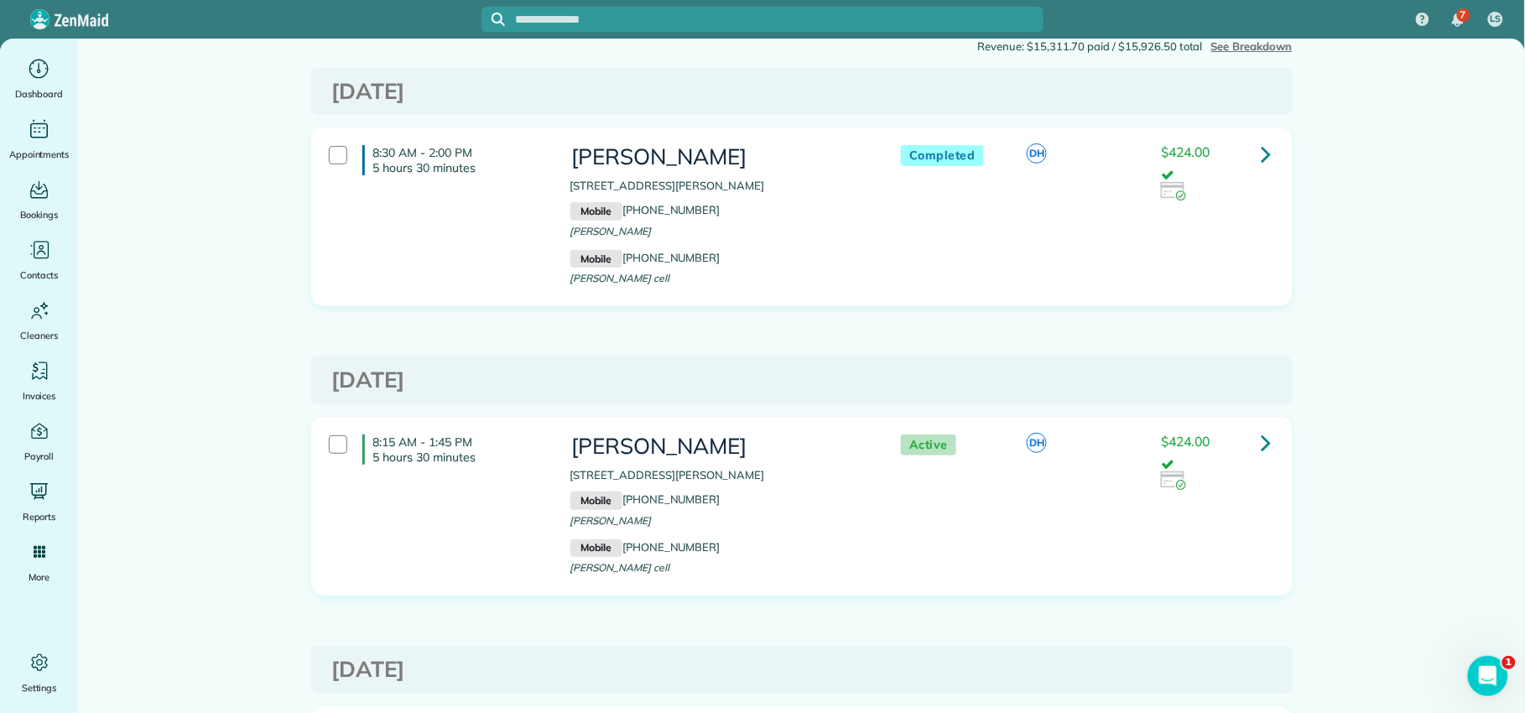
scroll to position [103, 0]
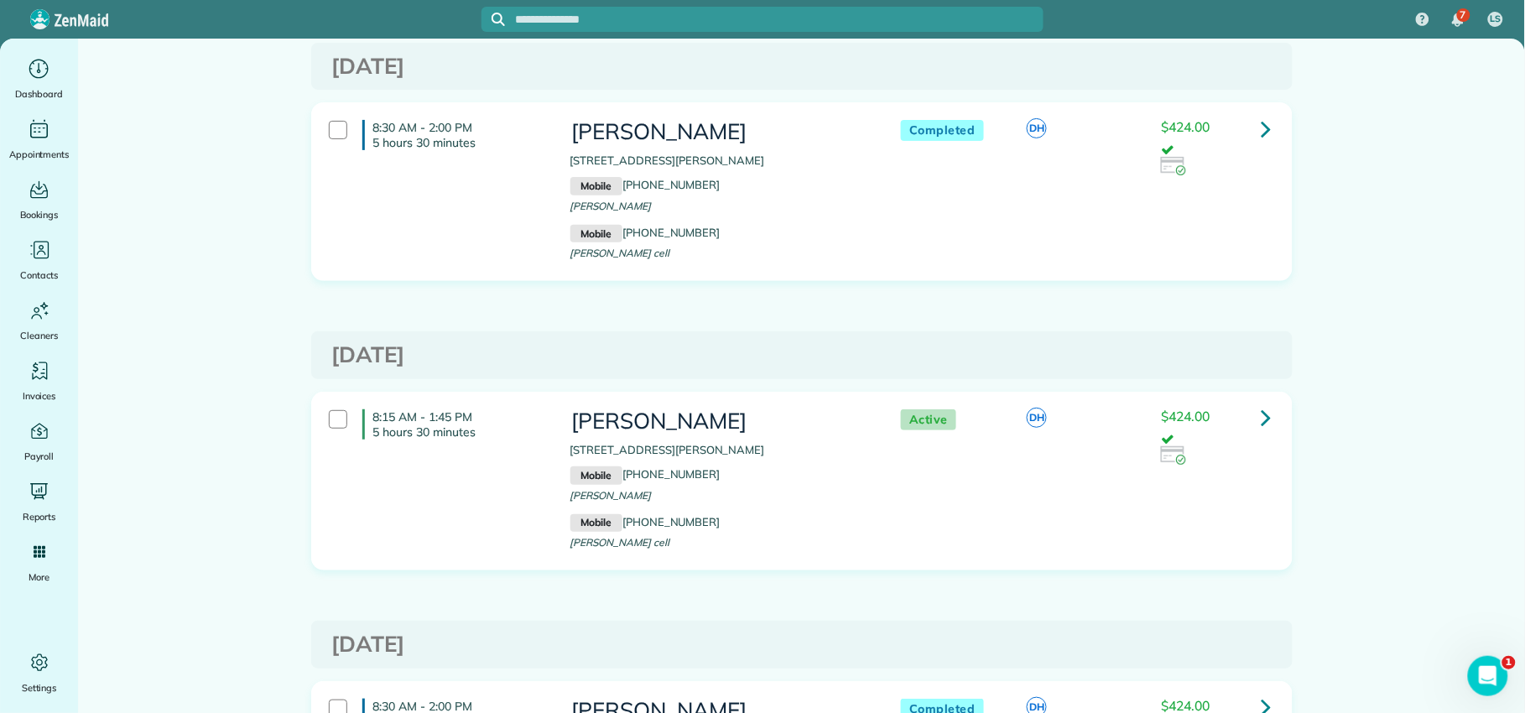
click at [1262, 413] on icon at bounding box center [1267, 417] width 10 height 29
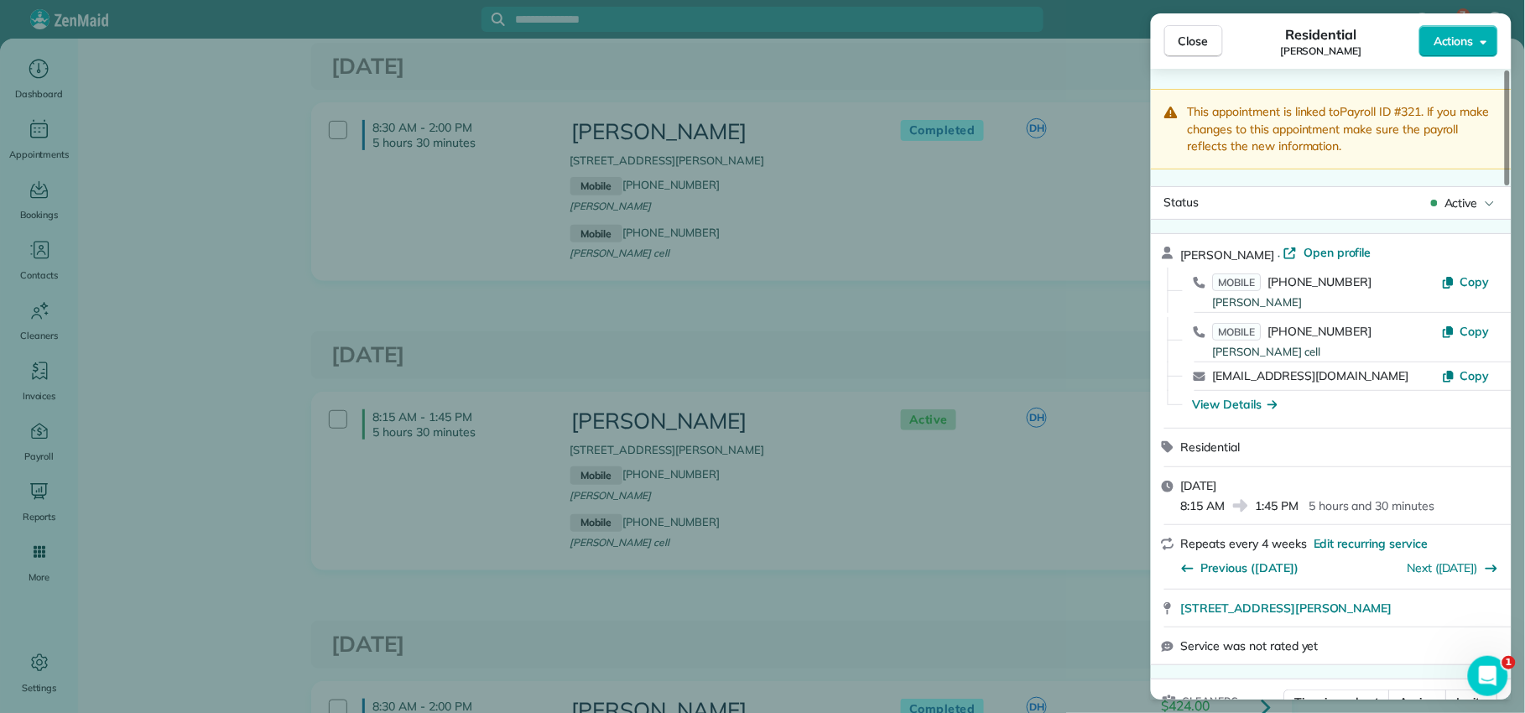
click at [1185, 44] on span "Close" at bounding box center [1194, 41] width 30 height 17
